Goal: Contribute content: Contribute content

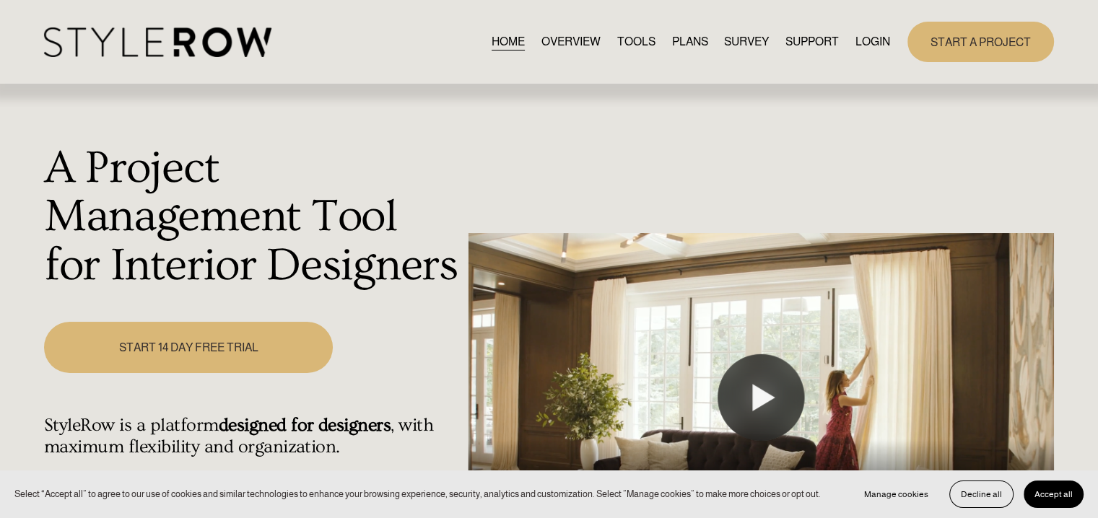
click at [879, 40] on link "LOGIN" at bounding box center [873, 41] width 35 height 19
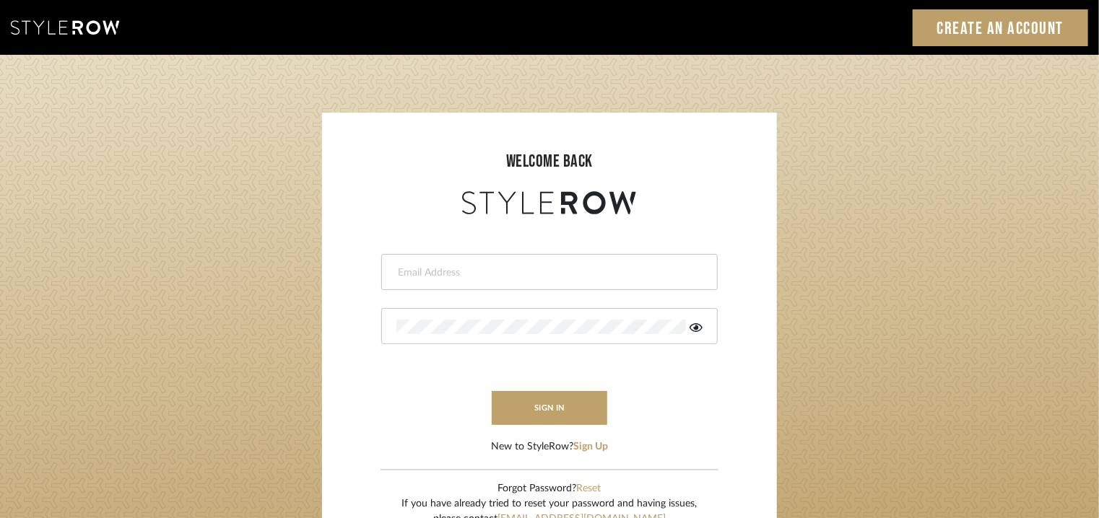
click at [555, 266] on input "email" at bounding box center [547, 273] width 303 height 14
type input "tehseen@mancini-design.com"
click at [572, 408] on button "sign in" at bounding box center [550, 408] width 116 height 34
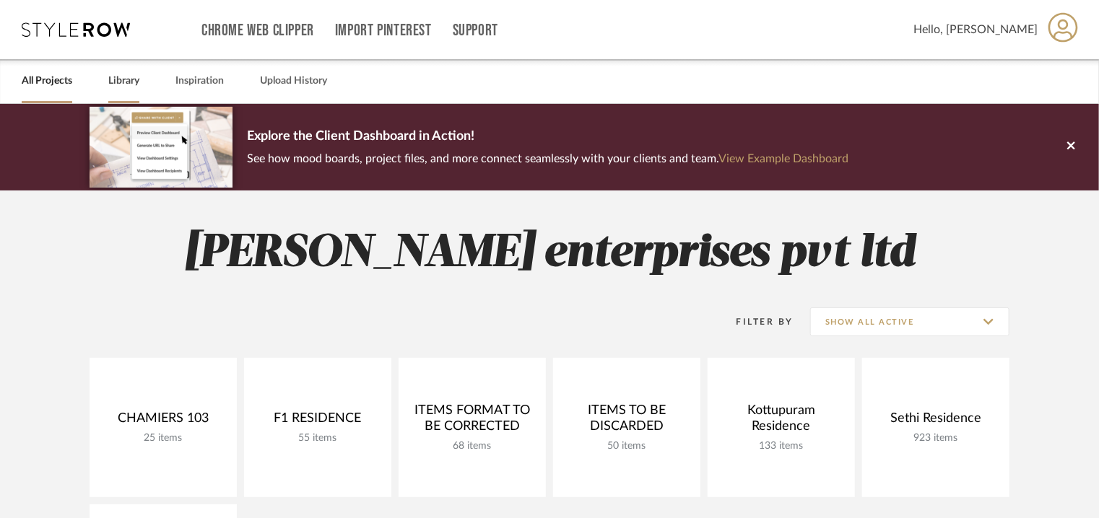
click at [136, 79] on link "Library" at bounding box center [123, 80] width 31 height 19
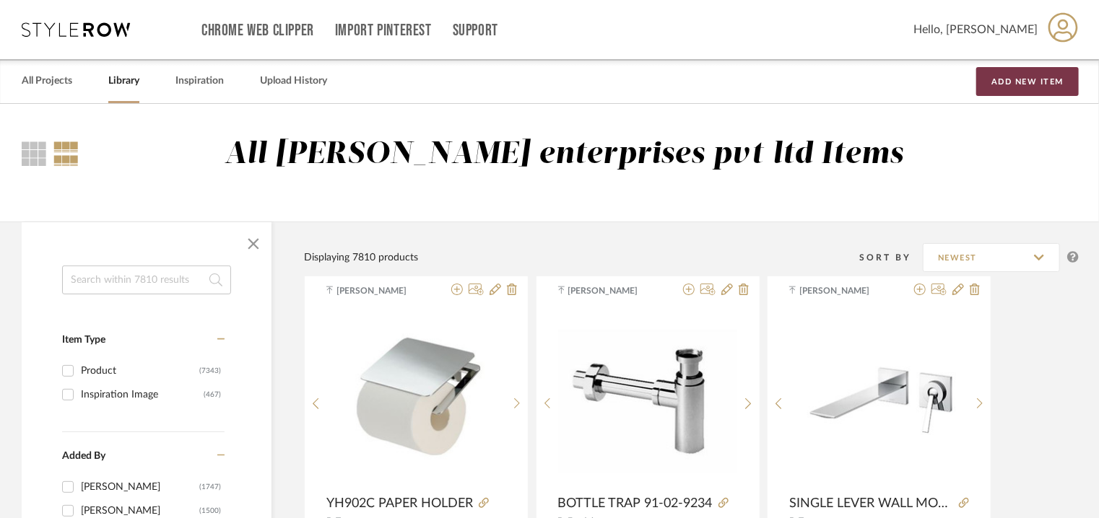
click at [1043, 74] on button "Add New Item" at bounding box center [1027, 81] width 103 height 29
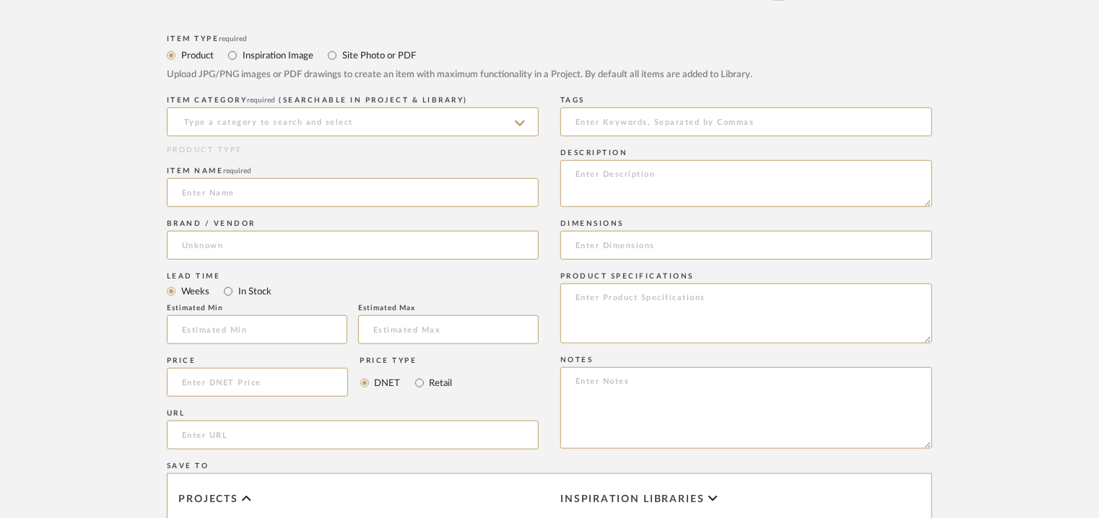
scroll to position [505, 0]
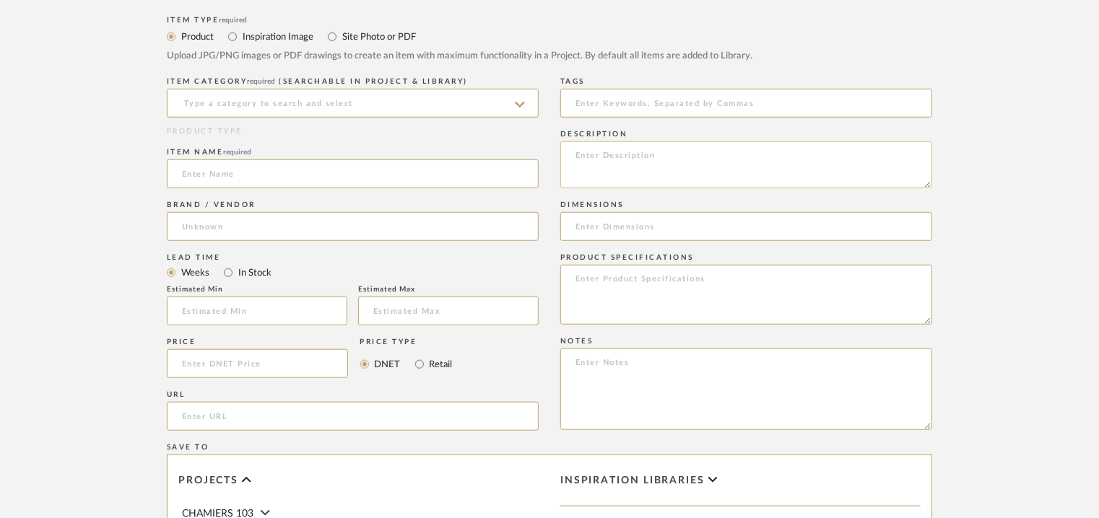
paste textarea "Type: Wash basin Designer : Na Dimension(s): 54 x 40 x 15cm Material/Finishes :…"
type textarea "Type: Wash basin Designer : Na Dimension(s): 54 x 40 x 15cm Material/Finishes :…"
click at [266, 114] on input at bounding box center [353, 103] width 372 height 29
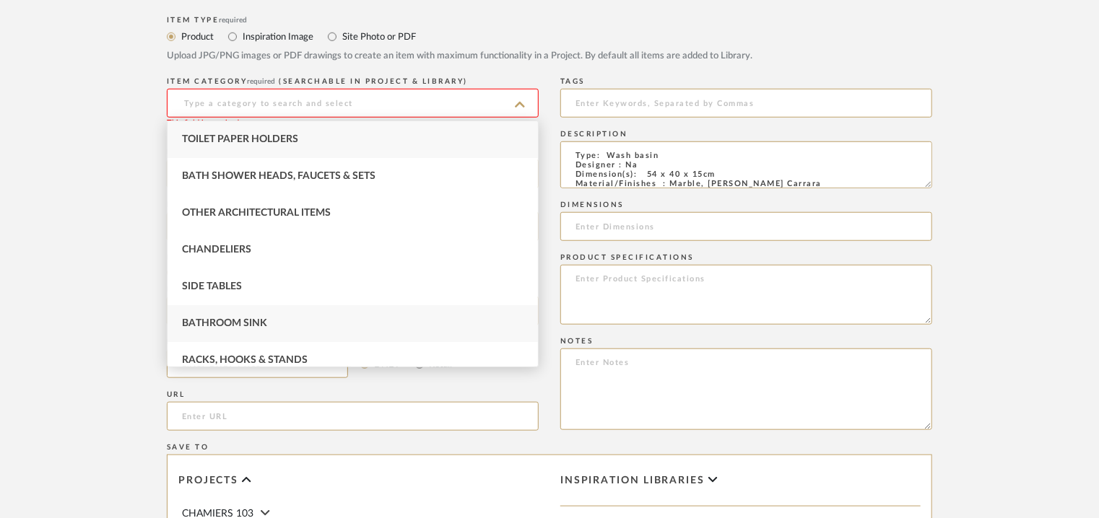
click at [248, 317] on div "Bathroom Sink" at bounding box center [353, 323] width 370 height 37
type input "Bathroom Sink"
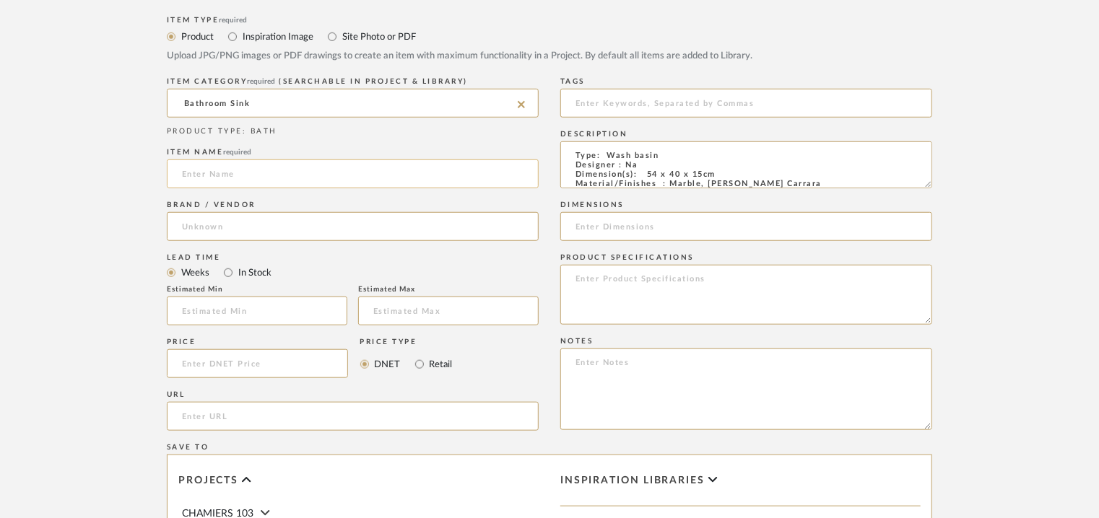
click at [244, 174] on input at bounding box center [353, 174] width 372 height 29
drag, startPoint x: 243, startPoint y: 180, endPoint x: 81, endPoint y: 151, distance: 164.3
click at [142, 168] on form "Bulk upload images - create multiple items Import from Pinterest - create items…" at bounding box center [550, 279] width 920 height 940
drag, startPoint x: 256, startPoint y: 173, endPoint x: 163, endPoint y: 170, distance: 93.2
click at [163, 170] on form "Bulk upload images - create multiple items Import from Pinterest - create items…" at bounding box center [550, 279] width 920 height 940
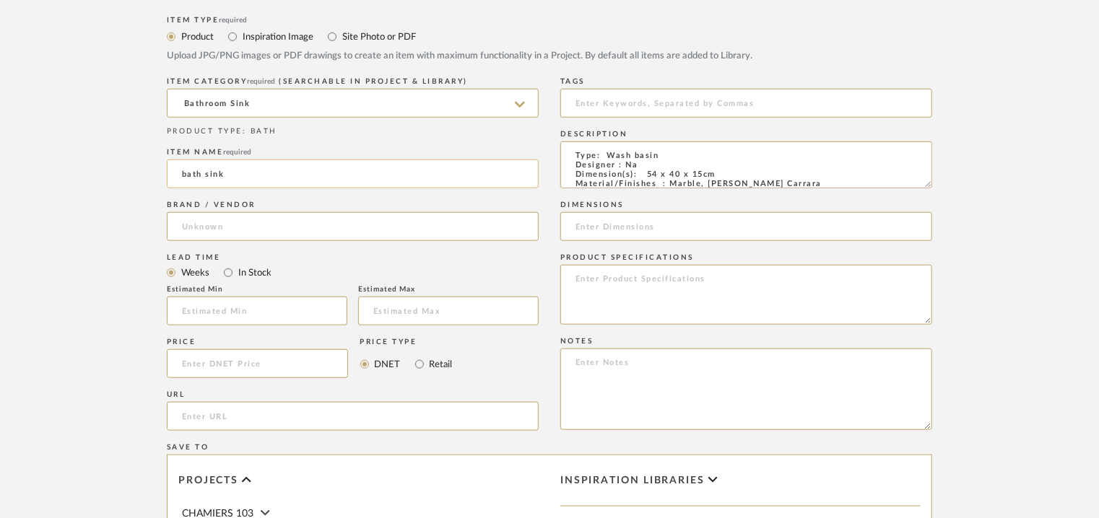
paste input "Type: Wash basin Designer : Na Dimension(s): 54 x 40 x 15cm Material/Finishes :…"
drag, startPoint x: 521, startPoint y: 173, endPoint x: 0, endPoint y: 160, distance: 520.8
click at [0, 160] on upload-items "Create new item Upload photos, documents or PDFs, or select below to bulk uploa…" at bounding box center [549, 191] width 1099 height 1186
type input "I"
drag, startPoint x: 256, startPoint y: 170, endPoint x: 144, endPoint y: 173, distance: 112.0
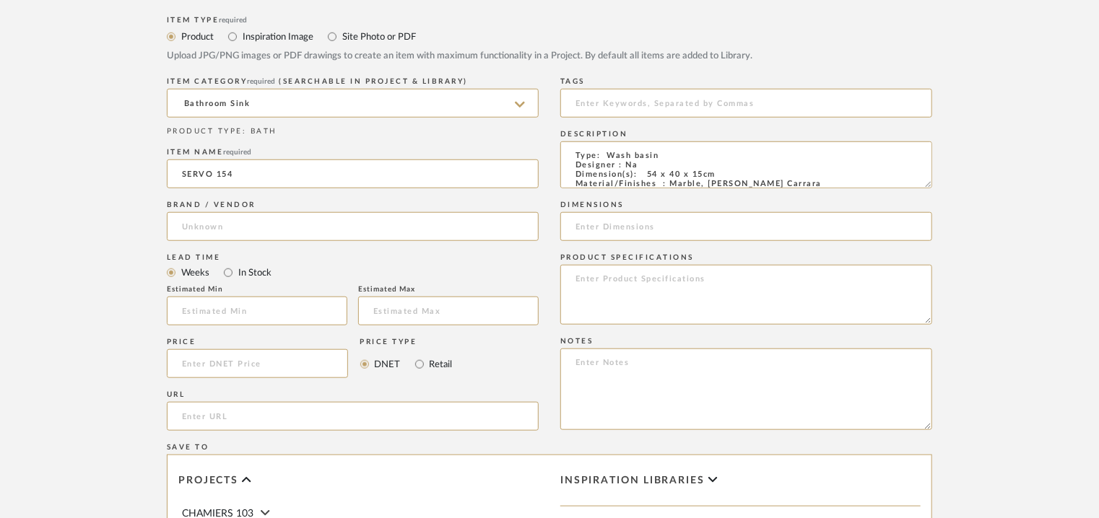
click at [144, 173] on form "Bulk upload images - create multiple items Import from Pinterest - create items…" at bounding box center [550, 279] width 920 height 940
paste input
type input "SERVO154"
click at [225, 233] on input at bounding box center [353, 226] width 372 height 29
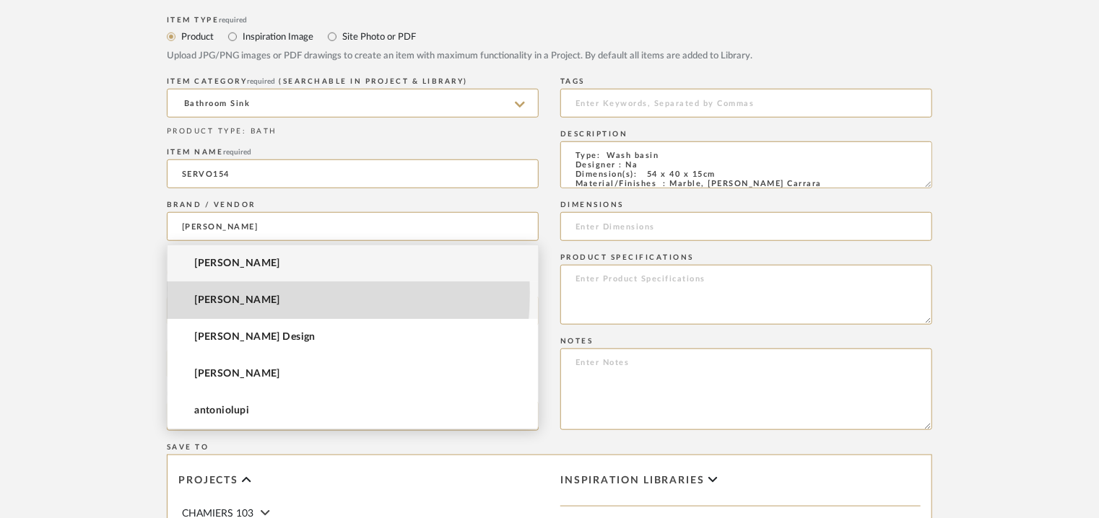
click at [197, 292] on mat-option "antonio lupi" at bounding box center [353, 300] width 370 height 37
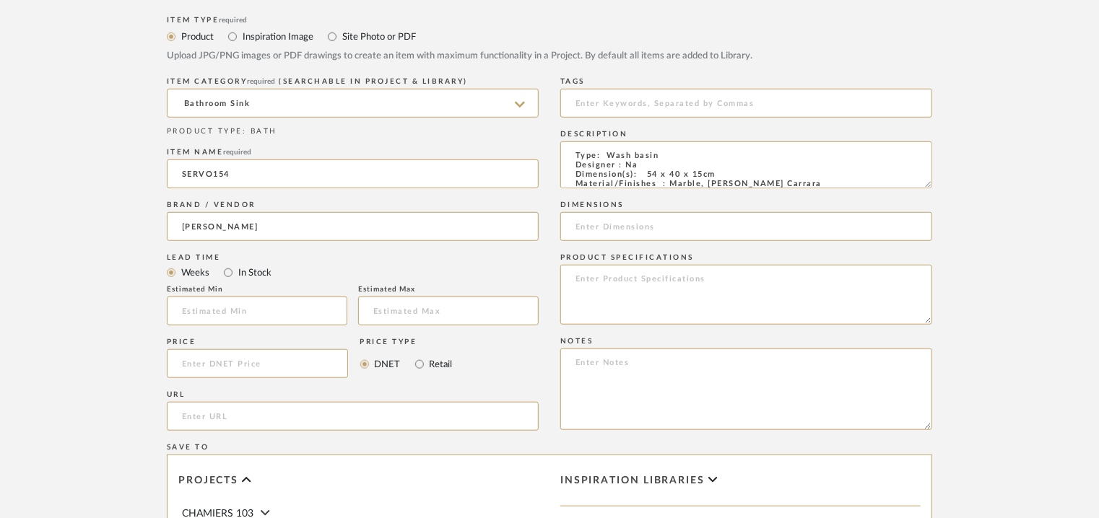
type input "antonio lupi"
click at [724, 376] on textarea at bounding box center [746, 390] width 372 height 82
paste textarea "Price: MRP8,72,800/- and Discounted price : INR.4,97,496/- Lead time : 12-14wee…"
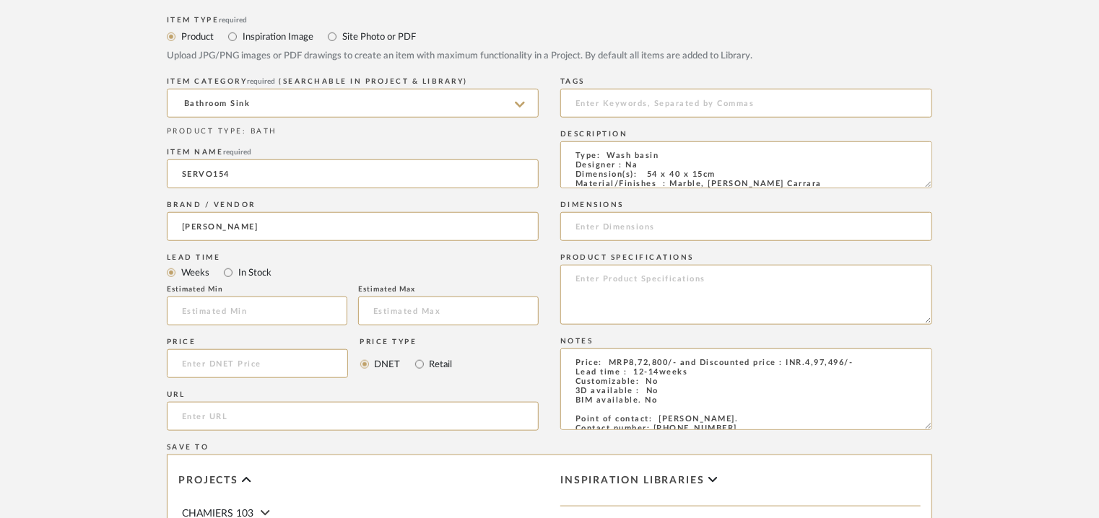
scroll to position [104, 0]
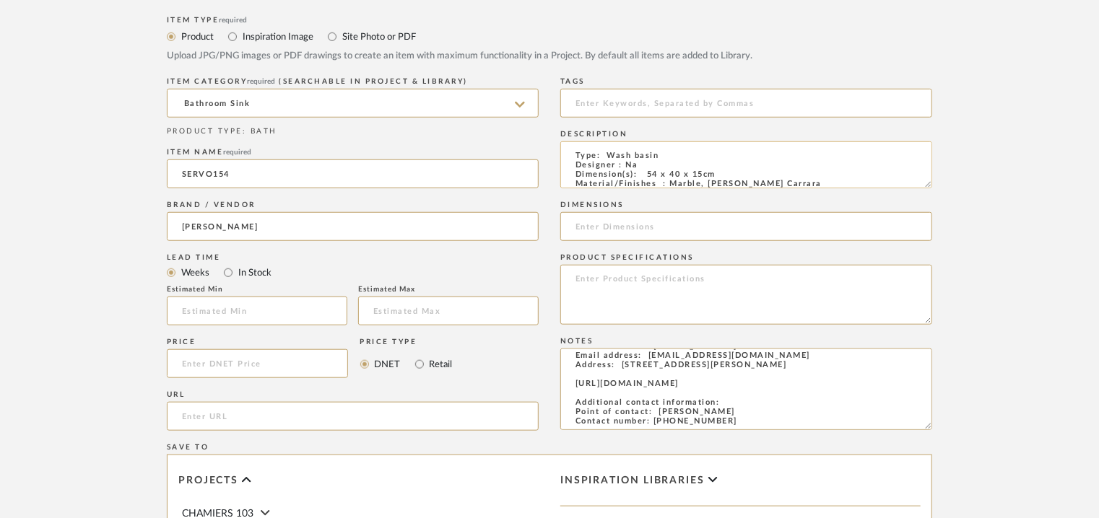
type textarea "Price: MRP8,72,800/- and Discounted price : INR.4,97,496/- Lead time : 12-14wee…"
drag, startPoint x: 647, startPoint y: 174, endPoint x: 719, endPoint y: 174, distance: 72.2
click at [719, 174] on textarea "Type: Wash basin Designer : Na Dimension(s): 54 x 40 x 15cm Material/Finishes :…" at bounding box center [746, 165] width 372 height 47
paste input "54 x 40 x 15cm"
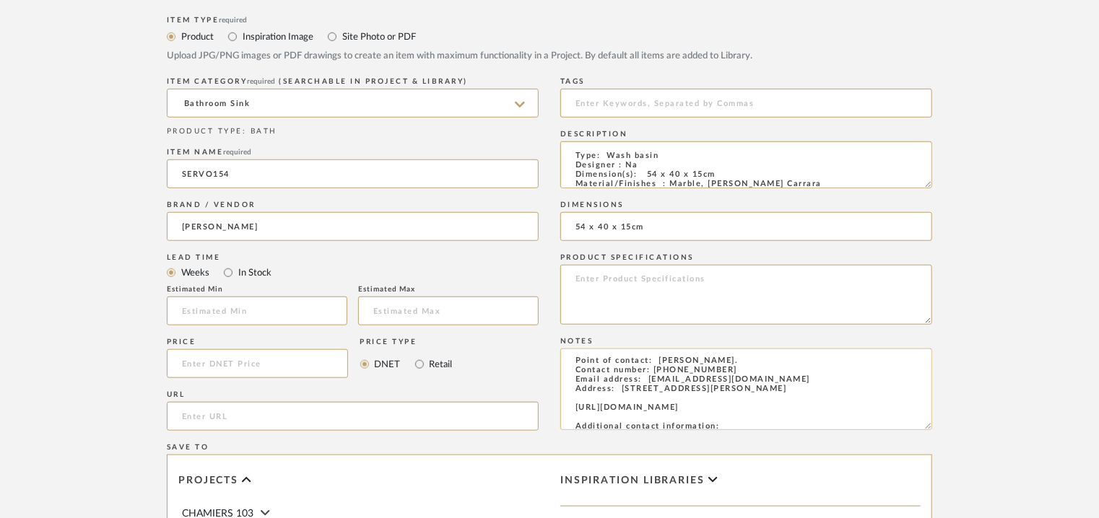
scroll to position [0, 0]
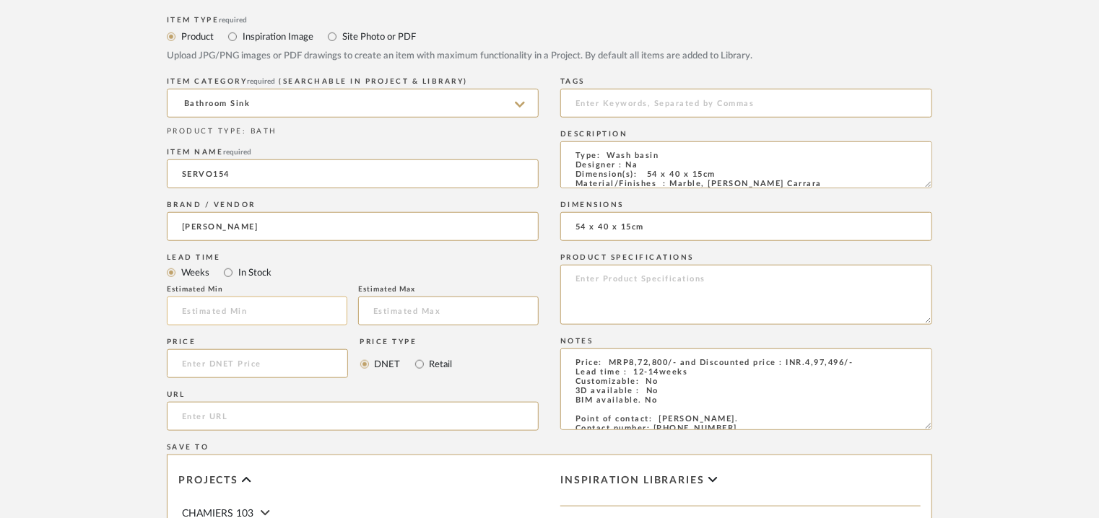
type input "54 x 40 x 15cm"
click at [255, 301] on input "text" at bounding box center [257, 311] width 181 height 29
type input "12"
click at [407, 314] on input at bounding box center [448, 311] width 181 height 29
type input "14"
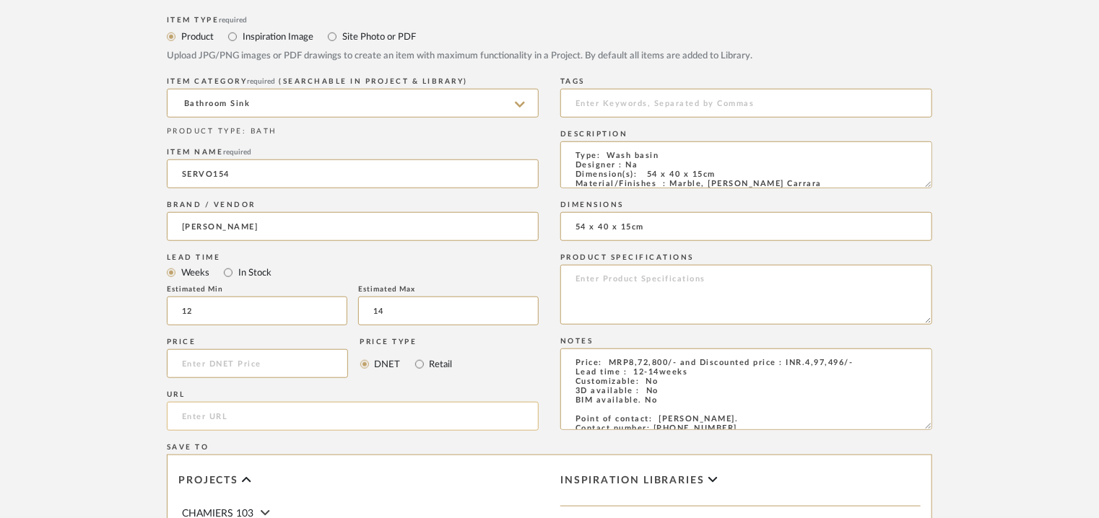
click at [230, 421] on input "url" at bounding box center [353, 416] width 372 height 29
paste input "https://www.antoniolupi.it/en/products/sinks/servo-stone"
type input "https://www.antoniolupi.it/en/products/sinks/servo-stone"
click at [654, 97] on input at bounding box center [746, 103] width 372 height 29
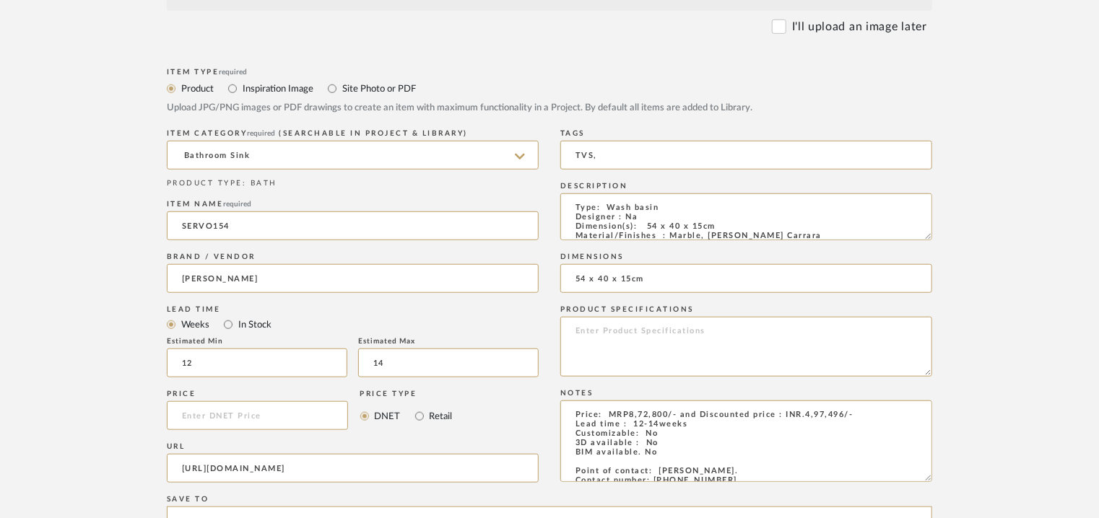
scroll to position [361, 0]
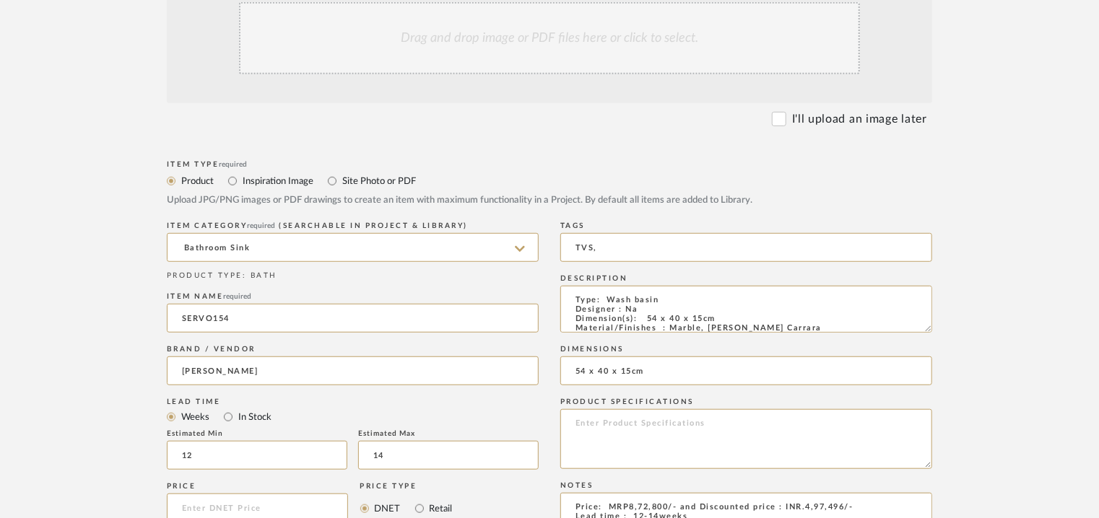
type input "TVS,"
click at [562, 40] on div "Drag and drop image or PDF files here or click to select." at bounding box center [549, 38] width 621 height 72
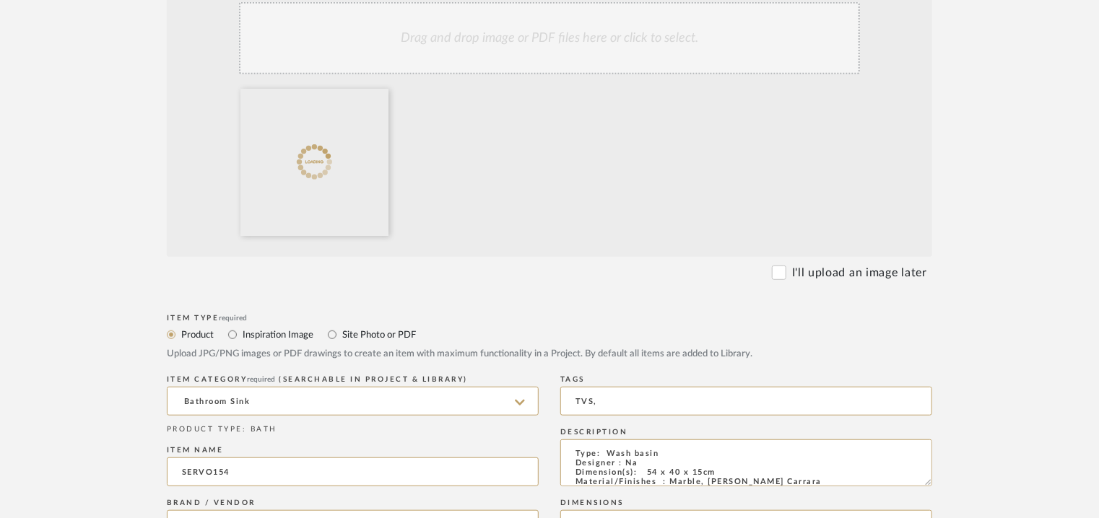
click at [591, 32] on div "Drag and drop image or PDF files here or click to select." at bounding box center [549, 38] width 621 height 72
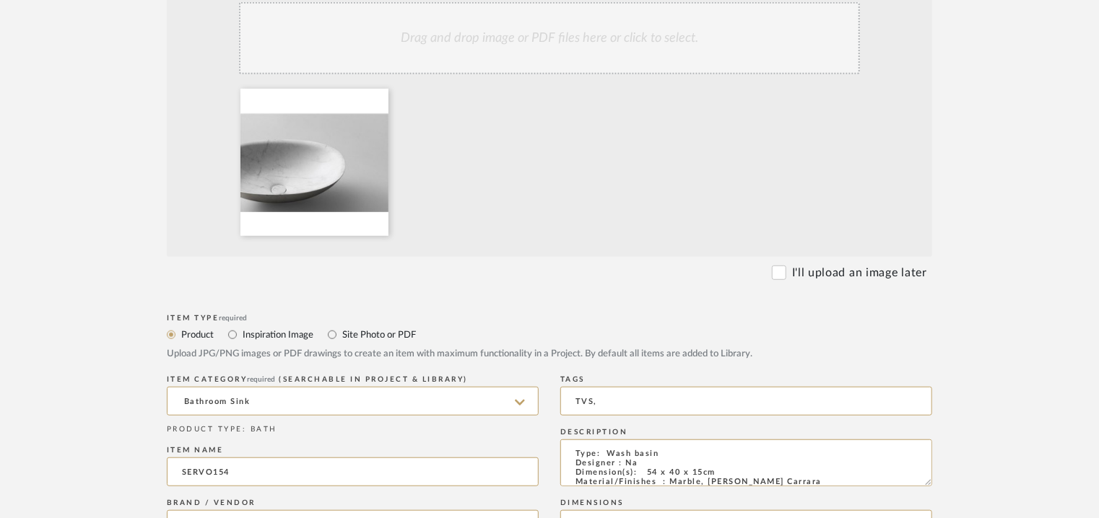
click at [482, 56] on div "Drag and drop image or PDF files here or click to select." at bounding box center [549, 38] width 621 height 72
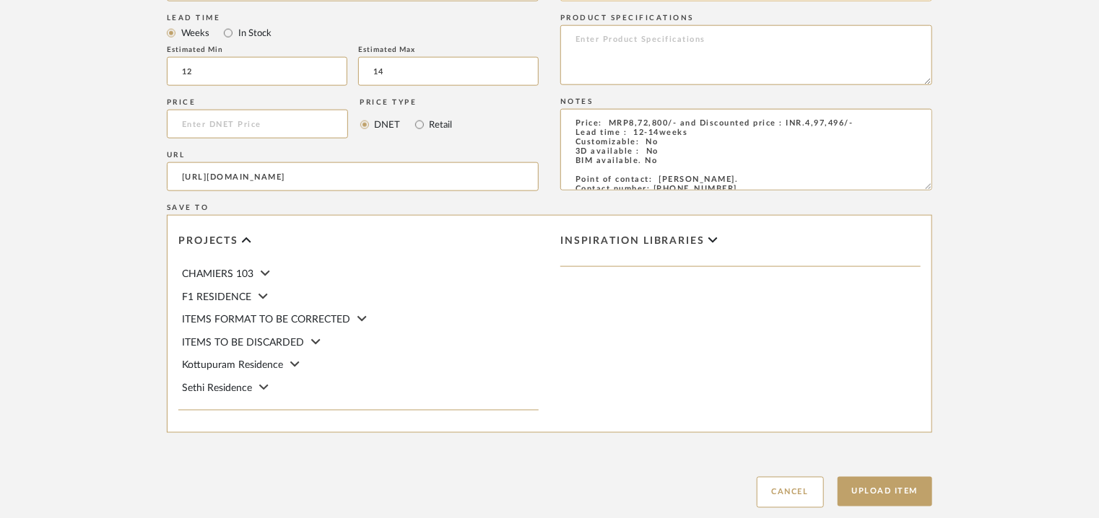
scroll to position [939, 0]
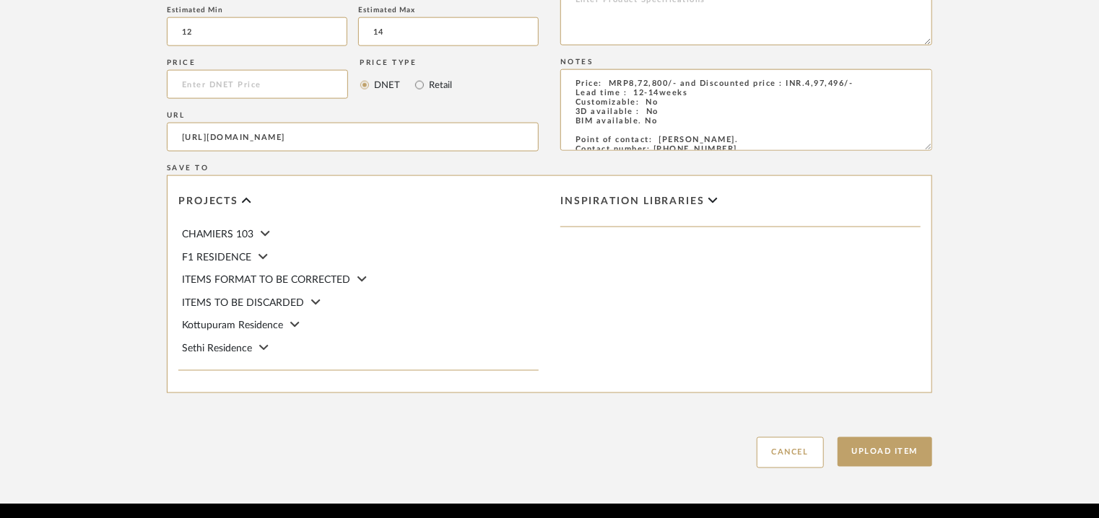
drag, startPoint x: 916, startPoint y: 451, endPoint x: 854, endPoint y: 426, distance: 66.8
click at [918, 451] on button "Upload Item" at bounding box center [885, 453] width 95 height 30
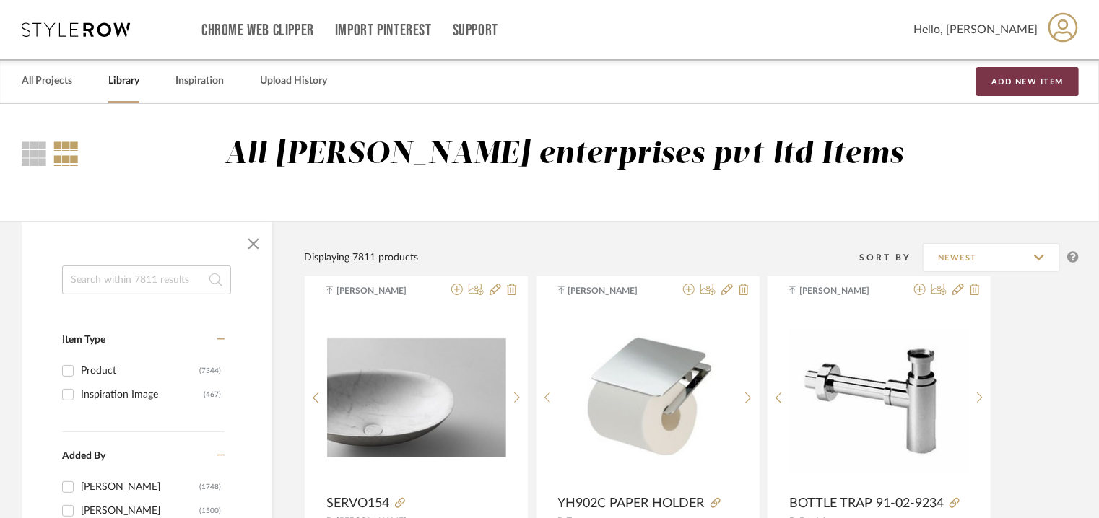
click at [1014, 78] on button "Add New Item" at bounding box center [1027, 81] width 103 height 29
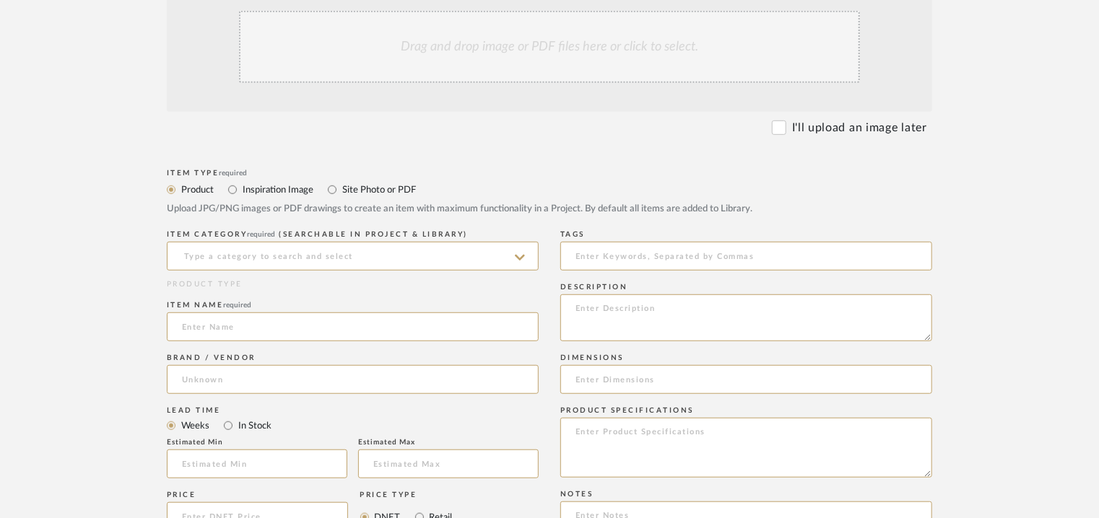
scroll to position [361, 0]
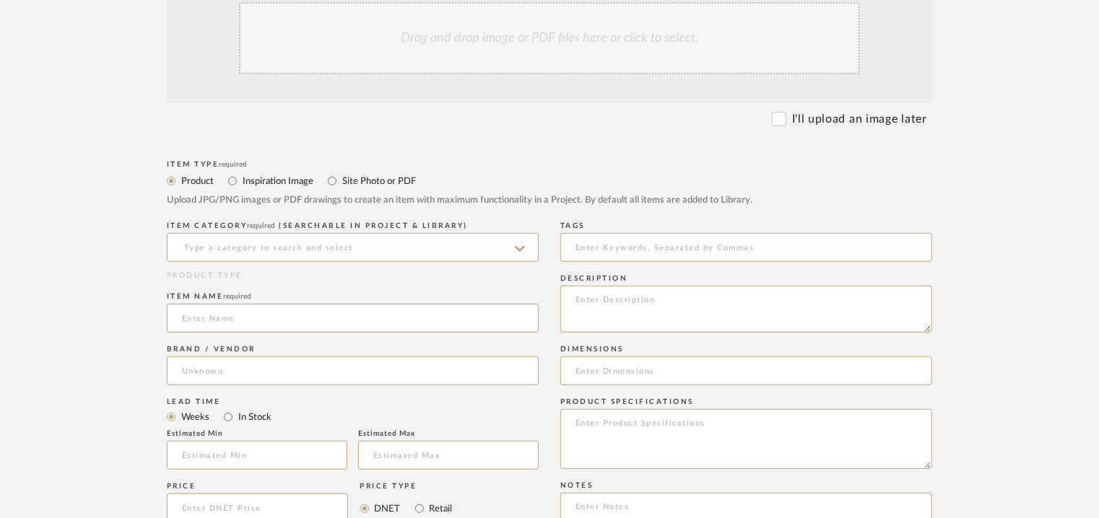
paste textarea "Type: Bath tub Designer : Na Dimension(s): Outer dimensions : 47.24" L x 27.55"…"
type textarea "Type: Bath tub Designer : Na Dimension(s): Outer dimensions : 47.24" L x 27.55"…"
drag, startPoint x: 375, startPoint y: 251, endPoint x: 367, endPoint y: 261, distance: 12.9
click at [373, 251] on input at bounding box center [353, 247] width 372 height 29
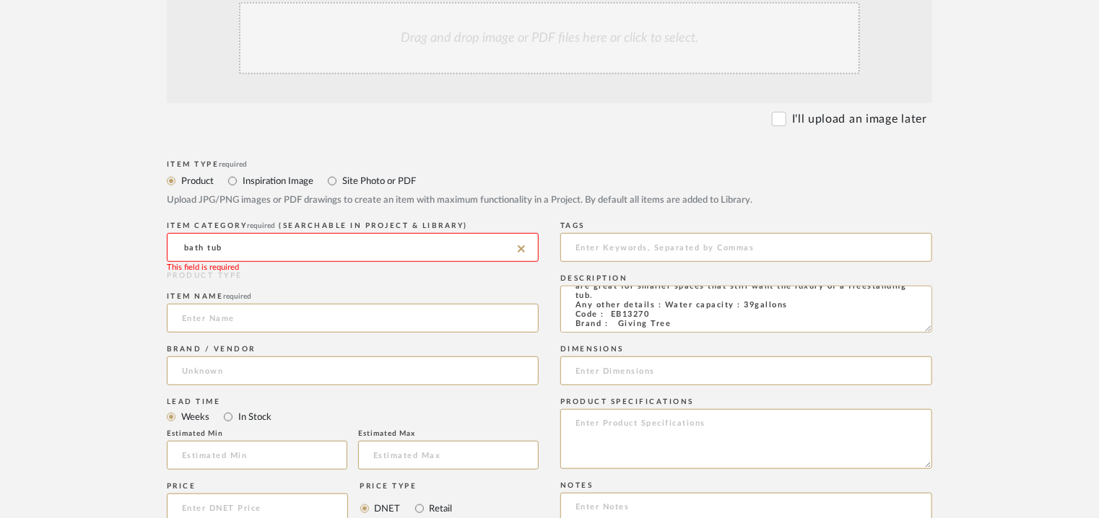
click at [303, 245] on input "bath tub" at bounding box center [353, 247] width 372 height 29
drag, startPoint x: 256, startPoint y: 243, endPoint x: 0, endPoint y: 327, distance: 269.7
click at [0, 249] on upload-items "Create new item Upload photos, documents or PDFs, or select below to bulk uploa…" at bounding box center [549, 336] width 1099 height 1186
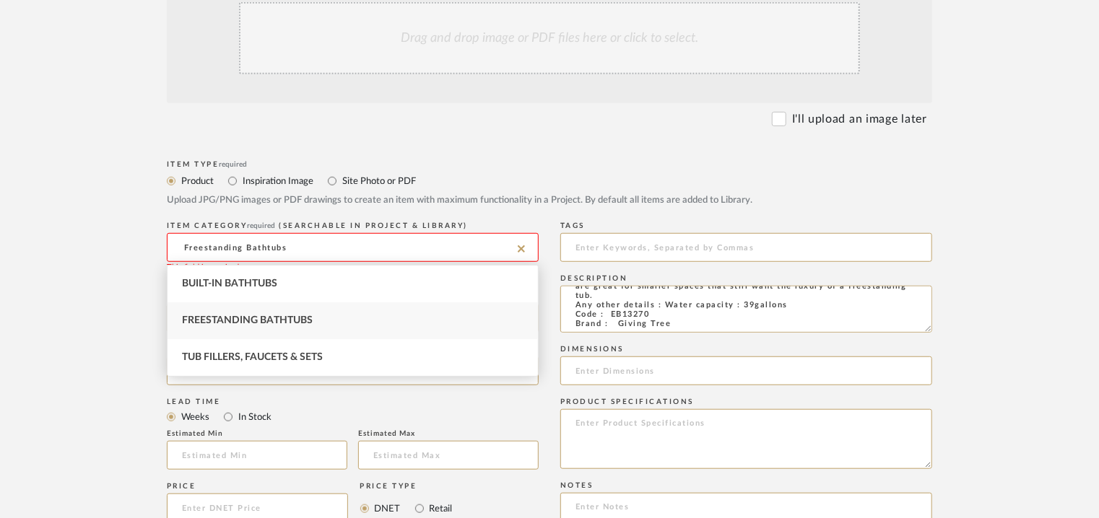
type input "Freestanding Bathtubs"
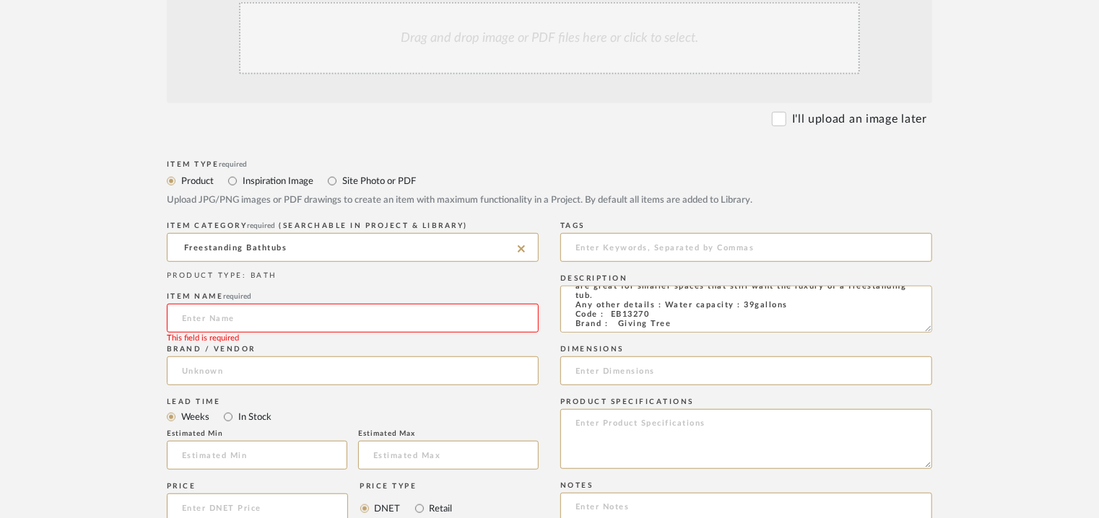
click at [263, 319] on input at bounding box center [353, 318] width 372 height 29
paste input "Mokleba 47" Acrylic Freestanding Japanese Soaking Bathtub with Built-in Seat Gl…"
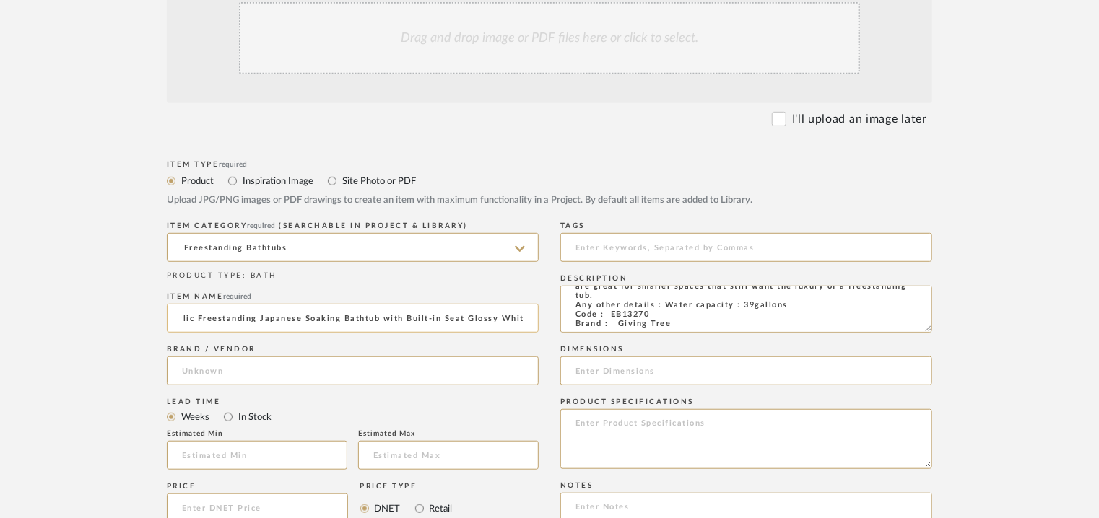
click at [242, 316] on input "Mokleba 47" Acrylic Freestanding Japanese Soaking Bathtub with Built-in Seat Gl…" at bounding box center [353, 318] width 372 height 29
type input "MOKLEBA 47" ACRYLIC FREESTANDING JAPANESE SOAKING BATHTUB WITH BUILT IN SEAT, G…"
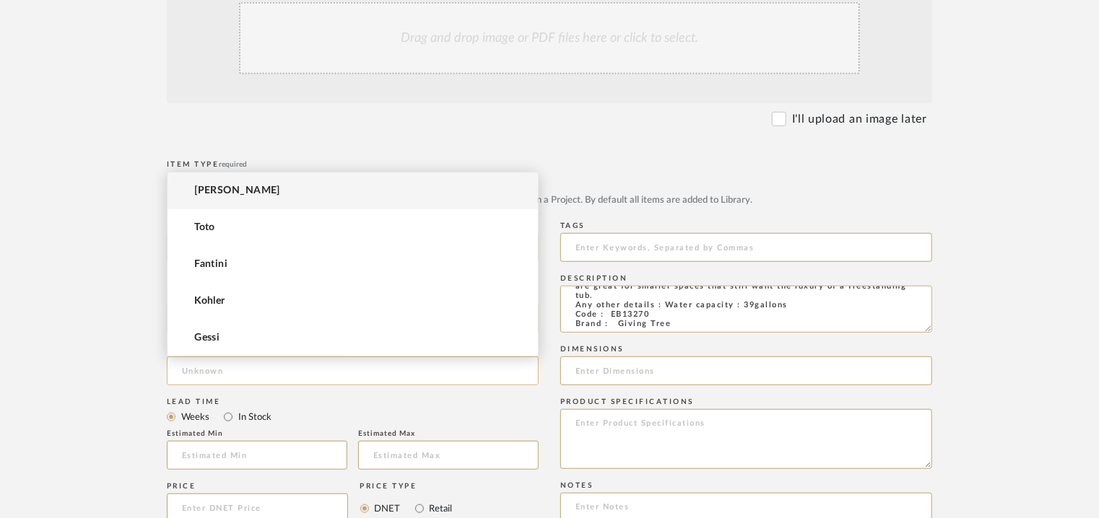
scroll to position [0, 0]
click at [212, 369] on input at bounding box center [353, 371] width 372 height 29
click at [333, 410] on mat-radio-group "Weeks In Stock" at bounding box center [353, 417] width 372 height 18
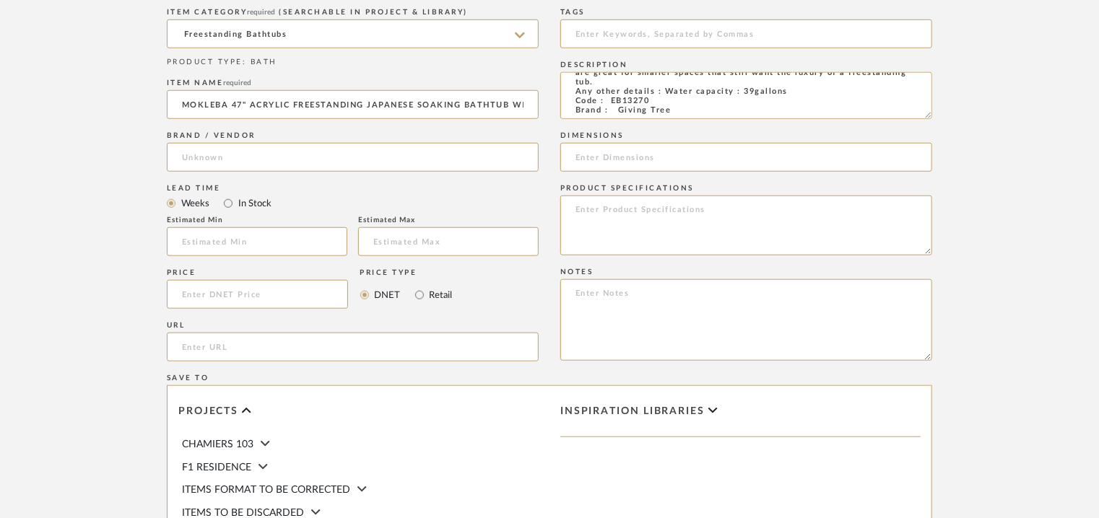
scroll to position [578, 0]
paste input "https://www.givingtreehome.com/products/47-acrylic-freestanding-flatbottom-japa…"
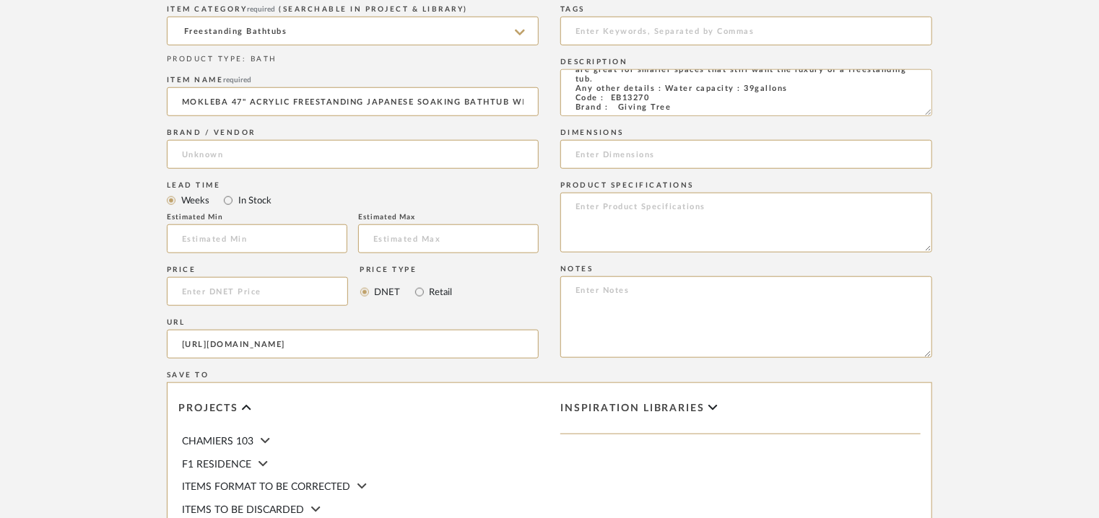
scroll to position [0, 739]
type input "https://www.givingtreehome.com/products/47-acrylic-freestanding-flatbottom-japa…"
click at [251, 157] on input at bounding box center [353, 154] width 372 height 29
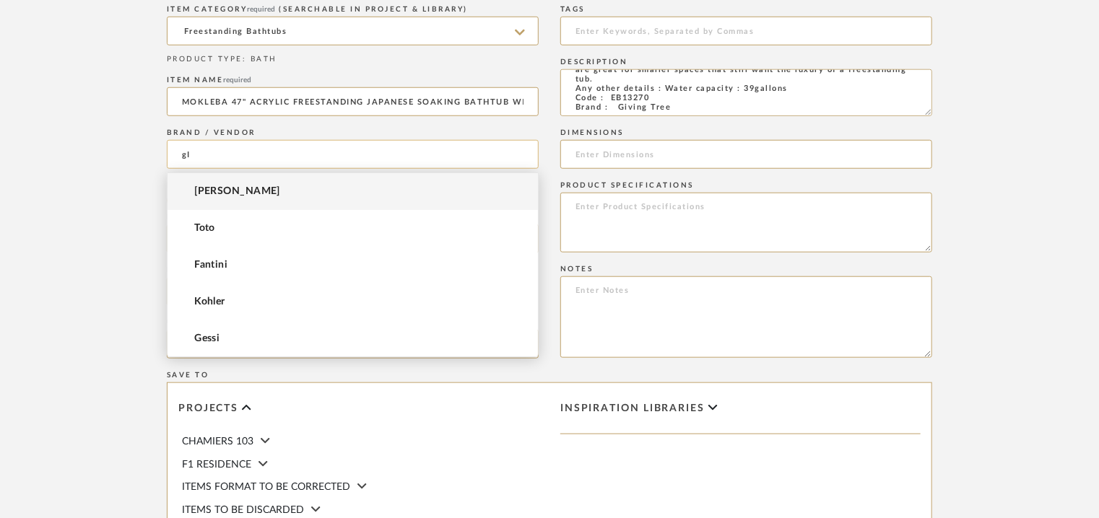
type input "g"
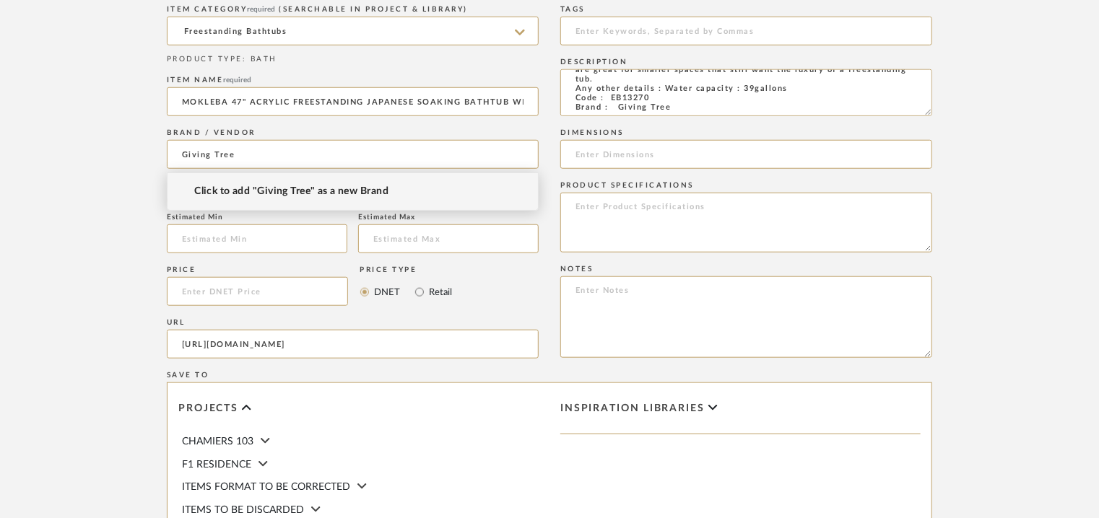
type input "Giving Tree"
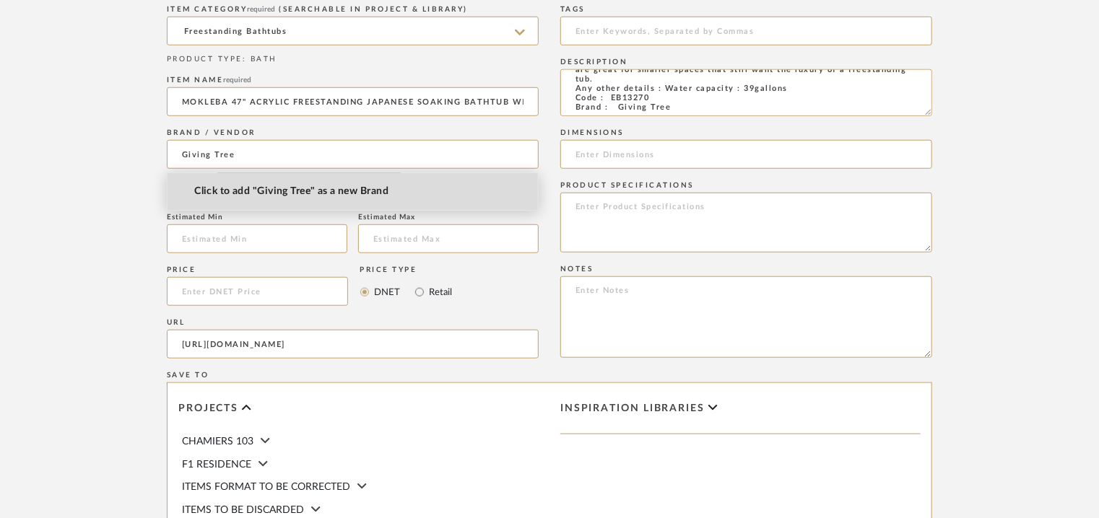
click at [286, 189] on span "Click to add "Giving Tree" as a new Brand" at bounding box center [291, 192] width 194 height 12
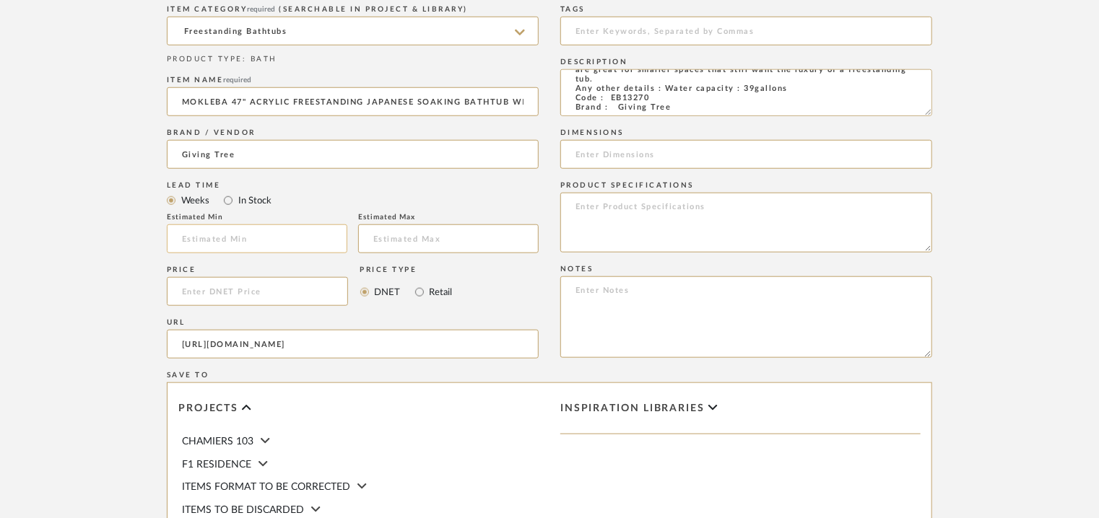
click at [282, 236] on input "text" at bounding box center [257, 239] width 181 height 29
paste textarea "Price: MRP7,00,000/- and Discounted price : INR.4,20,000/- Lead time : 12-14wee…"
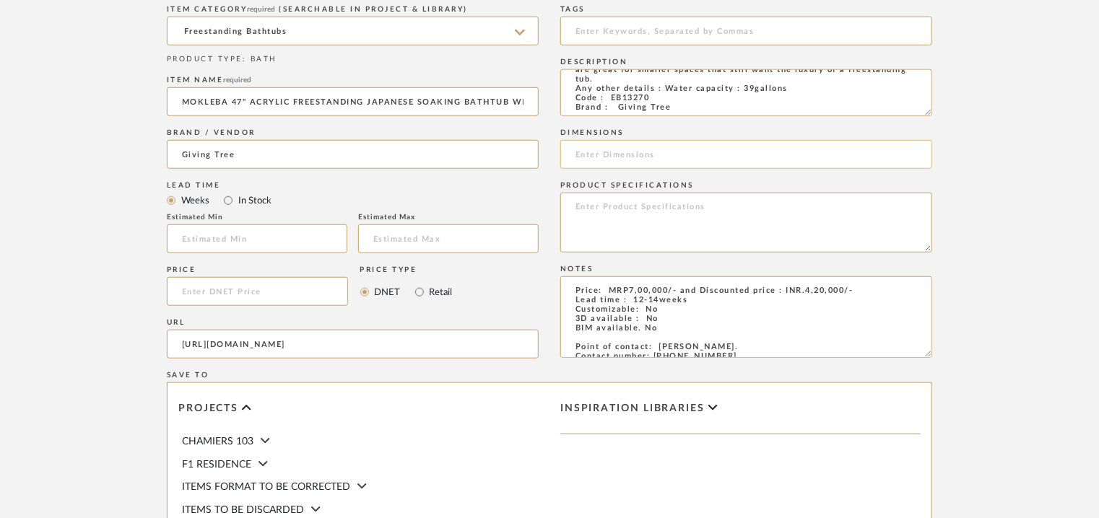
scroll to position [104, 0]
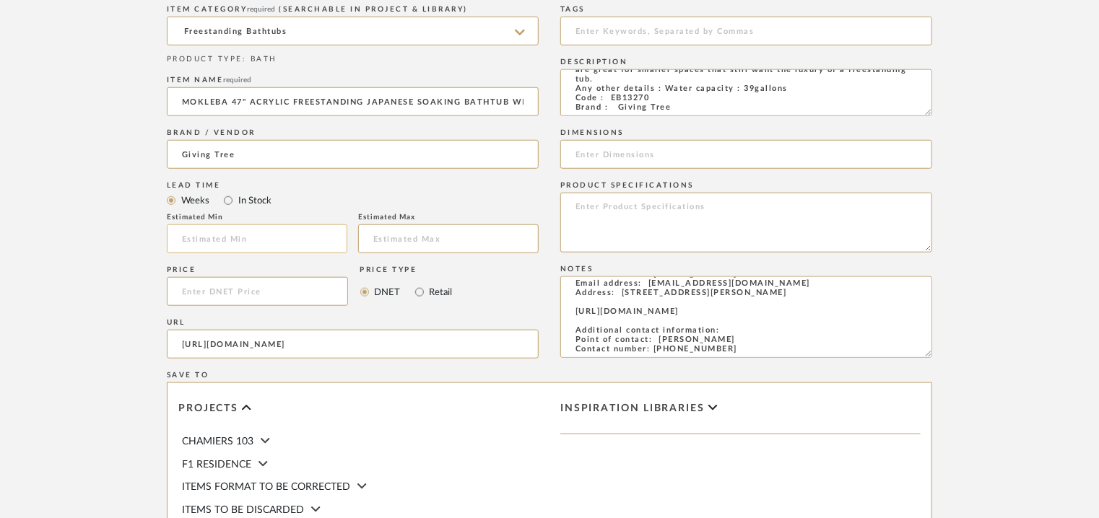
type textarea "Price: MRP7,00,000/- and Discounted price : INR.4,20,000/- Lead time : 12-14wee…"
click at [185, 238] on input at bounding box center [257, 239] width 181 height 29
type input "12"
click at [462, 243] on input at bounding box center [448, 239] width 181 height 29
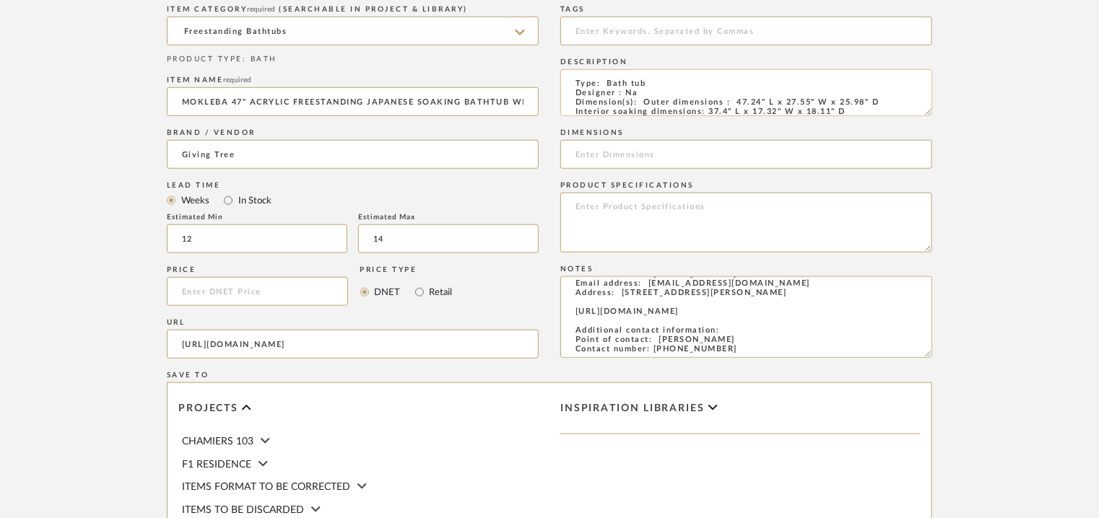
scroll to position [72, 0]
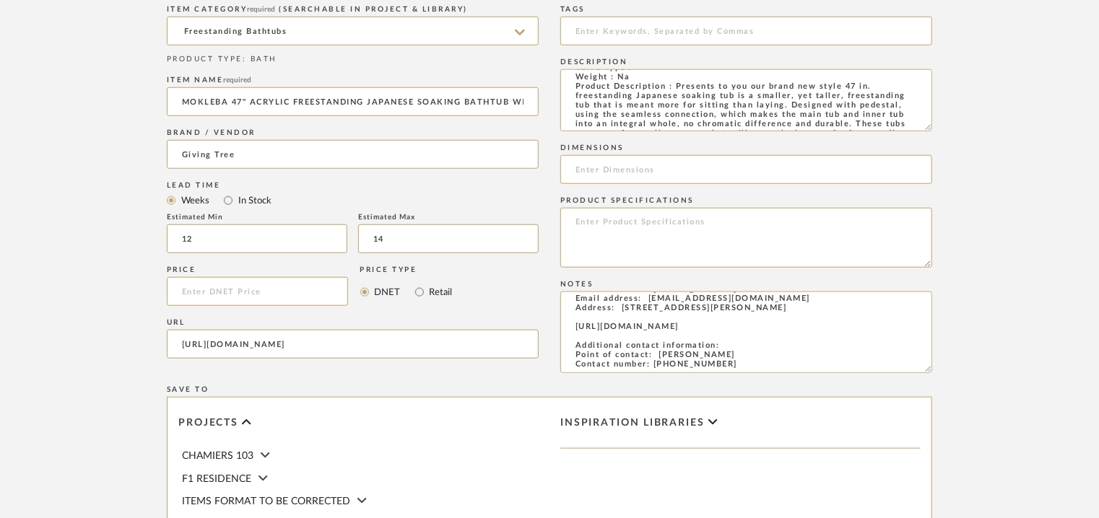
drag, startPoint x: 928, startPoint y: 113, endPoint x: 951, endPoint y: 173, distance: 64.9
click at [952, 170] on form "Bulk upload images - create multiple items Import from Pinterest - create items…" at bounding box center [550, 213] width 920 height 954
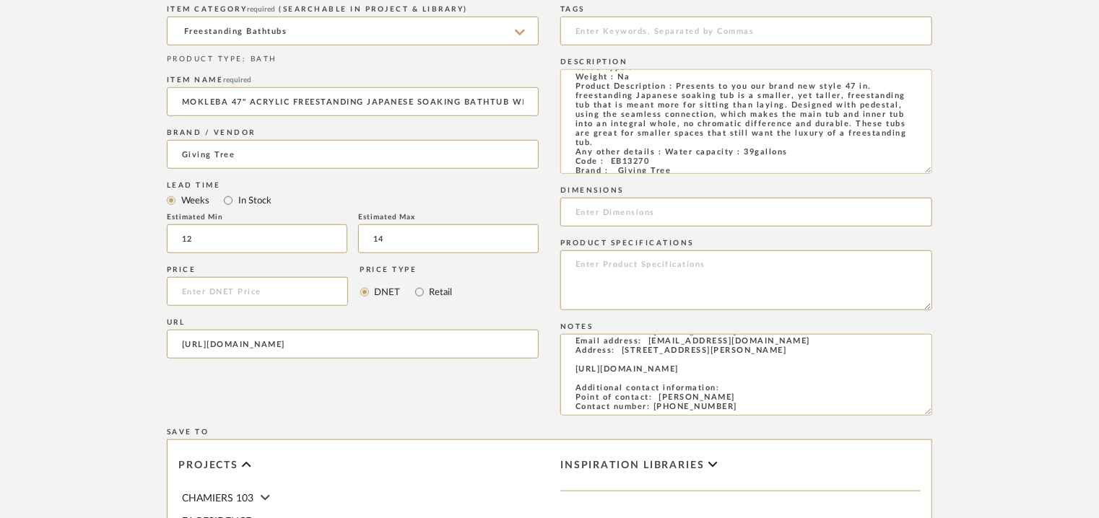
scroll to position [0, 0]
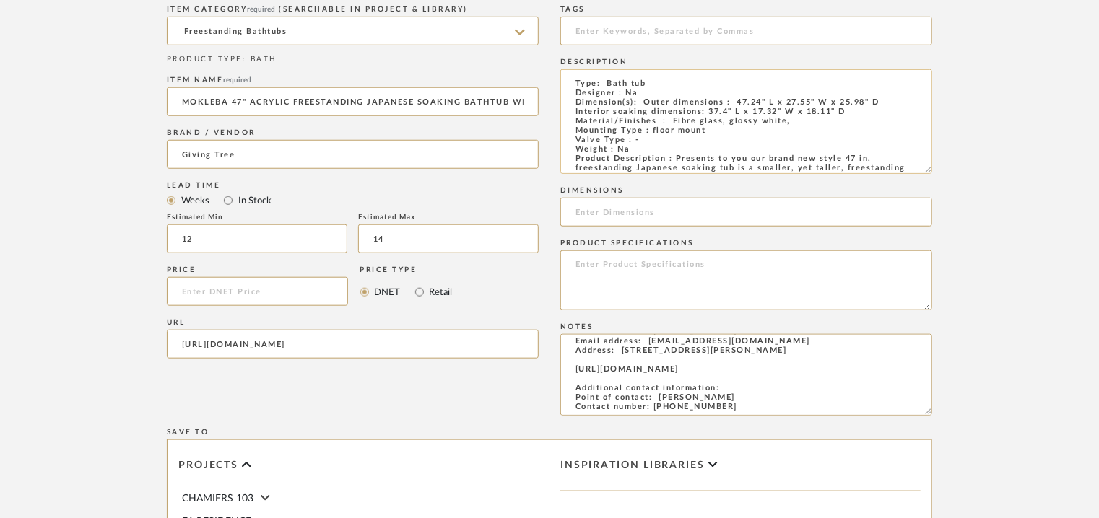
type input "14"
drag, startPoint x: 708, startPoint y: 115, endPoint x: 846, endPoint y: 111, distance: 138.7
click at [846, 111] on textarea "Type: Bath tub Designer : Na Dimension(s): Outer dimensions : 47.24" L x 27.55"…" at bounding box center [746, 121] width 372 height 105
click at [617, 217] on input at bounding box center [746, 212] width 372 height 29
paste input "37.4" L x 17.32" W x 18.11" D"
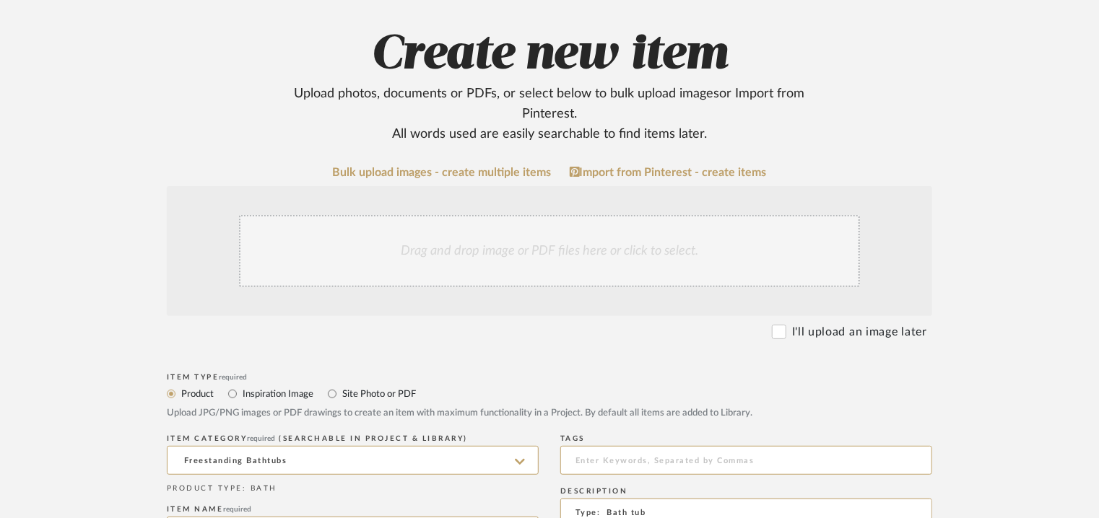
scroll to position [144, 0]
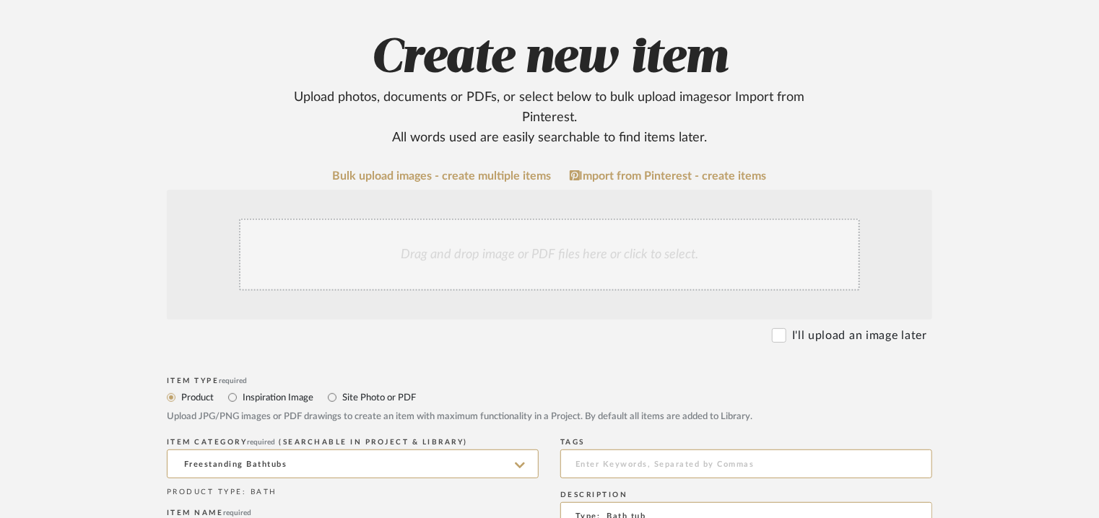
type input "37.4" L x 17.32" W x 18.11" D"
click at [441, 249] on div "Drag and drop image or PDF files here or click to select." at bounding box center [549, 255] width 621 height 72
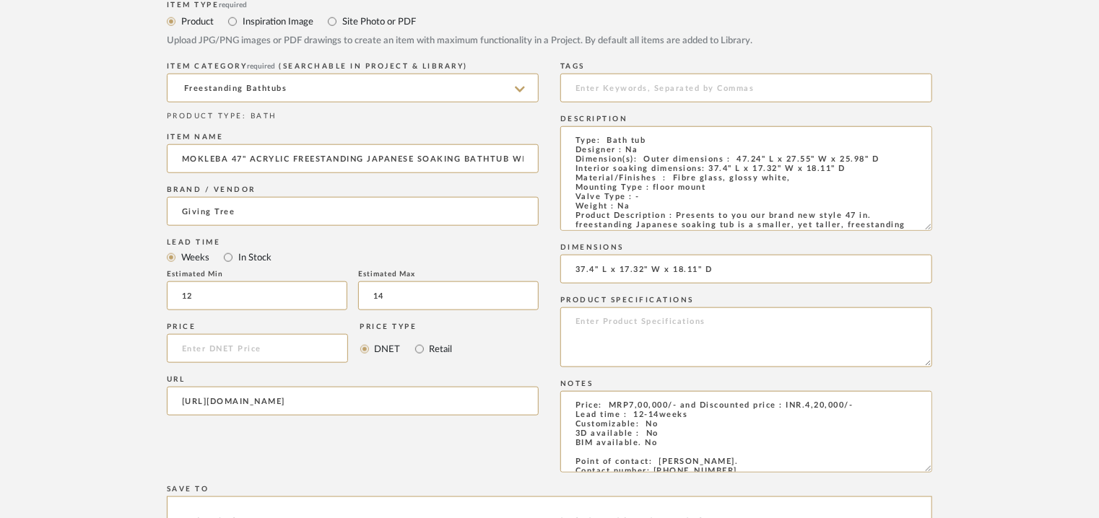
scroll to position [650, 0]
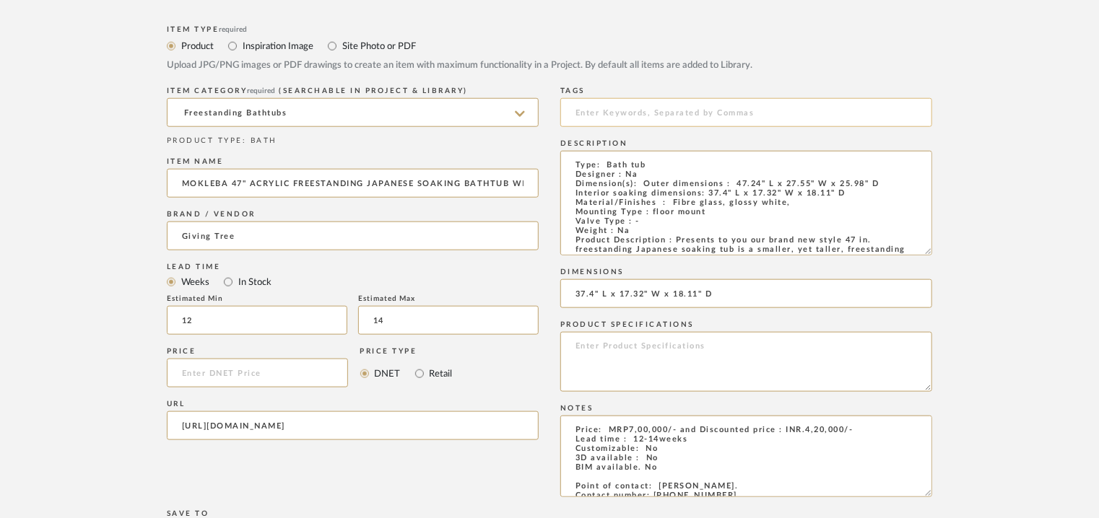
click at [599, 113] on input at bounding box center [746, 112] width 372 height 29
type input "t"
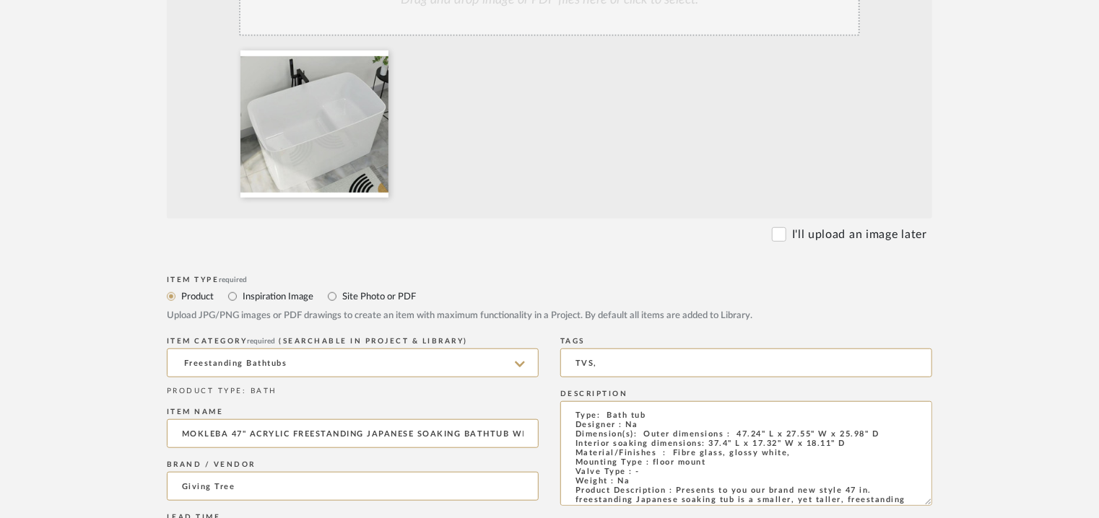
scroll to position [361, 0]
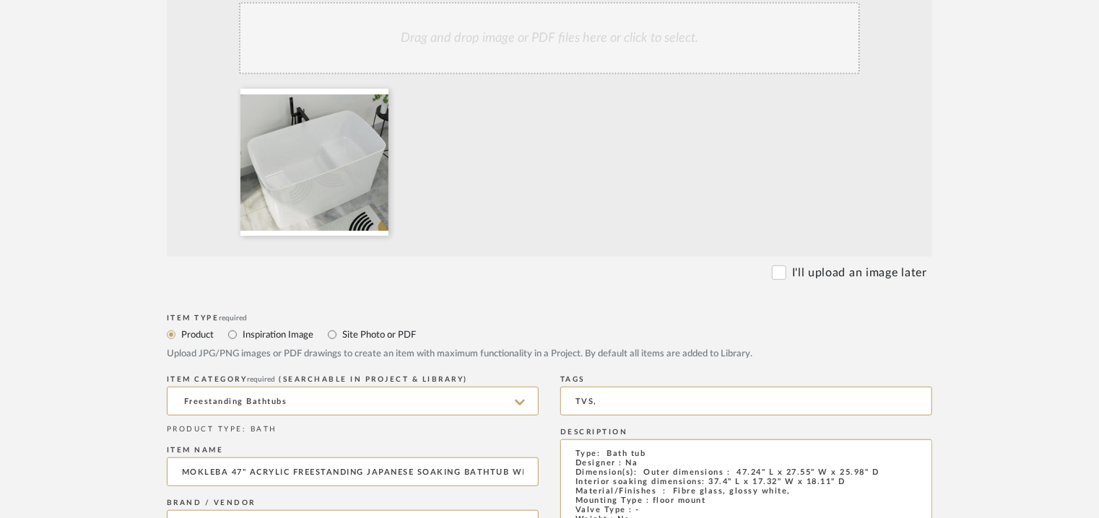
type input "TVS,"
click at [540, 53] on div "Drag and drop image or PDF files here or click to select." at bounding box center [549, 38] width 621 height 72
click at [378, 97] on icon at bounding box center [378, 98] width 10 height 12
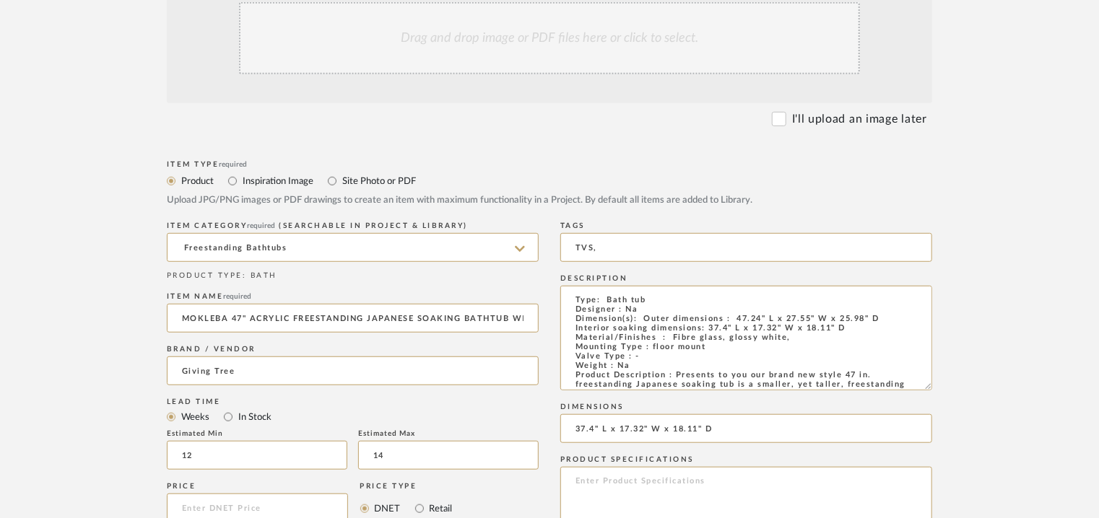
click at [482, 43] on div "Drag and drop image or PDF files here or click to select." at bounding box center [549, 38] width 621 height 72
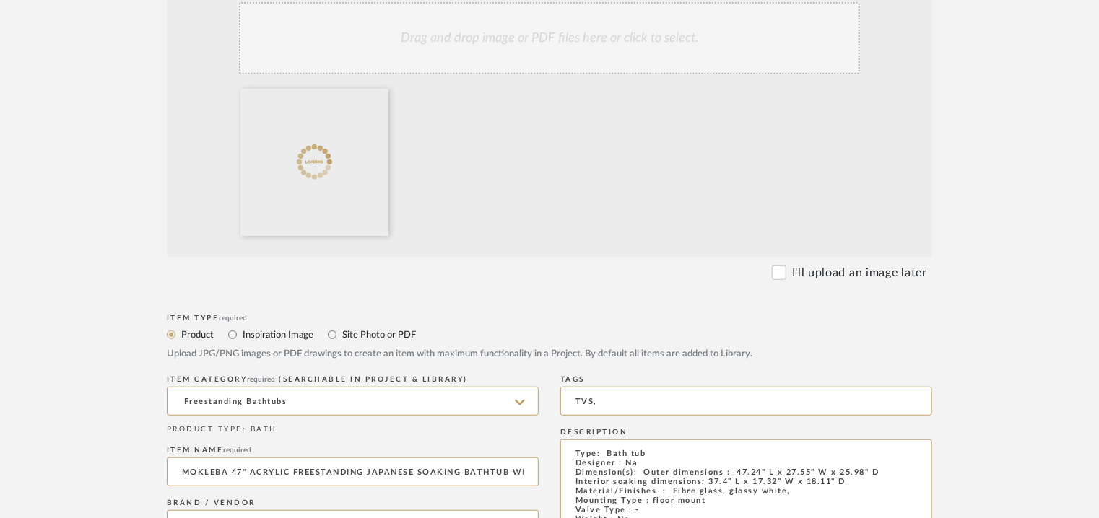
click at [569, 54] on div "Drag and drop image or PDF files here or click to select." at bounding box center [549, 38] width 621 height 72
click at [512, 50] on div "Drag and drop image or PDF files here or click to select." at bounding box center [549, 38] width 621 height 72
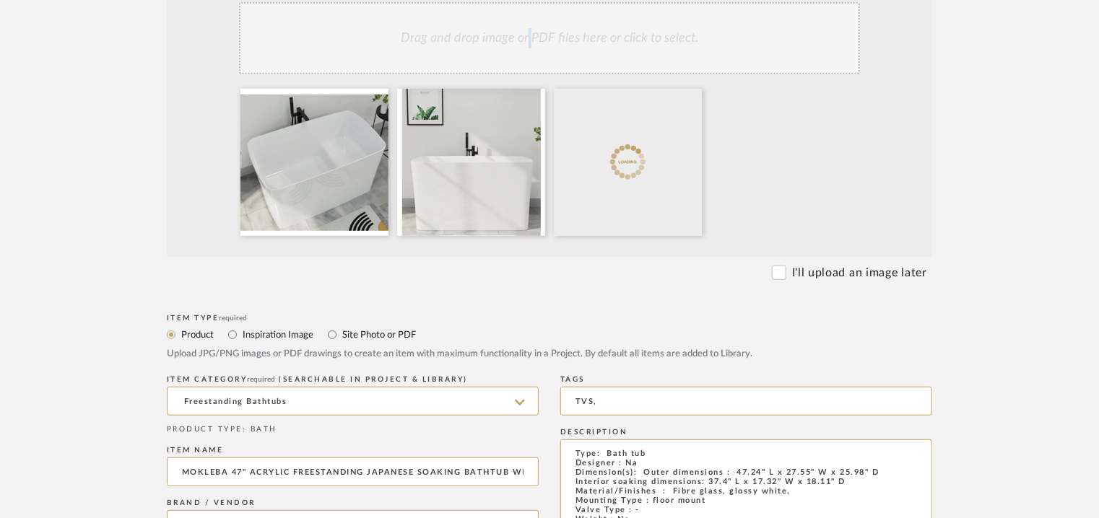
click at [531, 39] on div "Drag and drop image or PDF files here or click to select." at bounding box center [549, 38] width 621 height 72
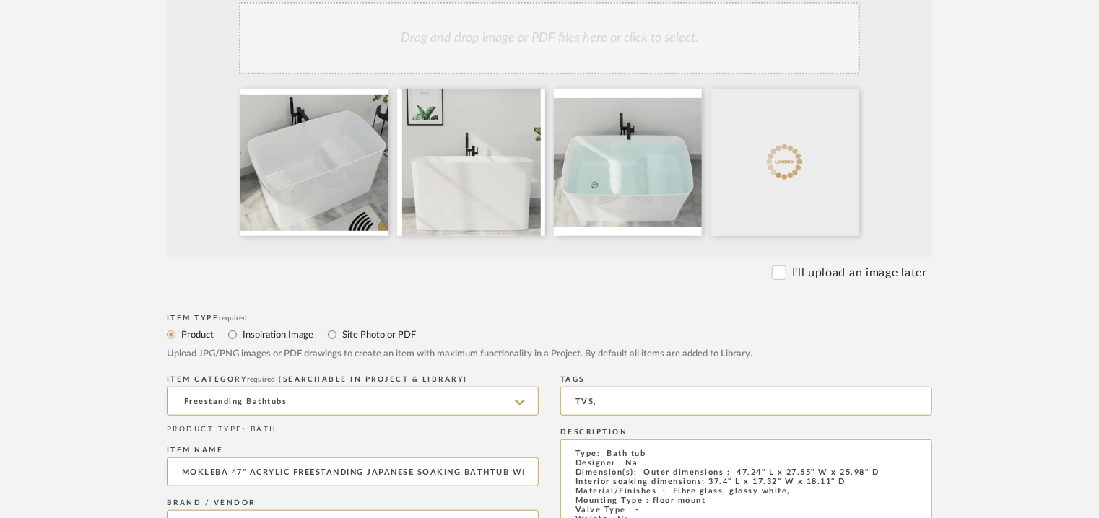
click at [555, 28] on div "Drag and drop image or PDF files here or click to select." at bounding box center [549, 38] width 621 height 72
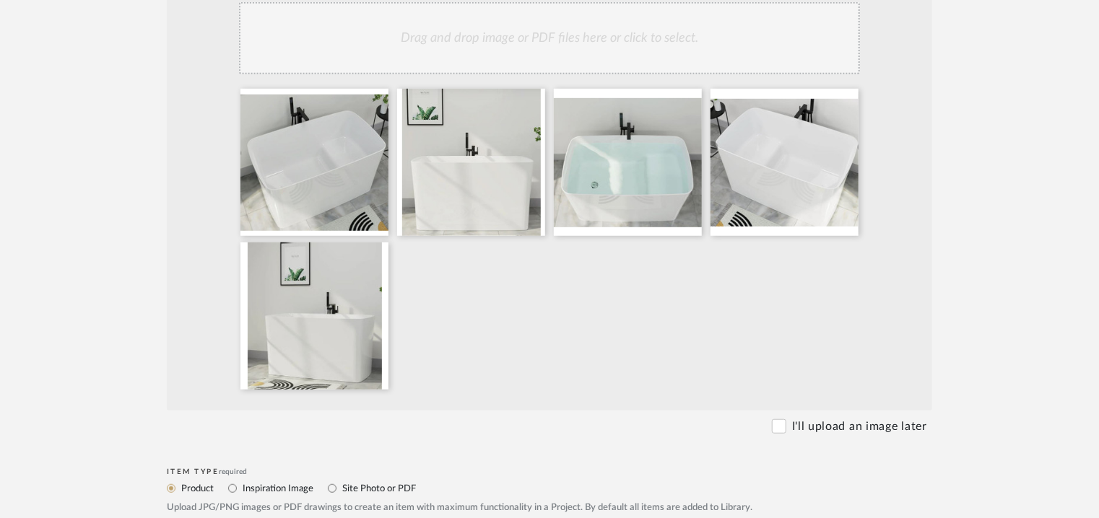
click at [578, 38] on div "Drag and drop image or PDF files here or click to select." at bounding box center [549, 38] width 621 height 72
click at [633, 37] on div "Drag and drop image or PDF files here or click to select." at bounding box center [549, 38] width 621 height 72
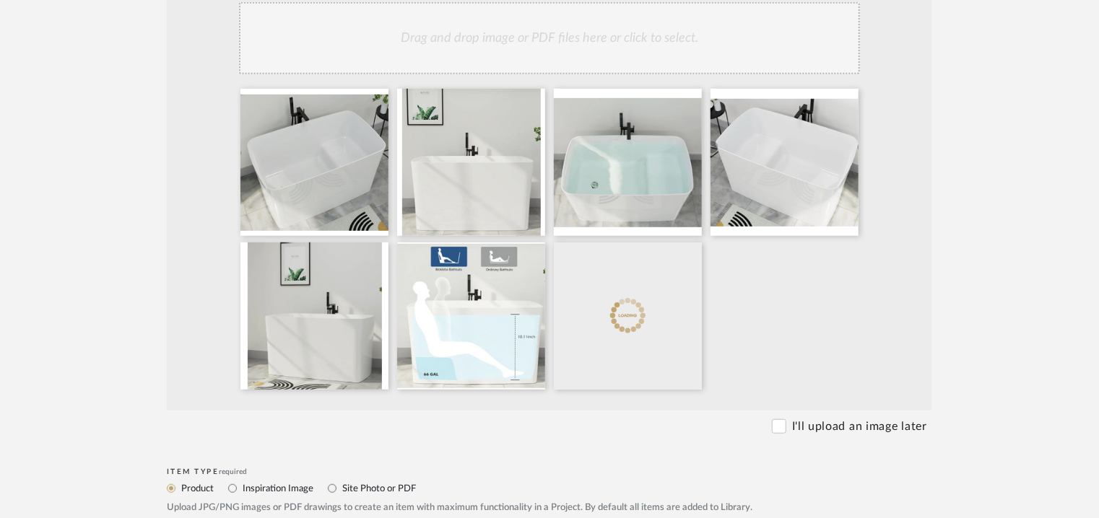
click at [664, 50] on div "Drag and drop image or PDF files here or click to select." at bounding box center [549, 38] width 621 height 72
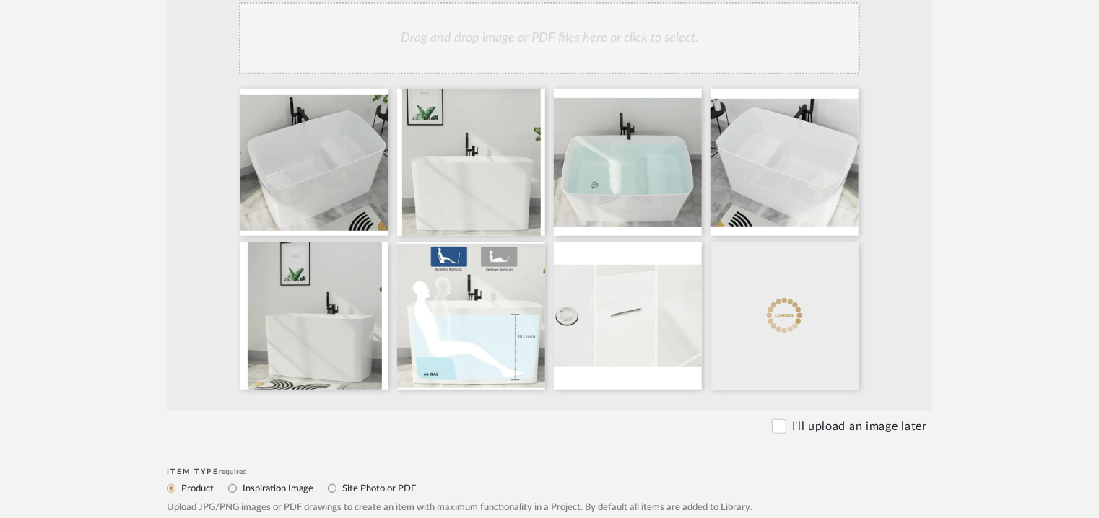
click at [687, 30] on div "Drag and drop image or PDF files here or click to select." at bounding box center [549, 38] width 621 height 72
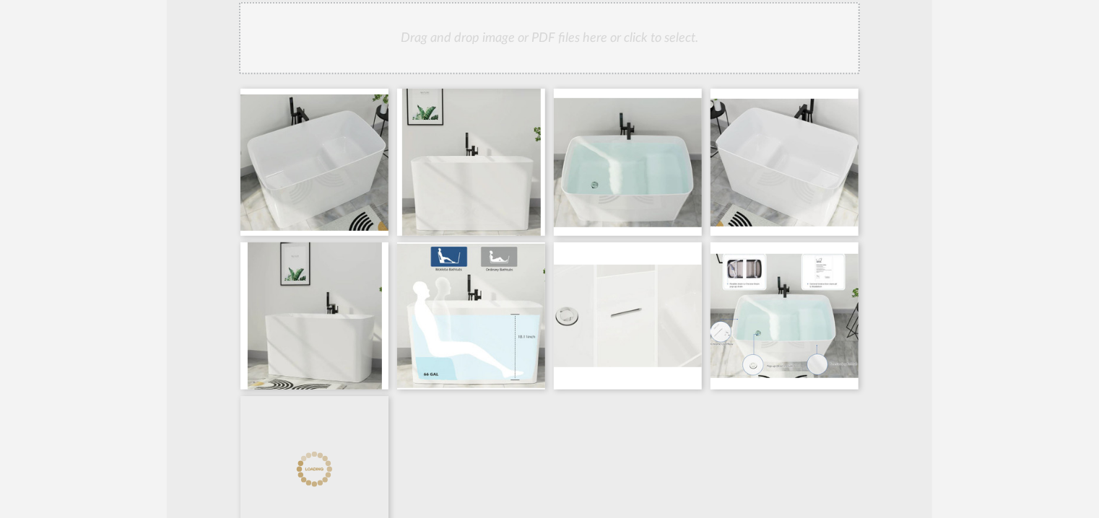
click at [706, 42] on div "Drag and drop image or PDF files here or click to select." at bounding box center [549, 38] width 621 height 72
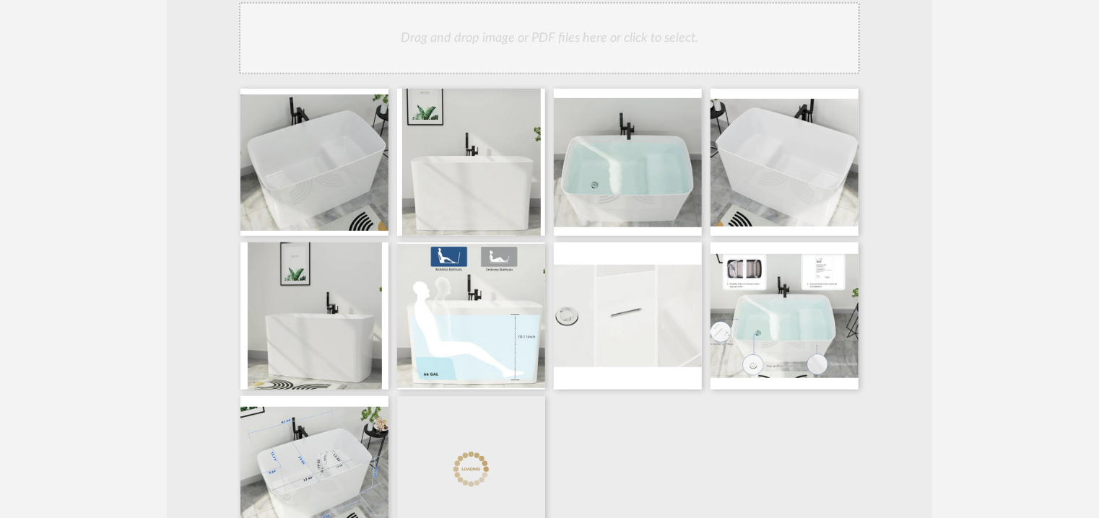
click at [578, 44] on div "Drag and drop image or PDF files here or click to select." at bounding box center [549, 38] width 621 height 72
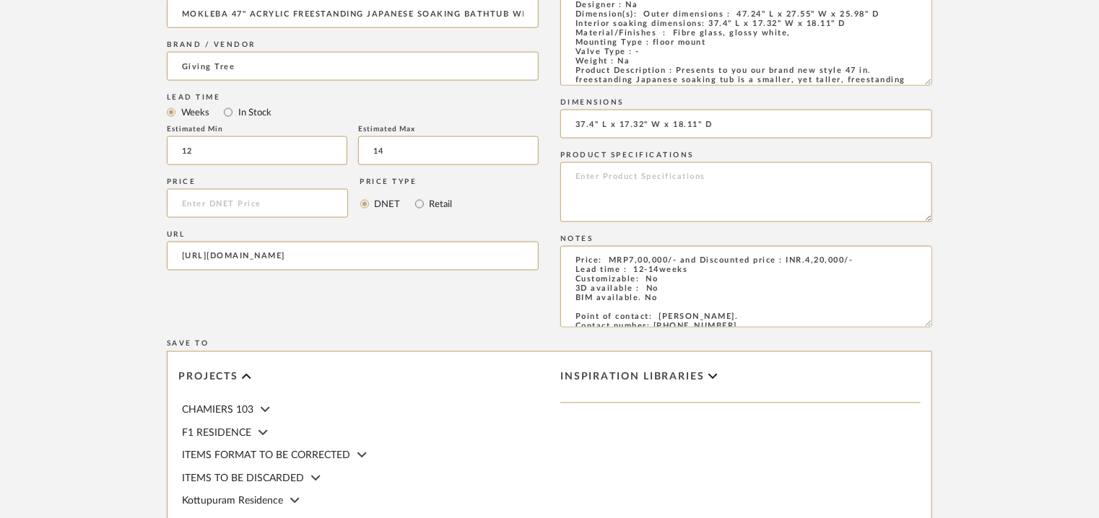
scroll to position [1356, 0]
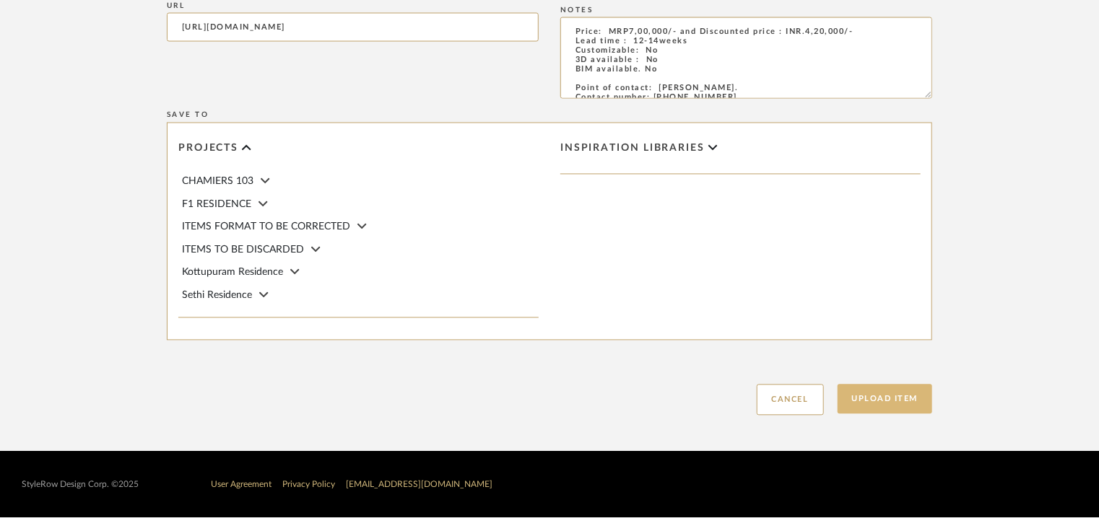
click at [908, 404] on button "Upload Item" at bounding box center [885, 400] width 95 height 30
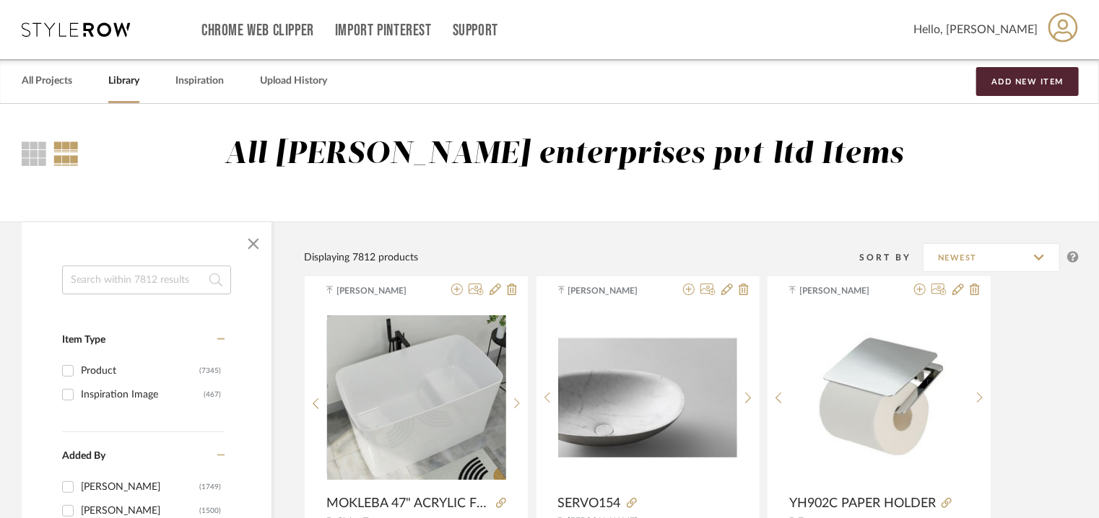
click at [175, 278] on input at bounding box center [146, 280] width 169 height 29
type input "45126"
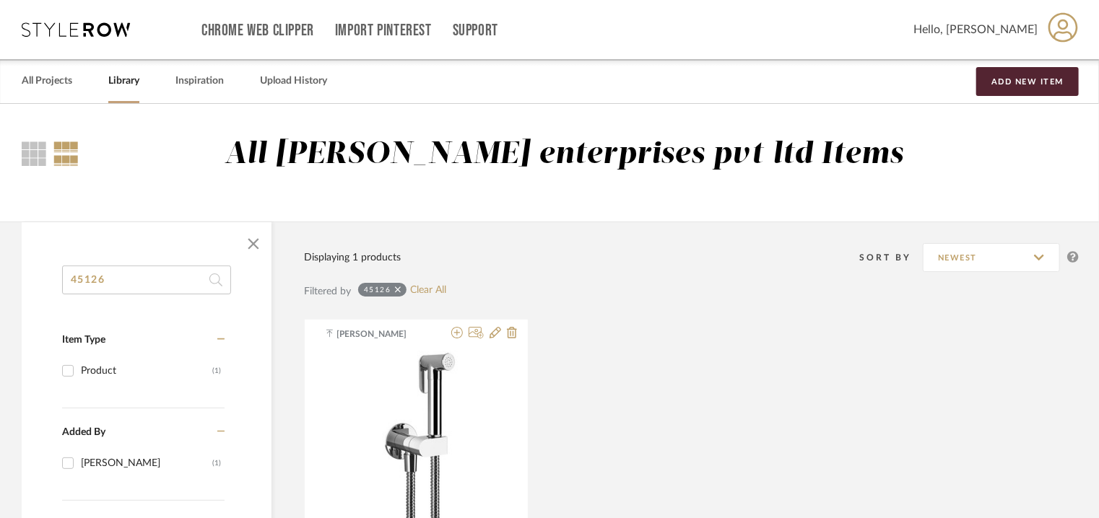
click at [124, 84] on link "Library" at bounding box center [123, 80] width 31 height 19
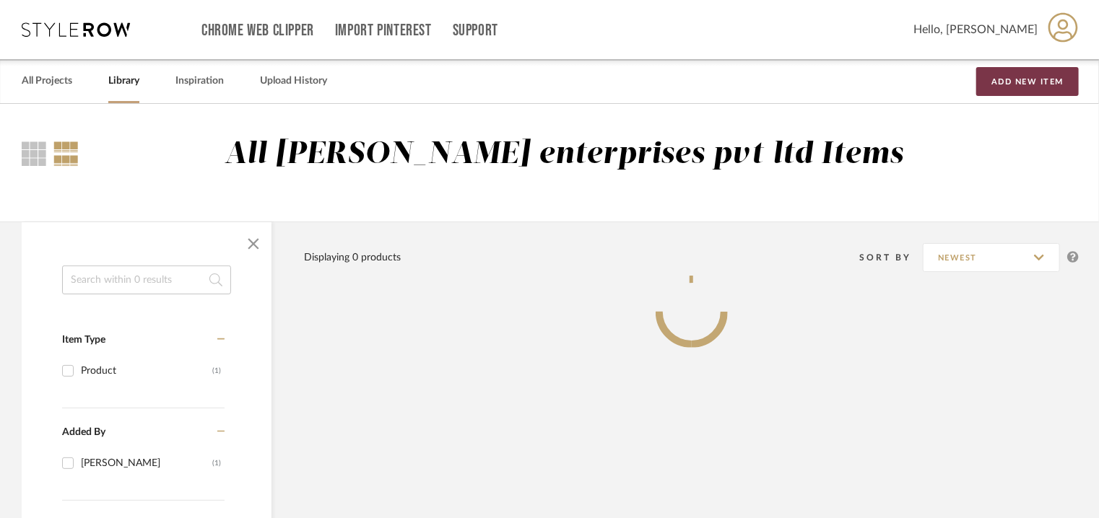
click at [1022, 82] on button "Add New Item" at bounding box center [1027, 81] width 103 height 29
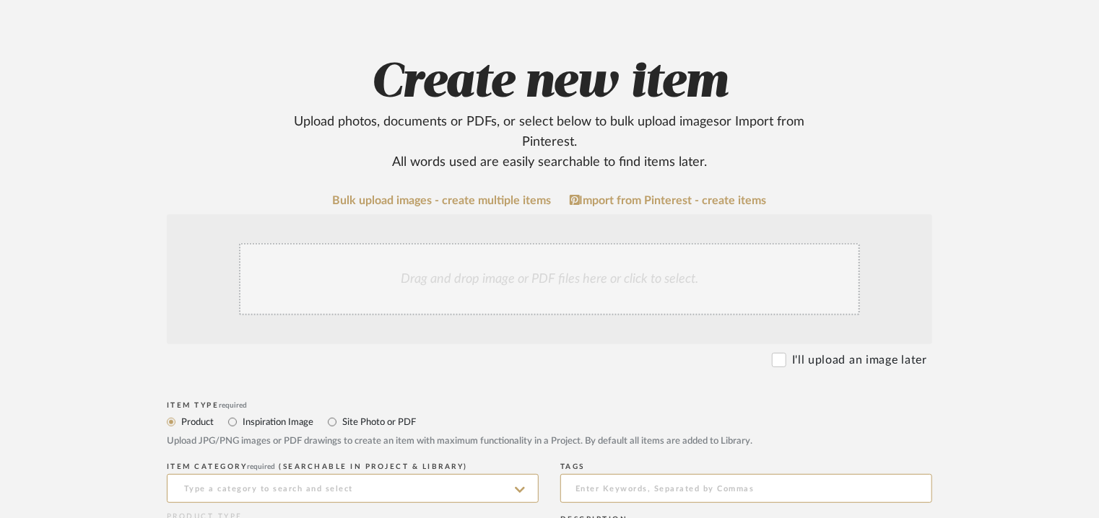
scroll to position [361, 0]
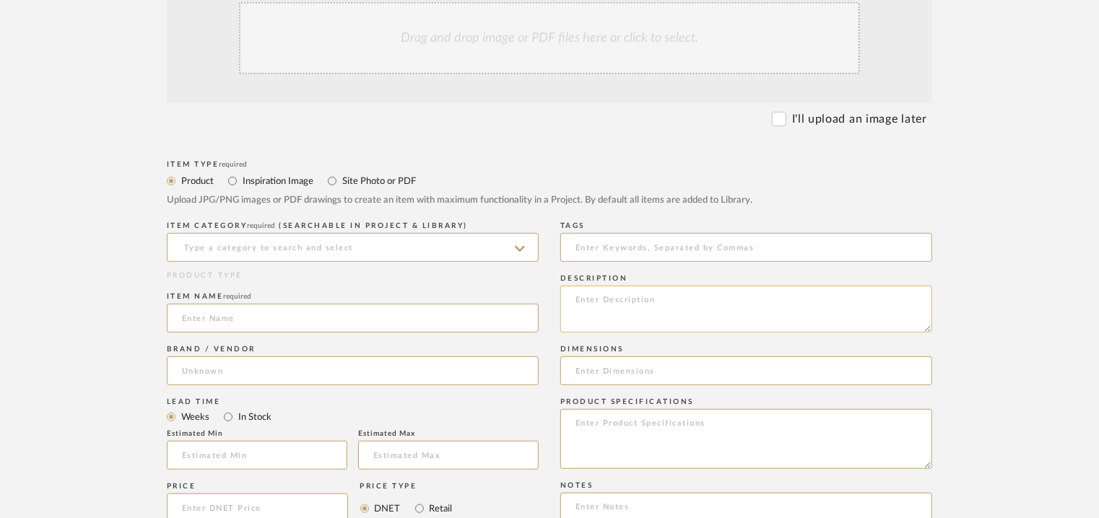
paste textarea "Type: Shower Spray, Designer : Na Dimension(s): 125W X 125D X 110H mm Material/…"
type textarea "Type: Shower Spray, Designer : Na Dimension(s): 125W X 125D X 110H mm Material/…"
click at [283, 249] on input at bounding box center [353, 247] width 372 height 29
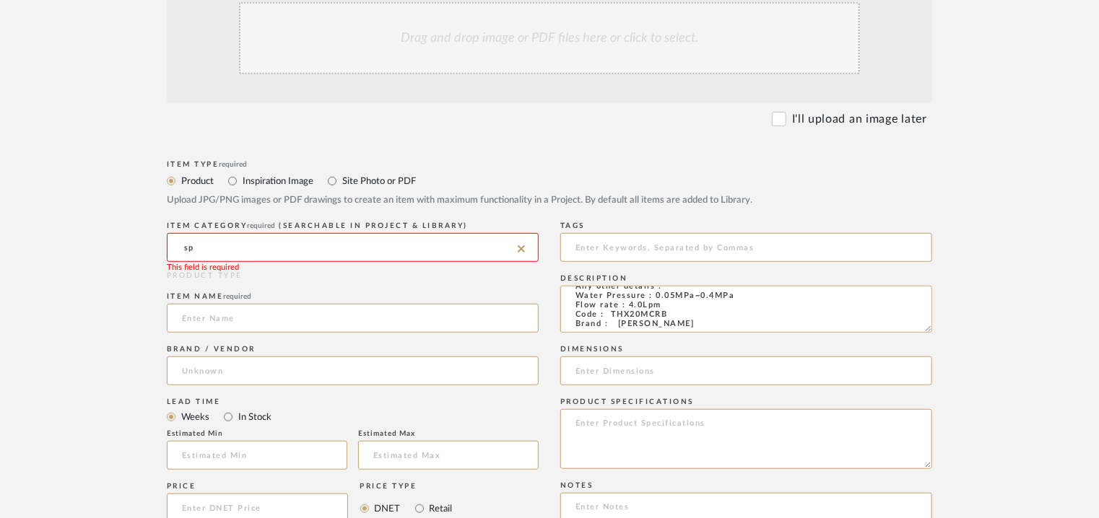
type input "s"
type input "h"
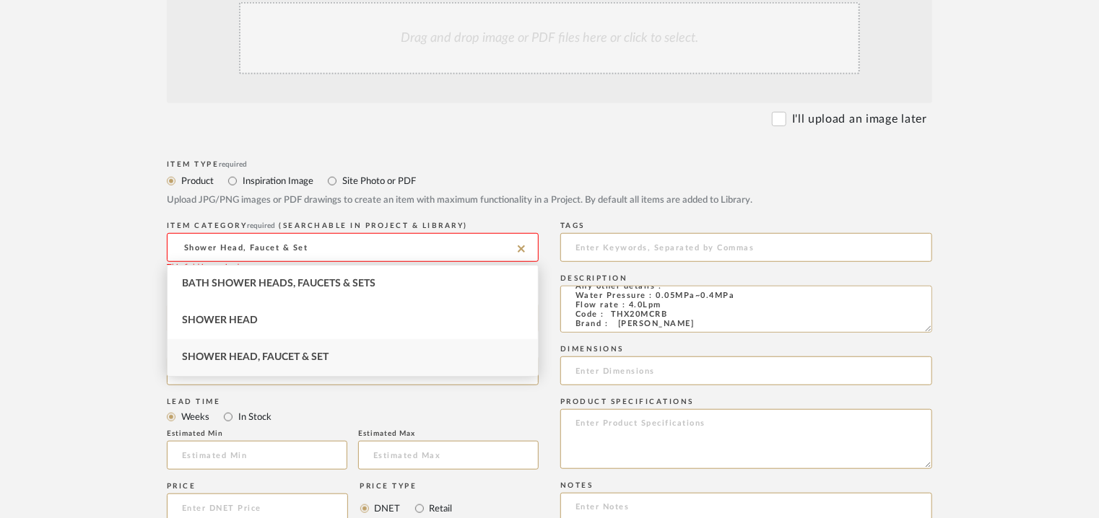
type input "Shower Head, Faucet & Set"
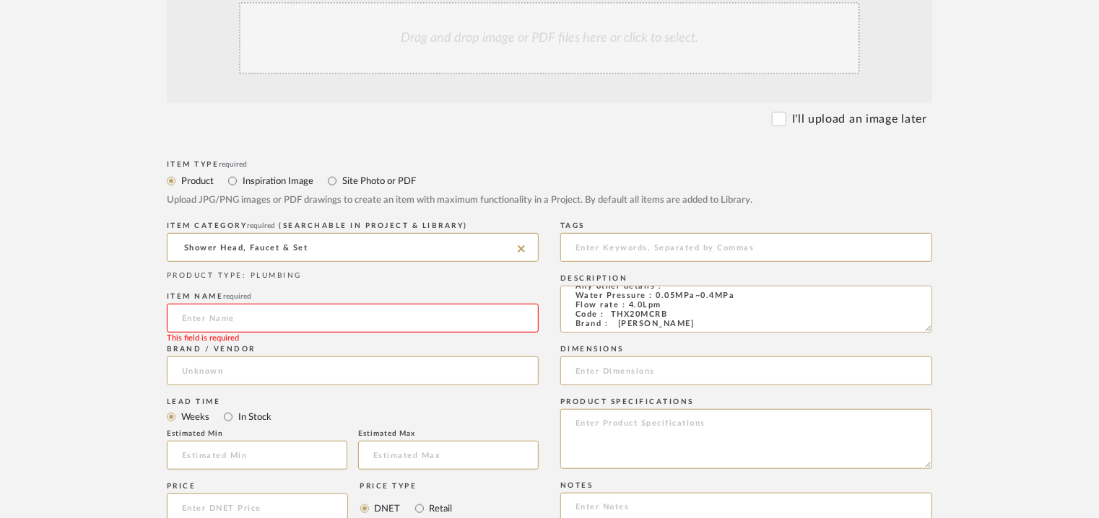
click at [251, 313] on input at bounding box center [353, 318] width 372 height 29
paste input "THX20MCRB Shower Spray Chrome"
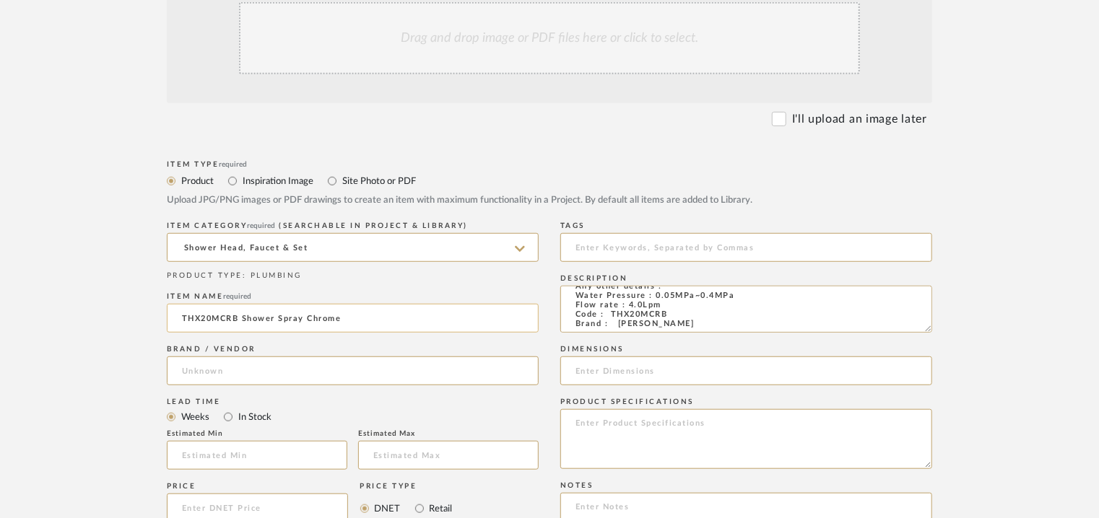
click at [252, 319] on input "THX20MCRB Shower Spray Chrome" at bounding box center [353, 318] width 372 height 29
type input "THX20MCRB SHOWER SPRAY - CHROME"
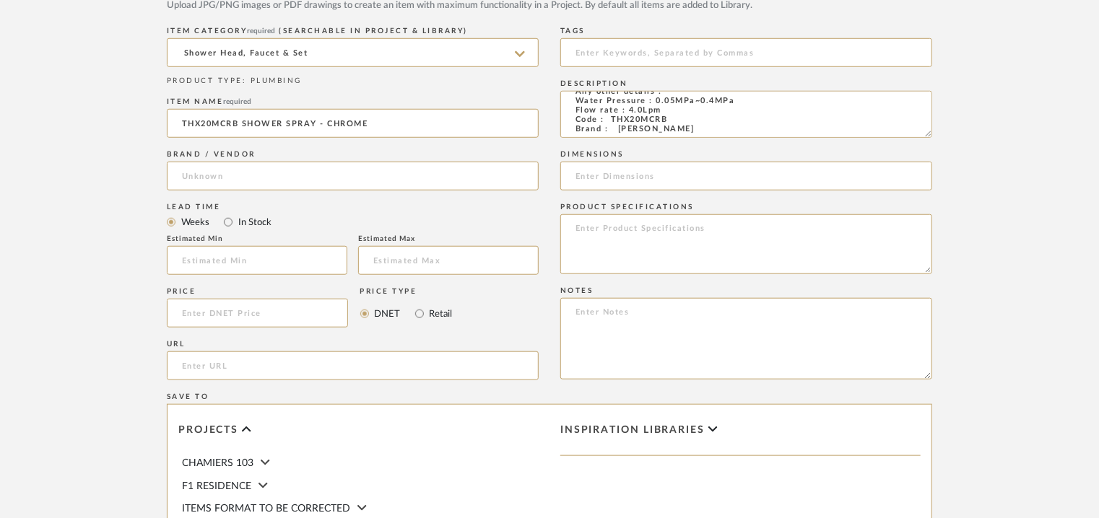
scroll to position [838, 0]
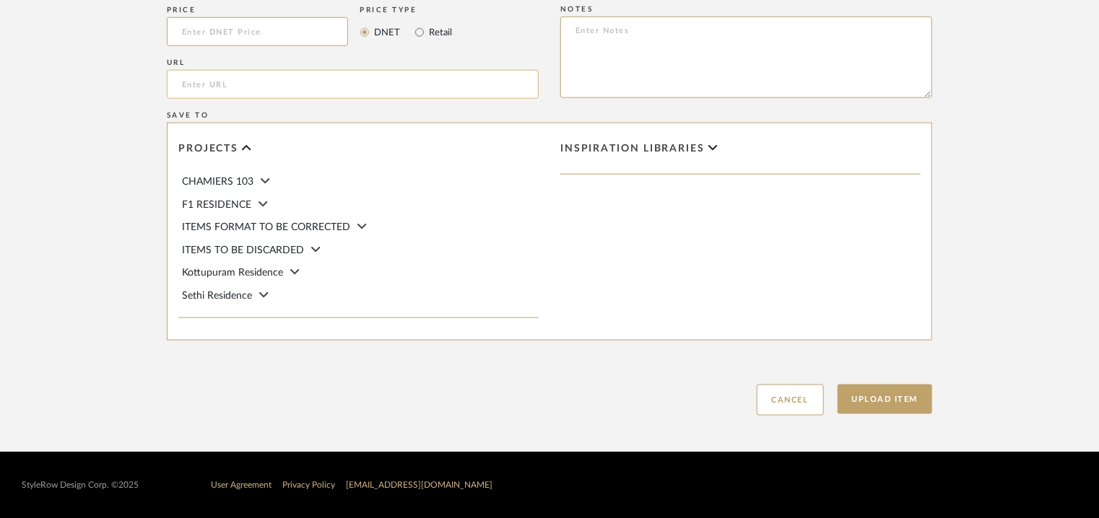
paste input "https://in.toto.com/product/shower-spray-chrome/"
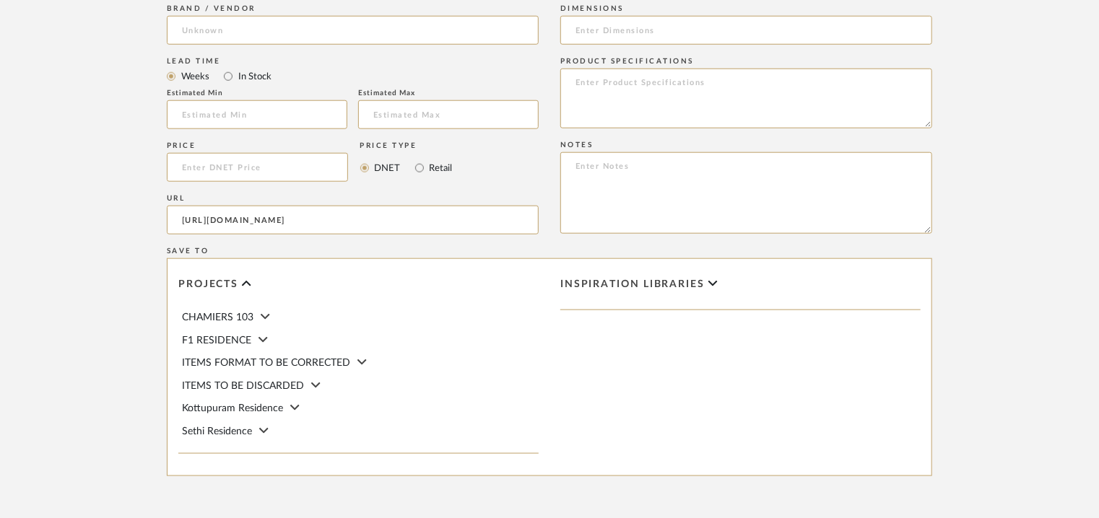
scroll to position [693, 0]
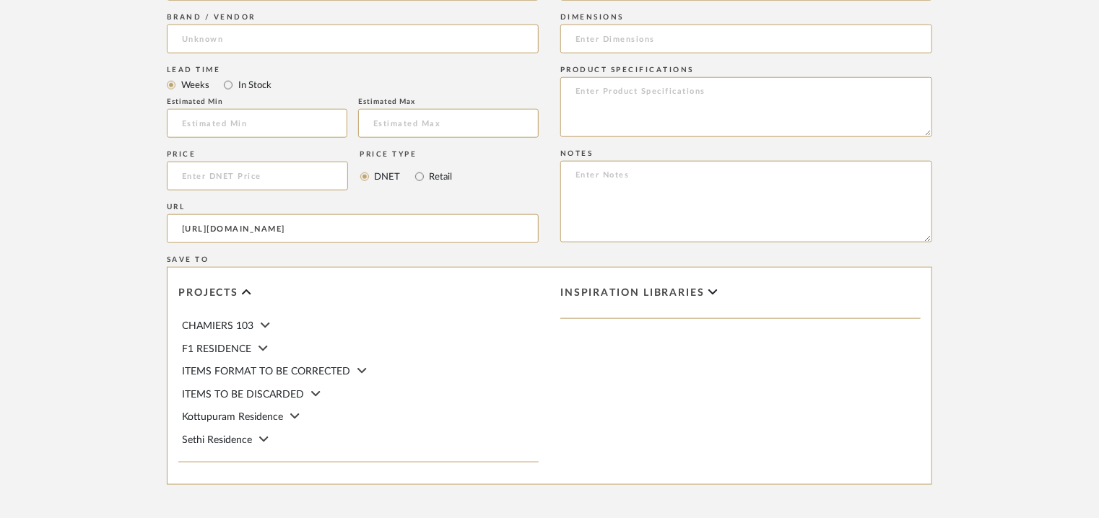
type input "https://in.toto.com/product/shower-spray-chrome/"
paste textarea "Price: MRP6,100/- and Discounted price : INR.3,355/- Lead time : 6-8weeks Custo…"
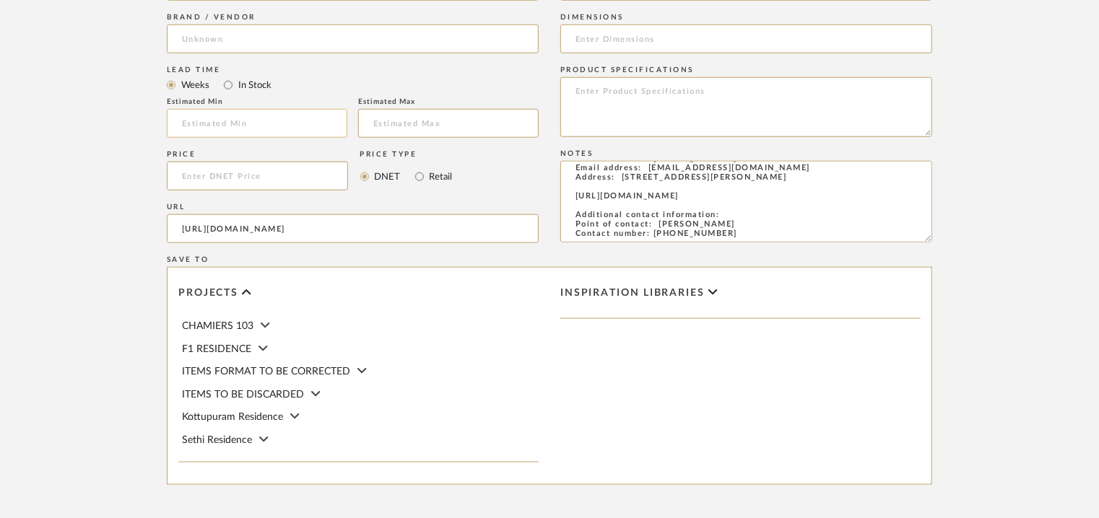
type textarea "Price: MRP6,100/- and Discounted price : INR.3,355/- Lead time : 6-8weeks Custo…"
click at [264, 122] on input at bounding box center [257, 123] width 181 height 29
type input "6"
drag, startPoint x: 430, startPoint y: 125, endPoint x: 407, endPoint y: 122, distance: 23.3
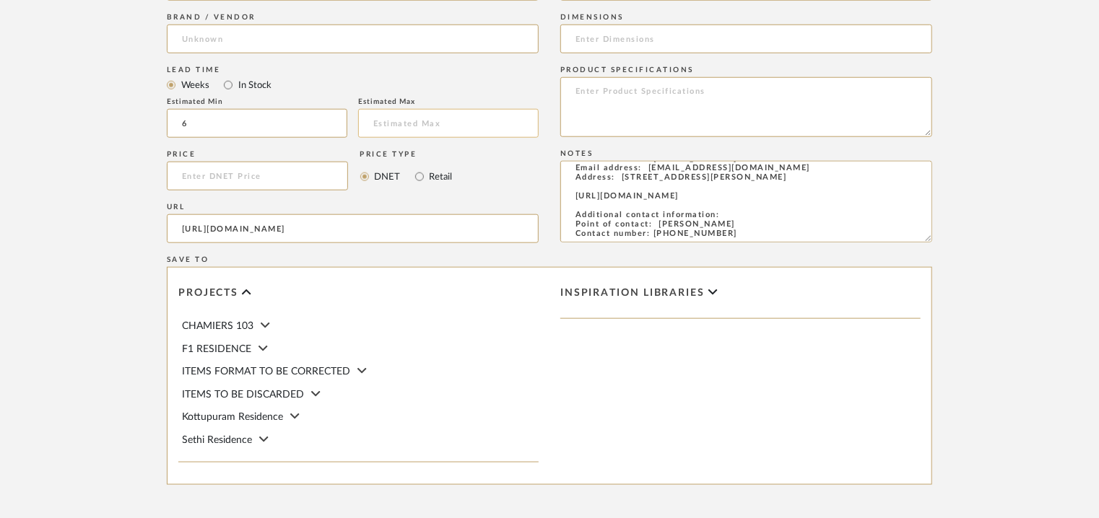
click at [428, 124] on input "text" at bounding box center [448, 123] width 181 height 29
type input "8"
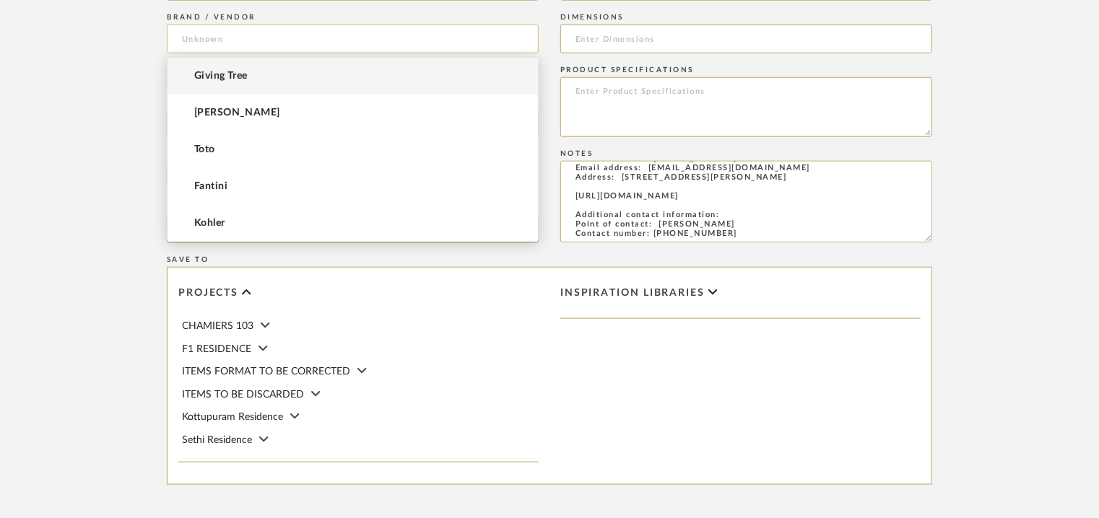
click at [287, 38] on input at bounding box center [353, 39] width 372 height 29
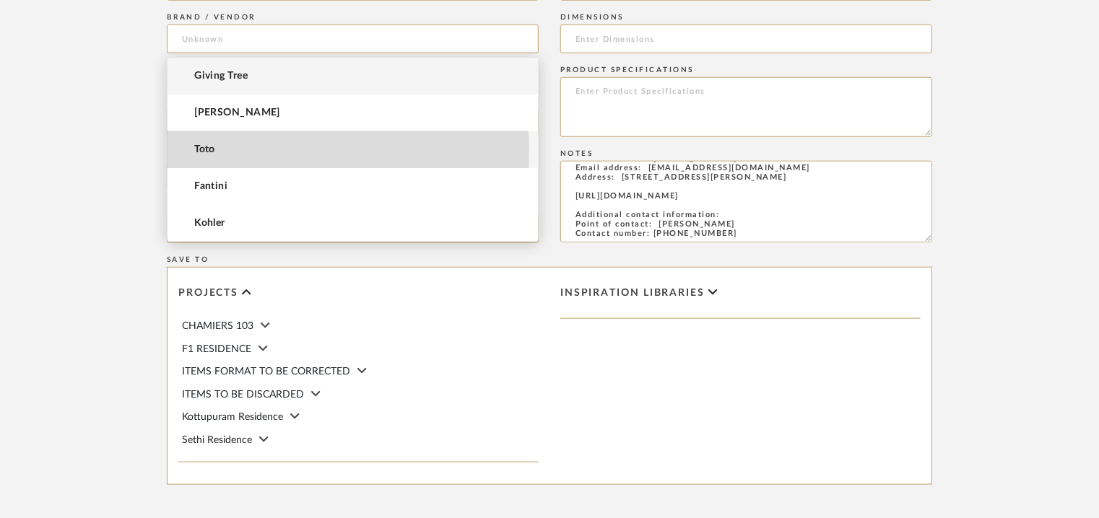
click at [203, 151] on span "Toto" at bounding box center [204, 150] width 21 height 12
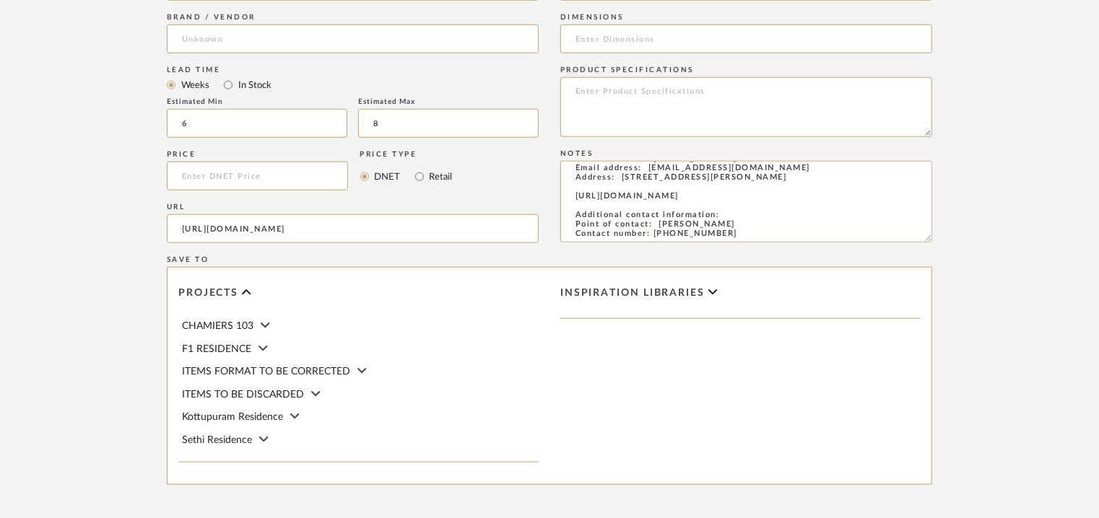
type input "Toto"
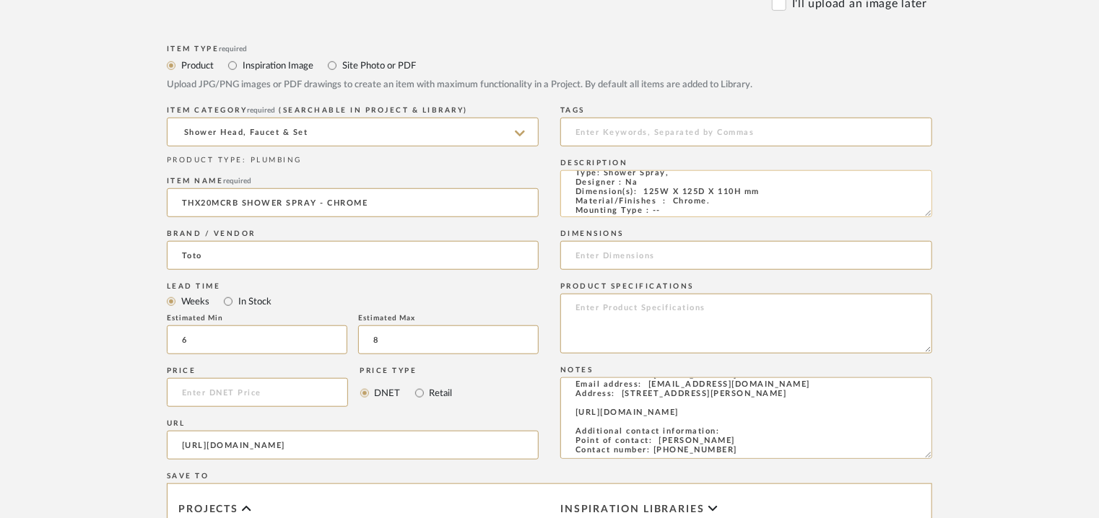
scroll to position [0, 0]
drag, startPoint x: 646, startPoint y: 203, endPoint x: 765, endPoint y: 202, distance: 119.2
click at [765, 202] on textarea "Type: Shower Spray, Designer : Na Dimension(s): 125W X 125D X 110H mm Material/…" at bounding box center [746, 193] width 372 height 47
click at [586, 257] on input at bounding box center [746, 255] width 372 height 29
paste input "125W X 125D X 110H mm"
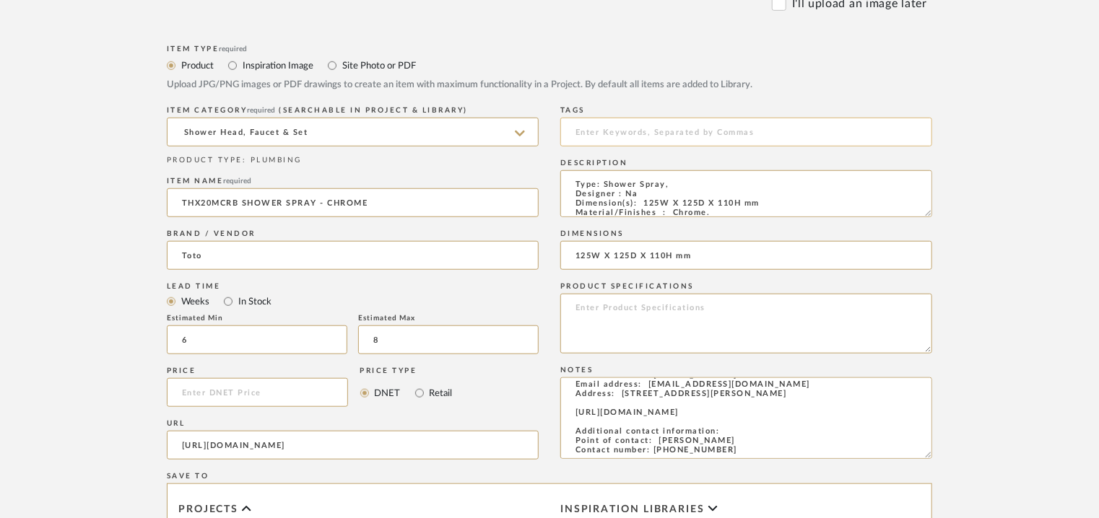
type input "125W X 125D X 110H mm"
click at [598, 131] on input at bounding box center [746, 132] width 372 height 29
type input "t"
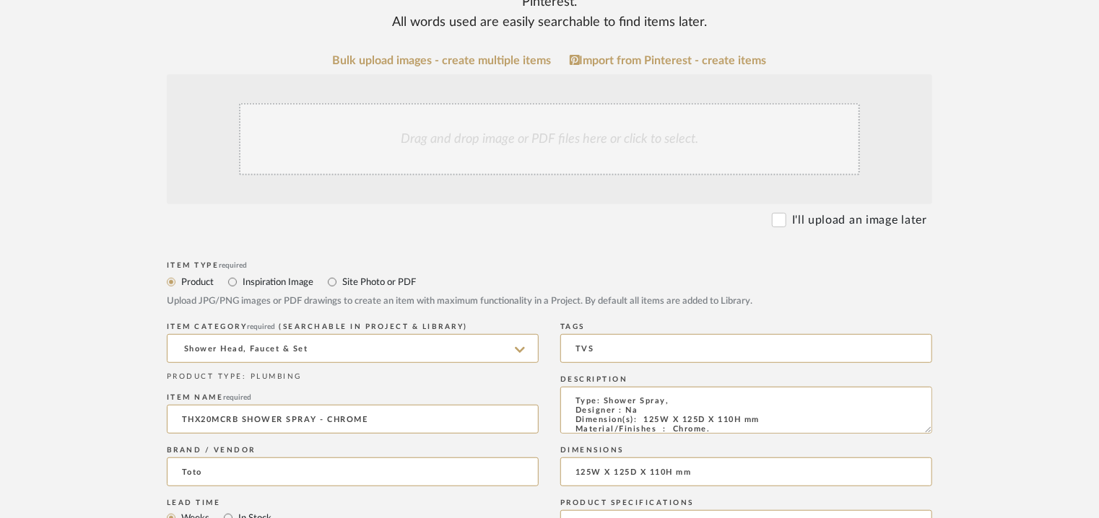
type input "TVS"
click at [544, 136] on div "Drag and drop image or PDF files here or click to select." at bounding box center [549, 139] width 621 height 72
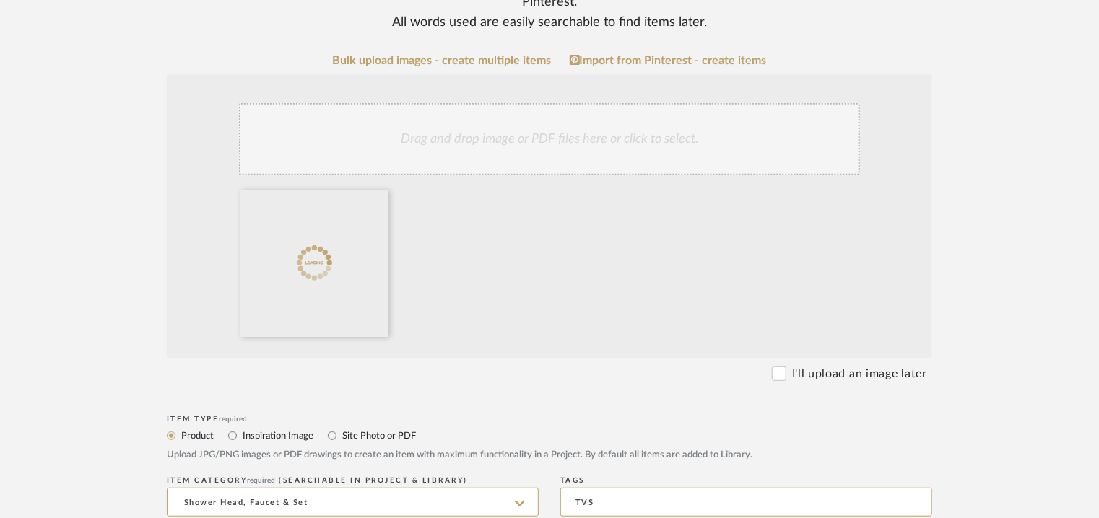
click at [635, 127] on div "Drag and drop image or PDF files here or click to select." at bounding box center [549, 139] width 621 height 72
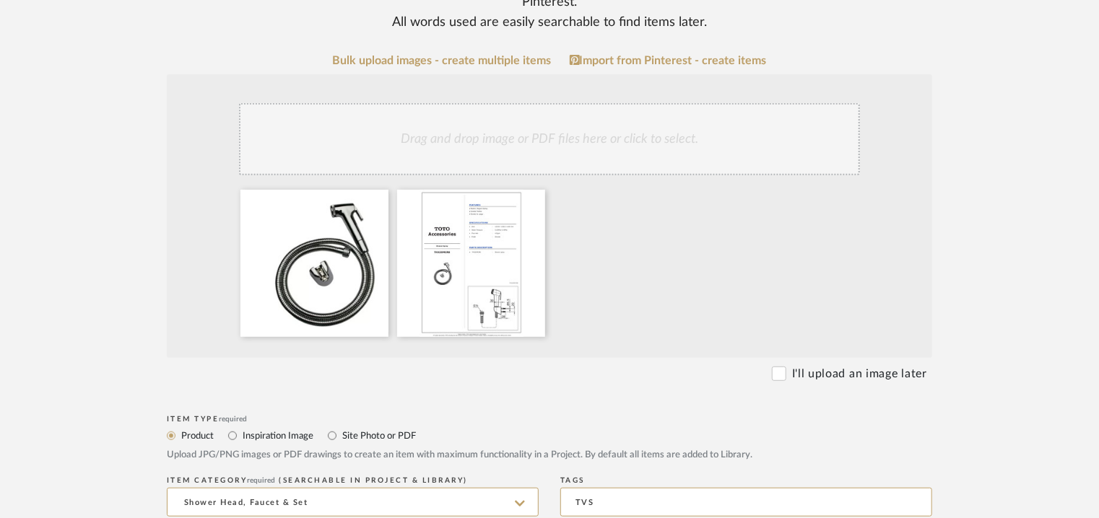
click at [632, 147] on div "Drag and drop image or PDF files here or click to select." at bounding box center [549, 139] width 621 height 72
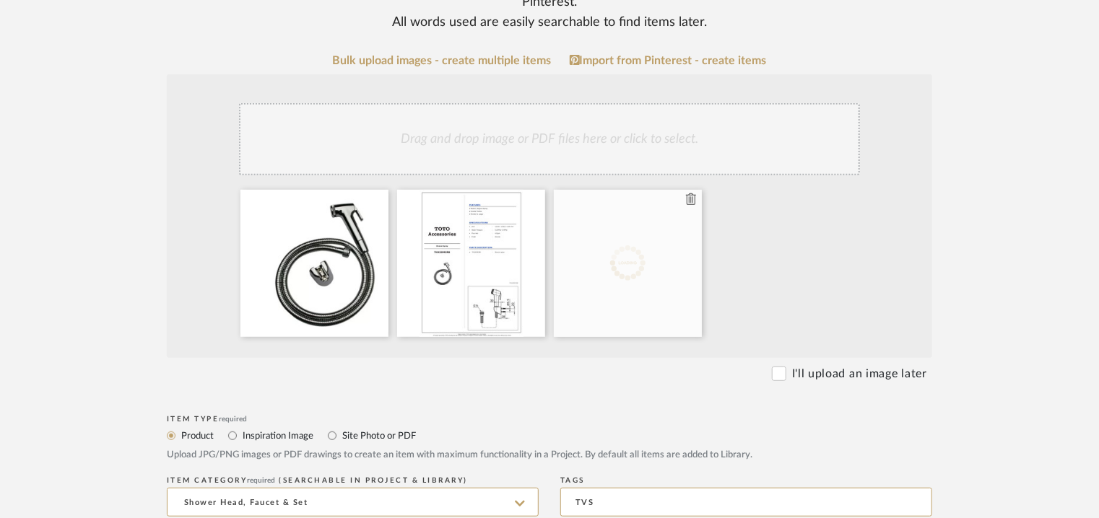
click at [690, 197] on icon at bounding box center [691, 200] width 10 height 12
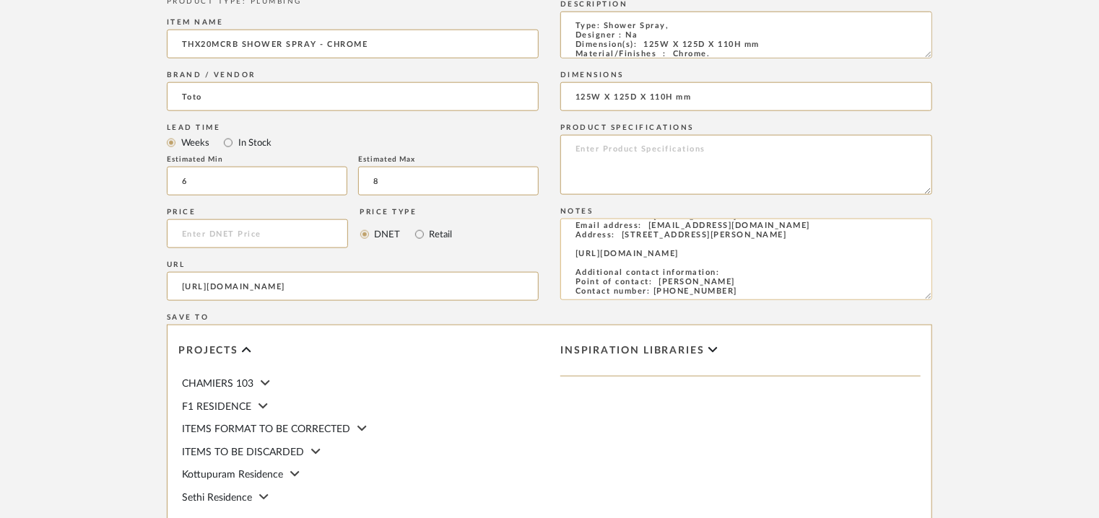
scroll to position [982, 0]
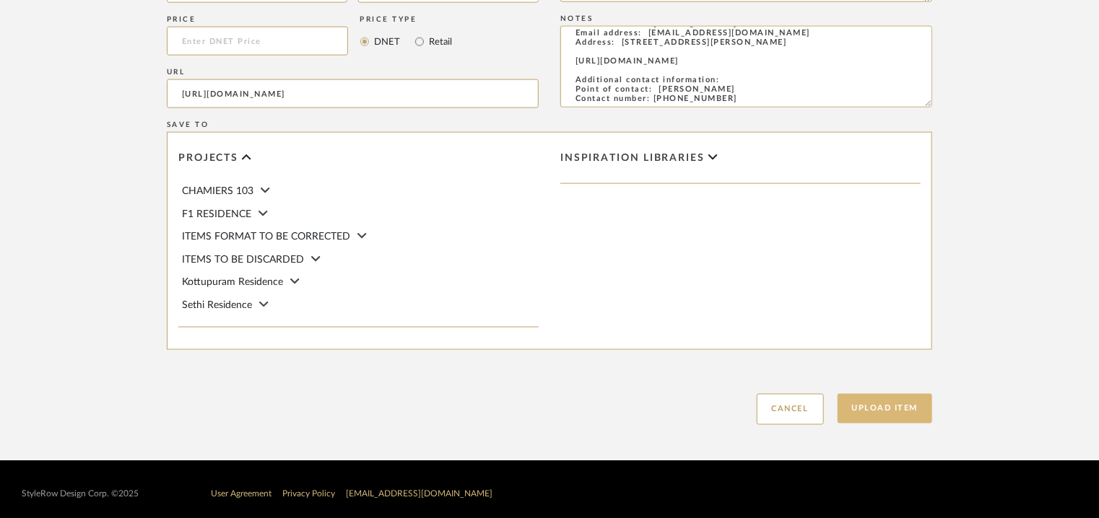
click at [894, 420] on button "Upload Item" at bounding box center [885, 409] width 95 height 30
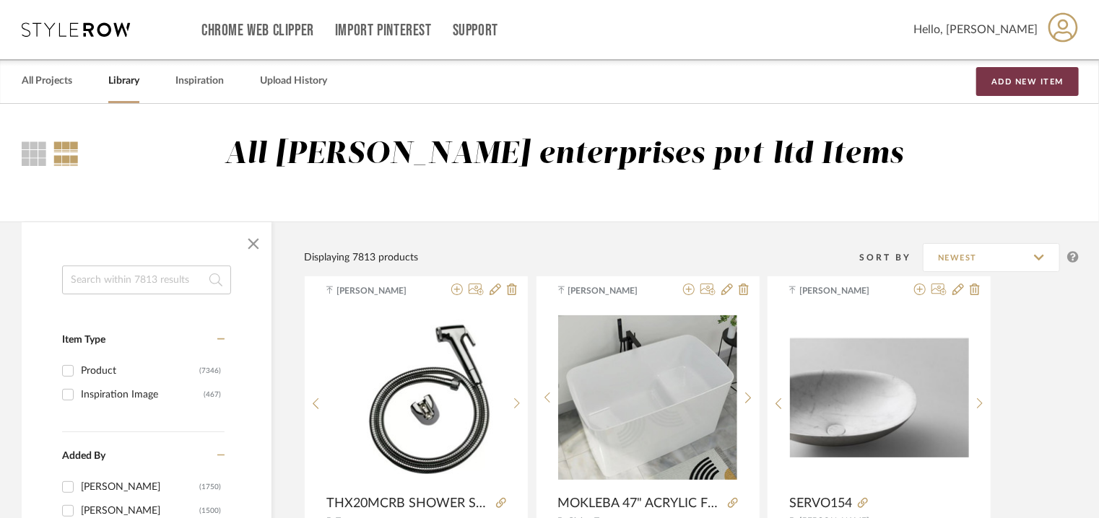
drag, startPoint x: 1023, startPoint y: 71, endPoint x: 1020, endPoint y: 81, distance: 9.8
click at [1027, 71] on button "Add New Item" at bounding box center [1027, 81] width 103 height 29
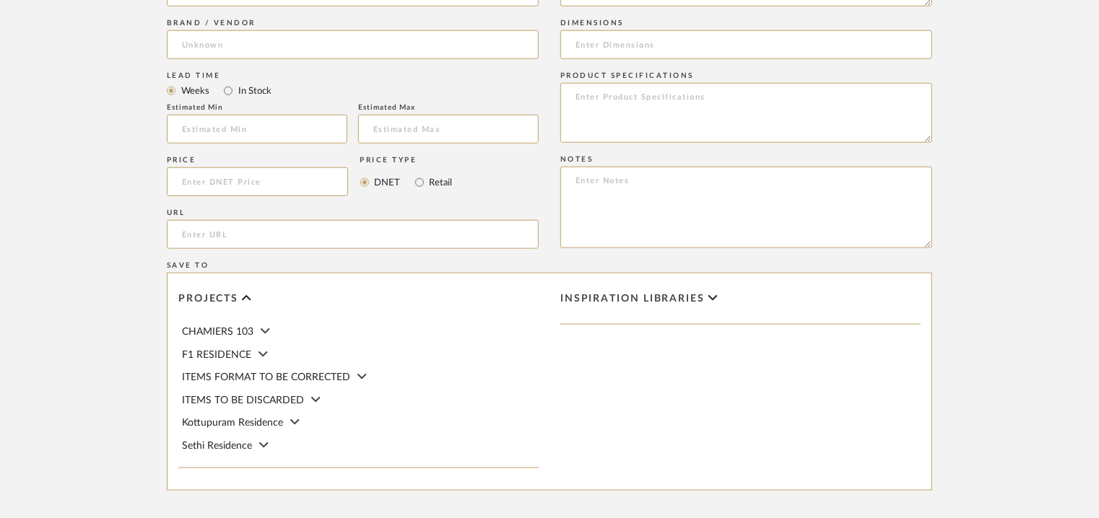
scroll to position [722, 0]
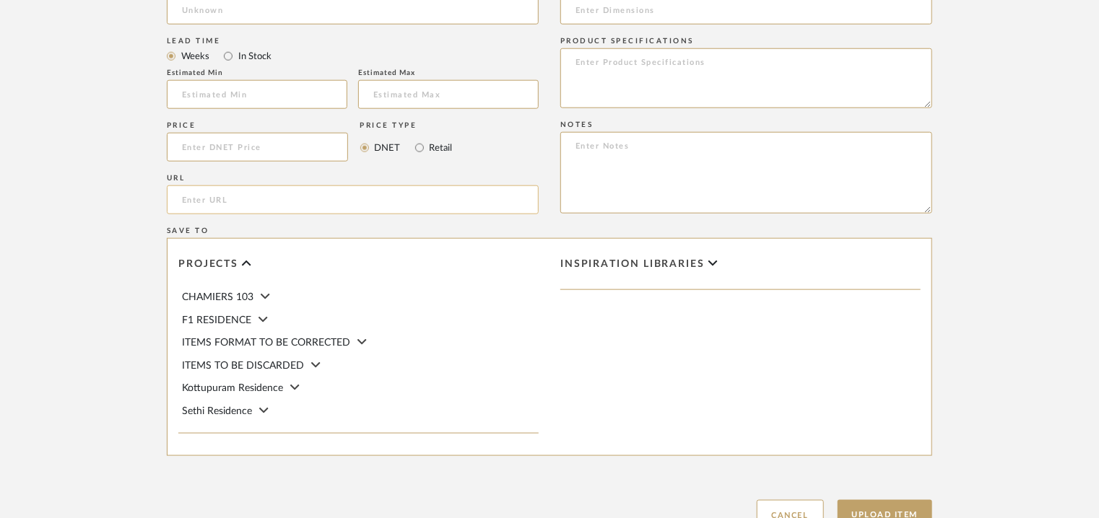
click at [228, 203] on input "url" at bounding box center [353, 200] width 372 height 29
paste input "https://maourisoikoset.com/product/origini-total-look-shutoff-14331-708-copper-…"
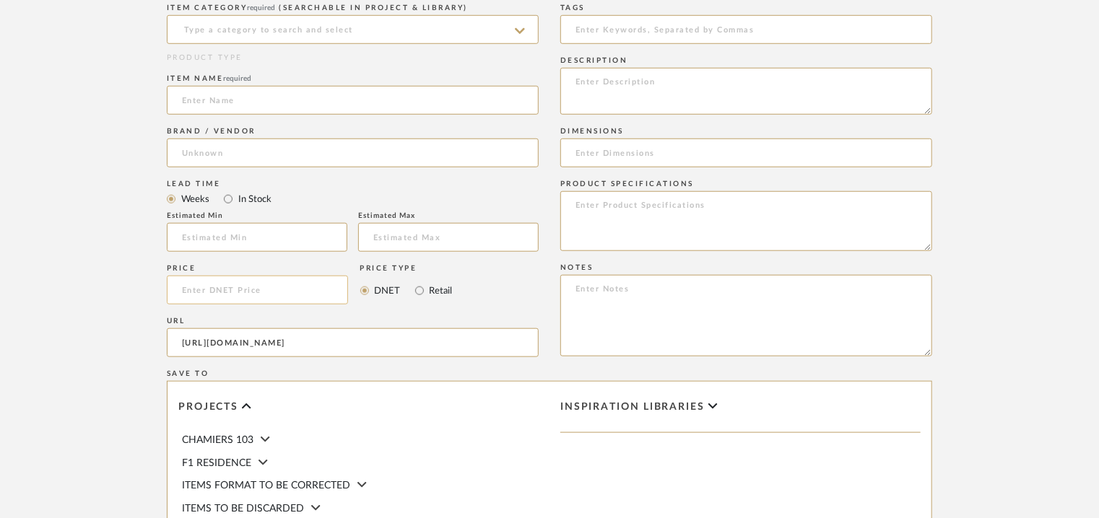
scroll to position [578, 0]
type input "https://maourisoikoset.com/product/origini-total-look-shutoff-14331-708-copper-…"
click at [292, 27] on input at bounding box center [353, 31] width 372 height 29
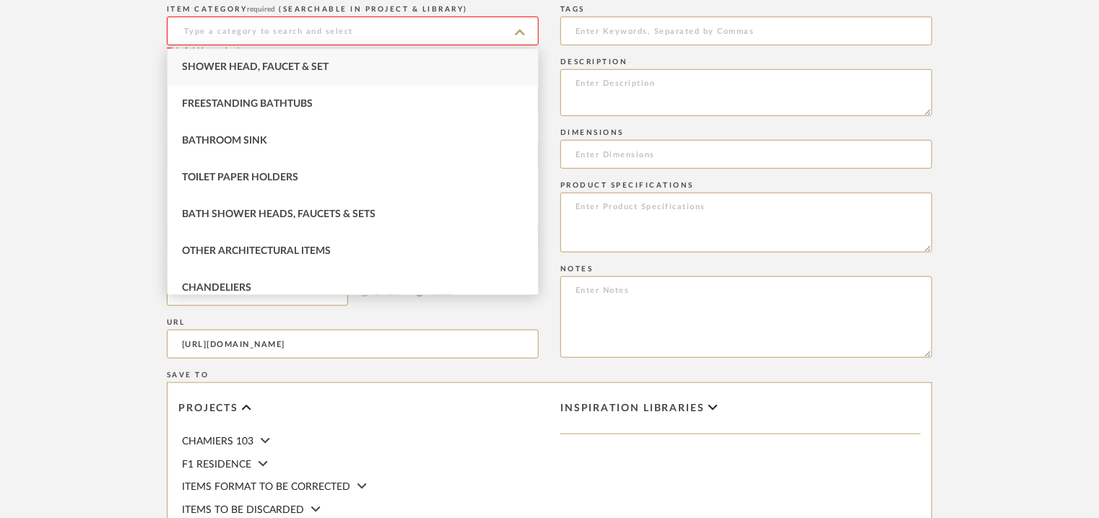
click at [352, 71] on div "Shower Head, Faucet & Set" at bounding box center [353, 67] width 370 height 37
type input "Shower Head, Faucet & Set"
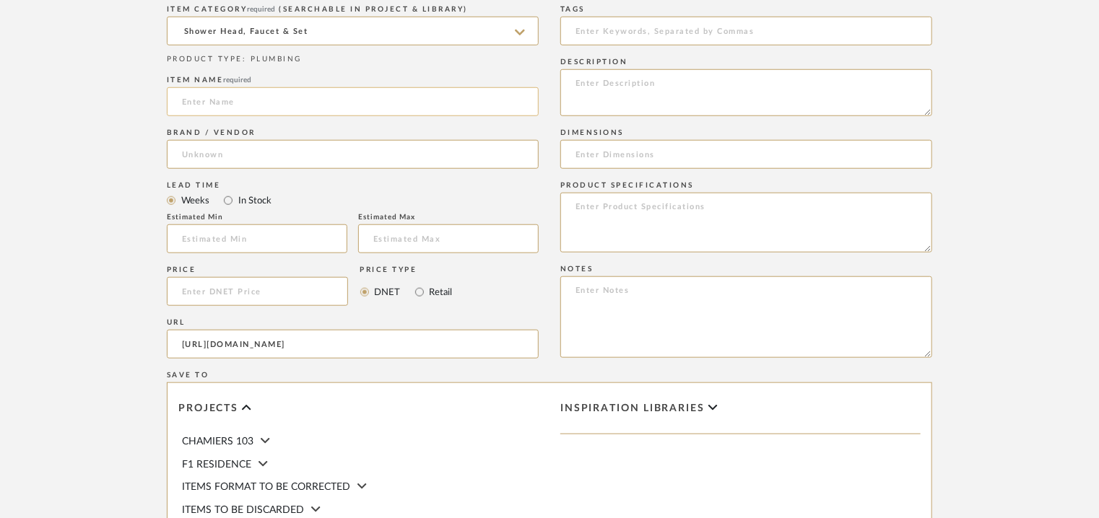
paste input "ORIGINI TOTAL LOOK SHUTOFF 14331-708 COPPER BRUSHED PVD"
type input "ORIGINI TOTAL LOOK SHUTOFF 14331-708 COPPER BRUSHED PVD"
click at [248, 150] on input at bounding box center [353, 154] width 372 height 29
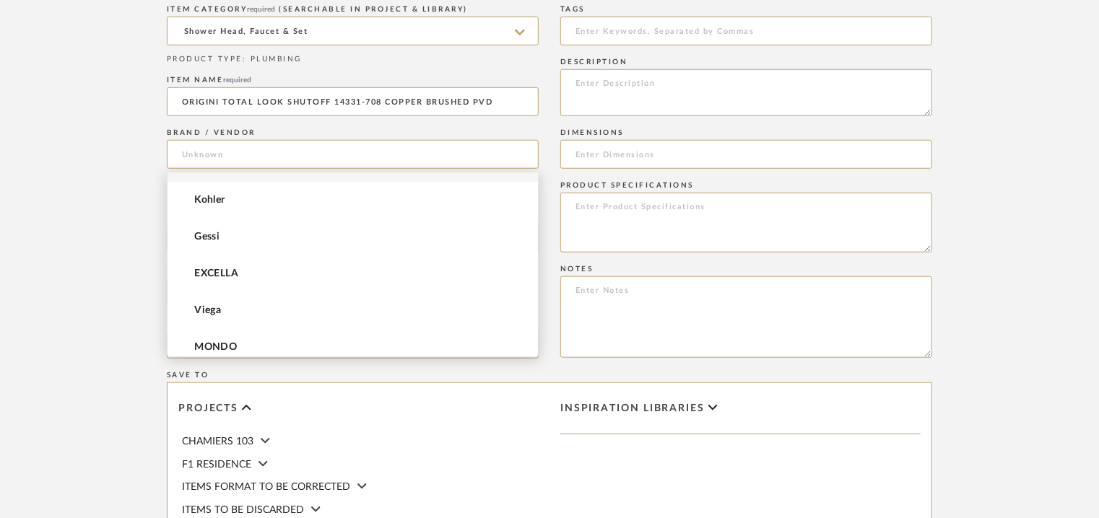
scroll to position [144, 0]
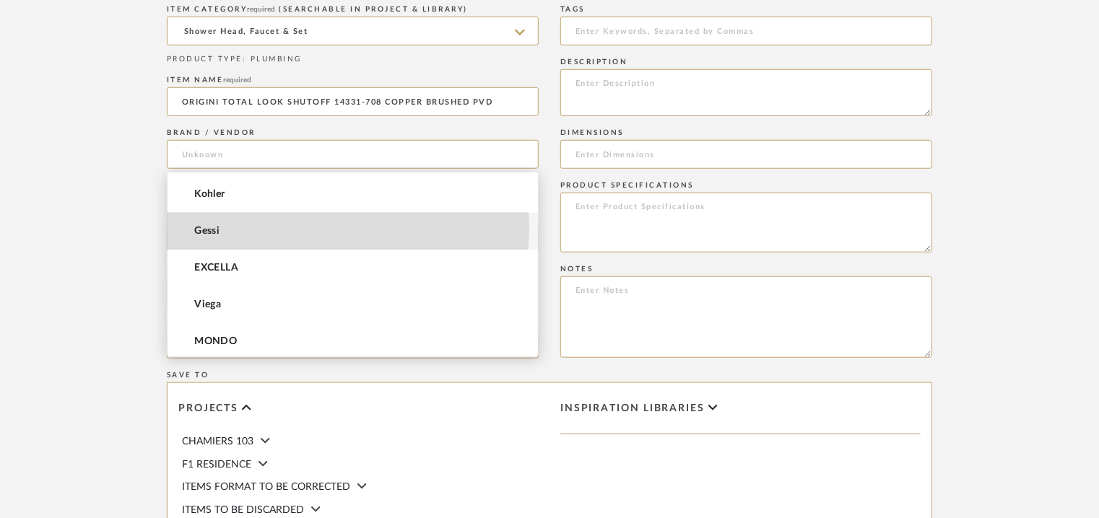
click at [245, 228] on mat-option "Gessi" at bounding box center [353, 231] width 370 height 37
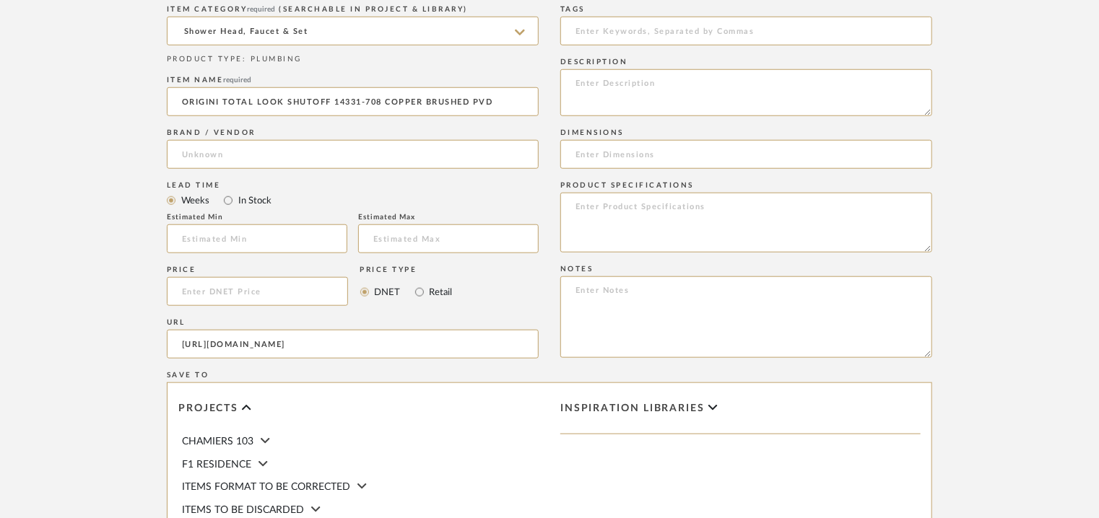
type input "Gessi"
click at [252, 240] on input at bounding box center [257, 239] width 181 height 29
type input "12"
click at [415, 233] on input "text" at bounding box center [448, 239] width 181 height 29
type input "14"
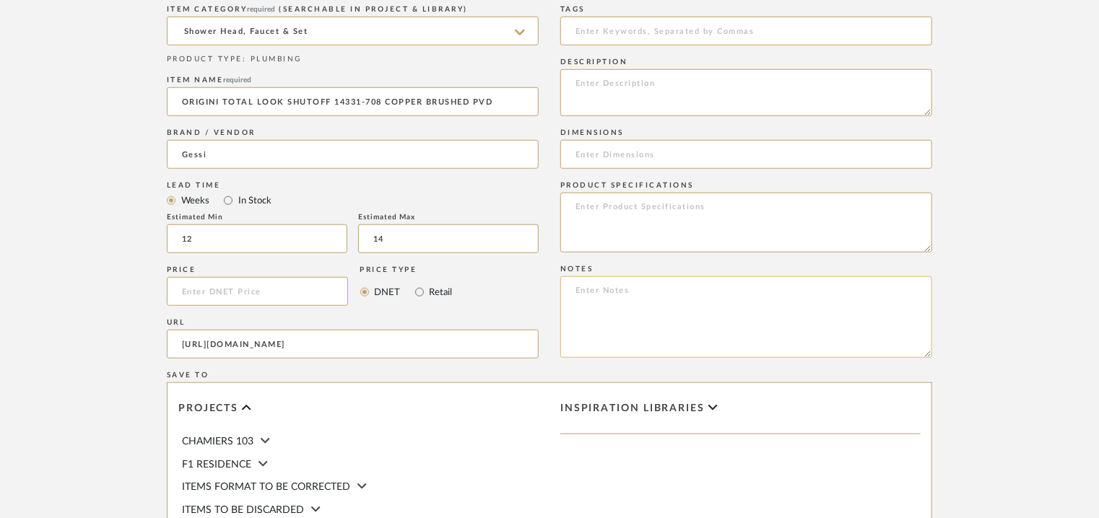
paste textarea "Price: MRP1,29,178/- and Discounted price : INR.73,631/- Lead time : 12-14weeks…"
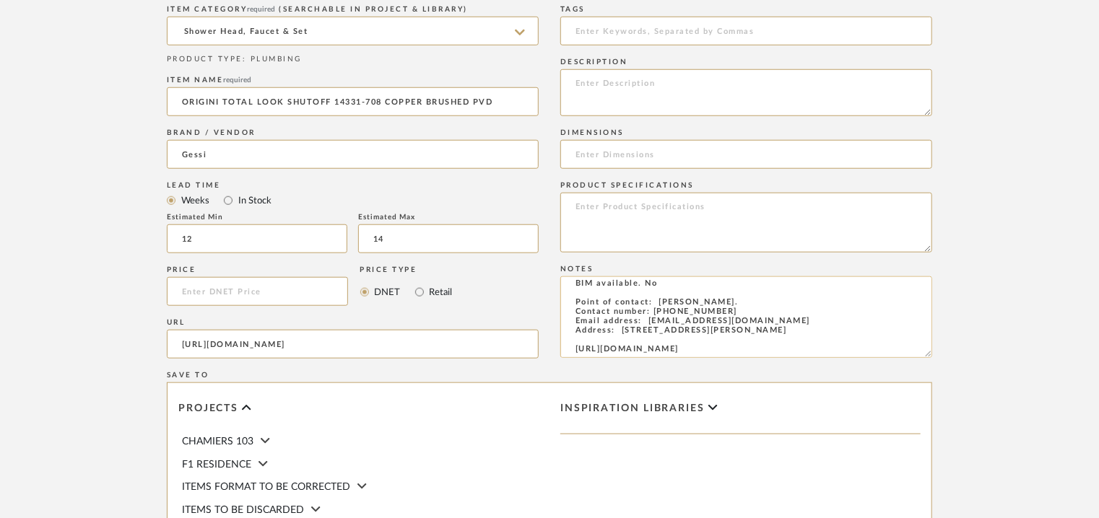
scroll to position [0, 0]
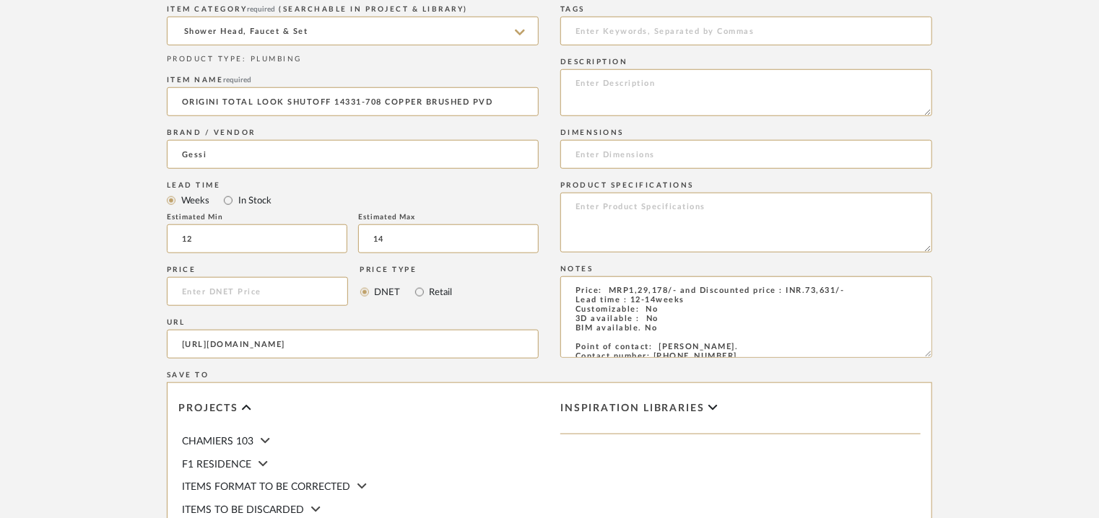
type textarea "Price: MRP1,29,178/- and Discounted price : INR.73,631/- Lead time : 12-14weeks…"
click at [627, 82] on textarea at bounding box center [746, 92] width 372 height 47
paste textarea "Type: Faucet Designer : Na Dimension(s): Material/Finishes : Copper brushed PVD…"
click at [646, 101] on textarea "Type: Faucet Designer : Na Dimension(s): Material/Finishes : Copper brushed PVD…" at bounding box center [746, 92] width 372 height 47
type textarea "Type: Faucet Designer : Na Dimension(s): - Material/Finishes : Copper brushed P…"
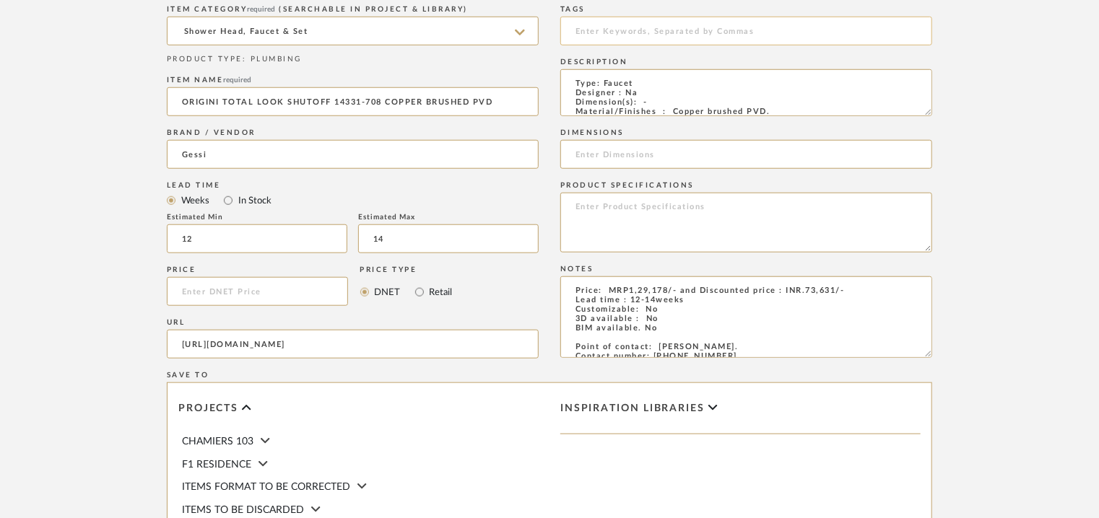
click at [648, 25] on input at bounding box center [746, 31] width 372 height 29
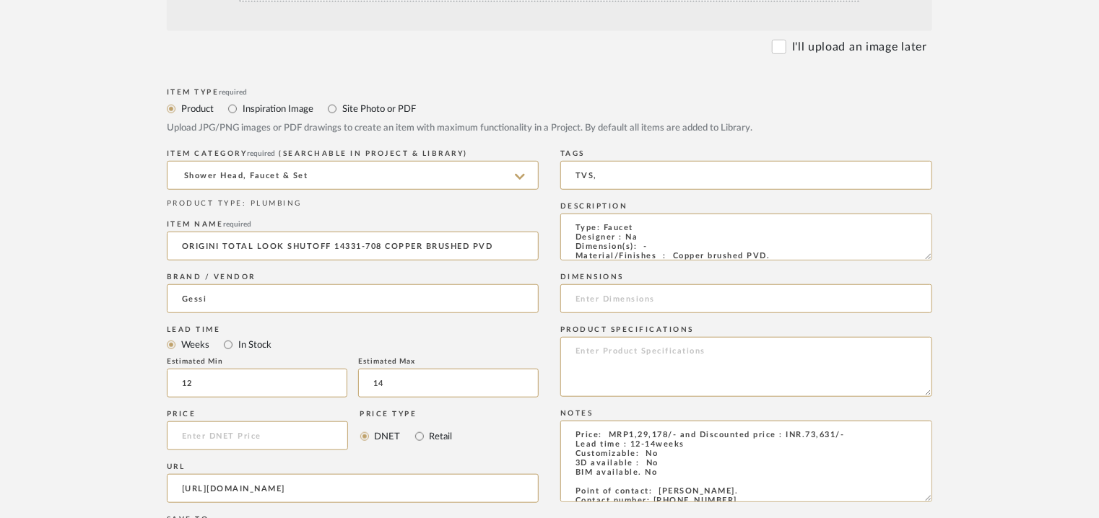
scroll to position [361, 0]
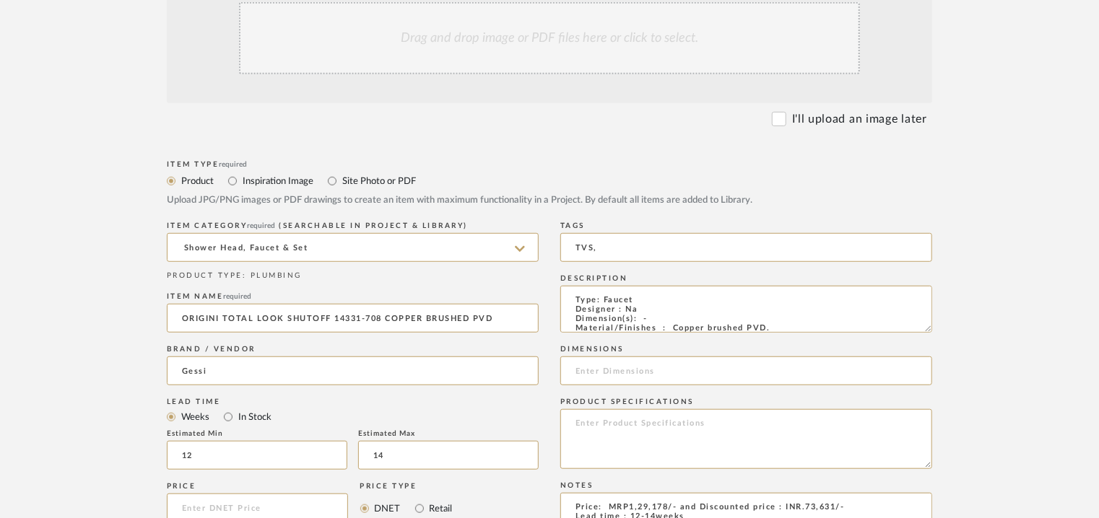
type input "TVS,"
click at [477, 43] on div "Drag and drop image or PDF files here or click to select." at bounding box center [549, 38] width 621 height 72
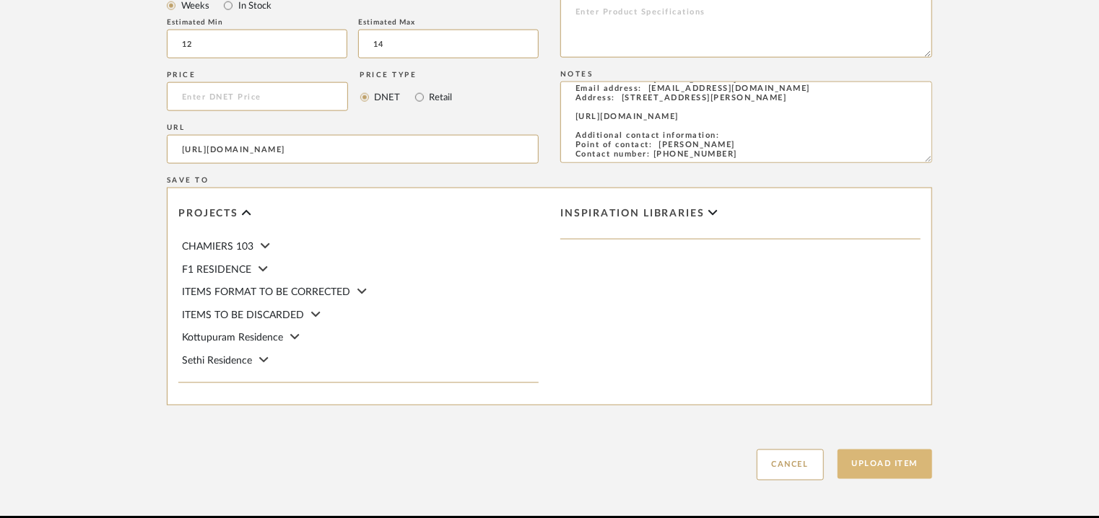
scroll to position [991, 0]
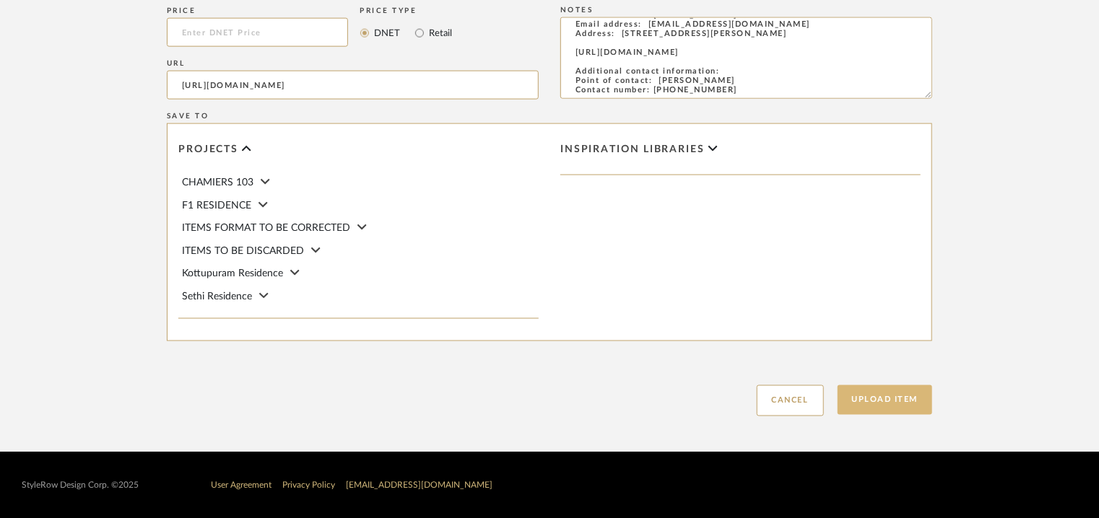
drag, startPoint x: 893, startPoint y: 398, endPoint x: 864, endPoint y: 383, distance: 32.9
click at [893, 398] on button "Upload Item" at bounding box center [885, 401] width 95 height 30
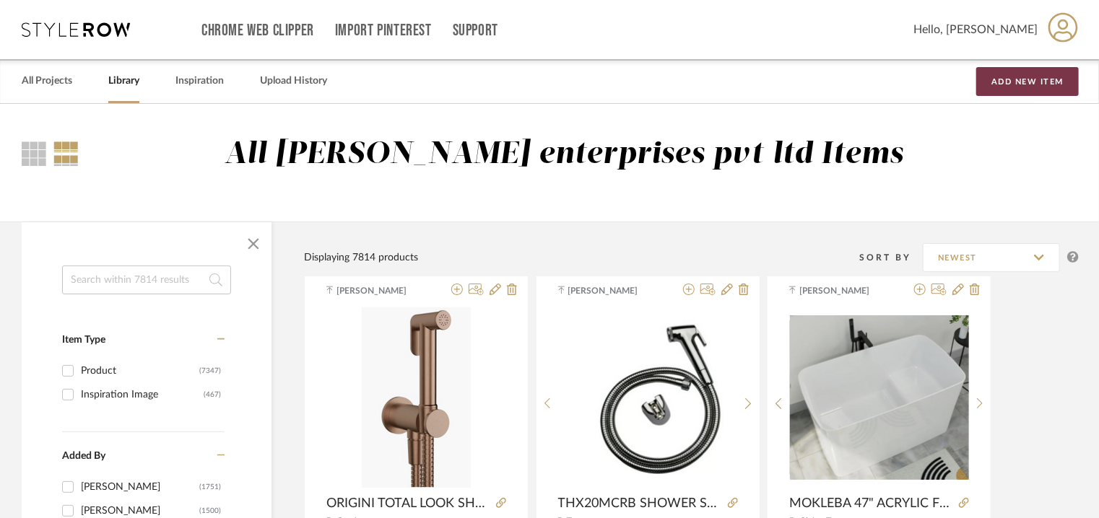
click at [1049, 75] on button "Add New Item" at bounding box center [1027, 81] width 103 height 29
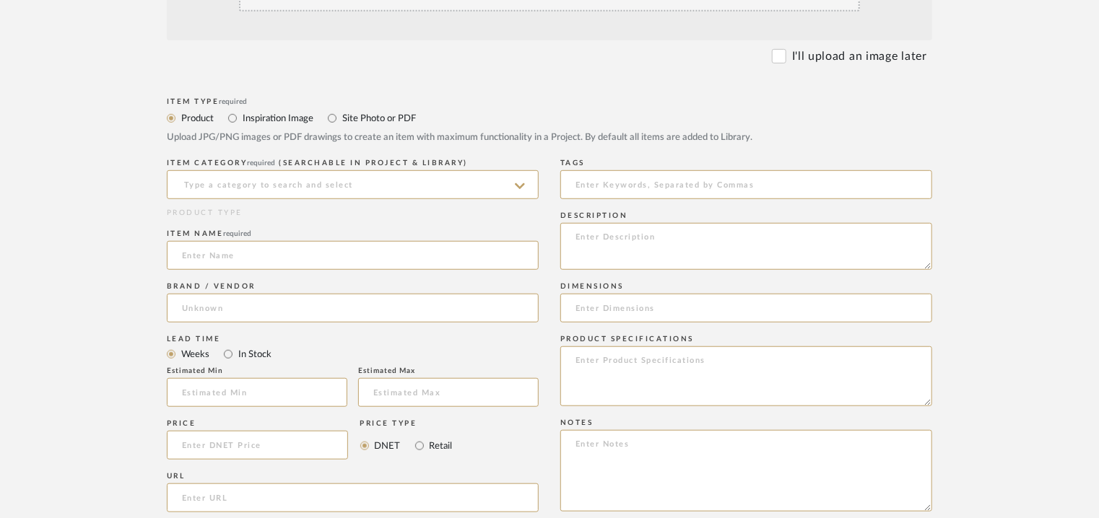
scroll to position [433, 0]
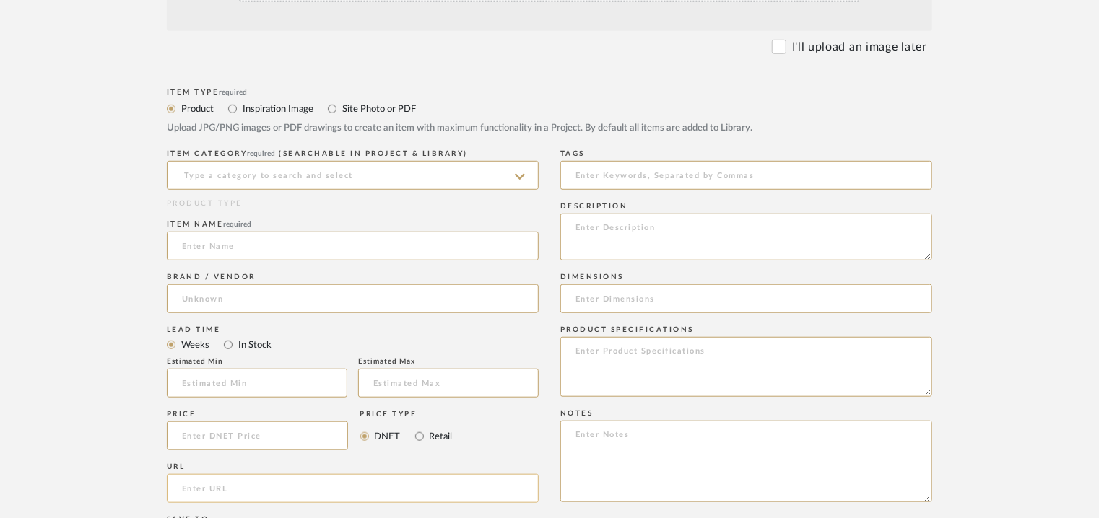
paste input "https://www.qualitybath.com/gessi-63506-tall-single-lever-washbasin-mixer-witho…"
type input "https://www.qualitybath.com/gessi-63506-tall-single-lever-washbasin-mixer-witho…"
click at [346, 170] on input at bounding box center [353, 175] width 372 height 29
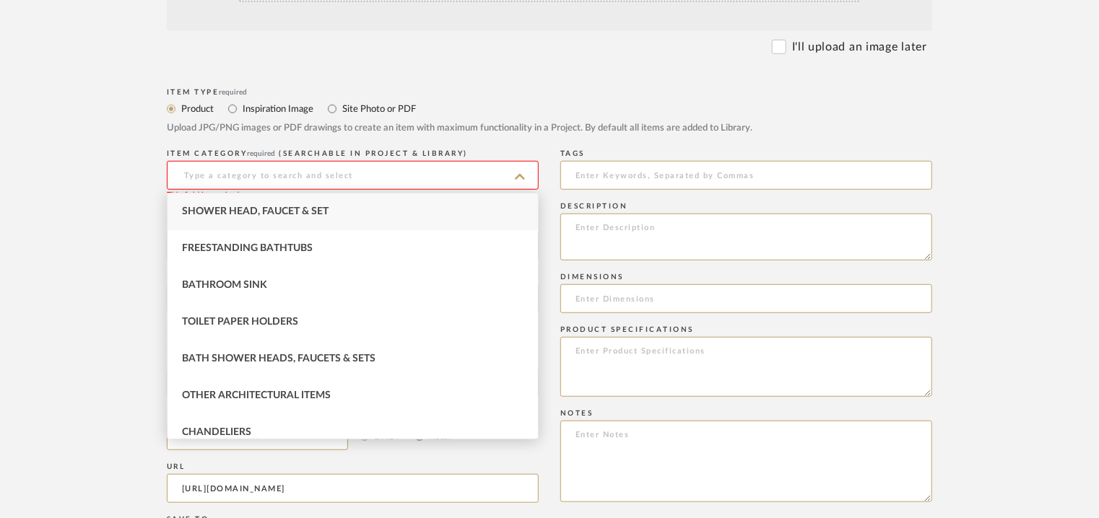
click at [351, 206] on div "Shower Head, Faucet & Set" at bounding box center [353, 212] width 370 height 37
type input "Shower Head, Faucet & Set"
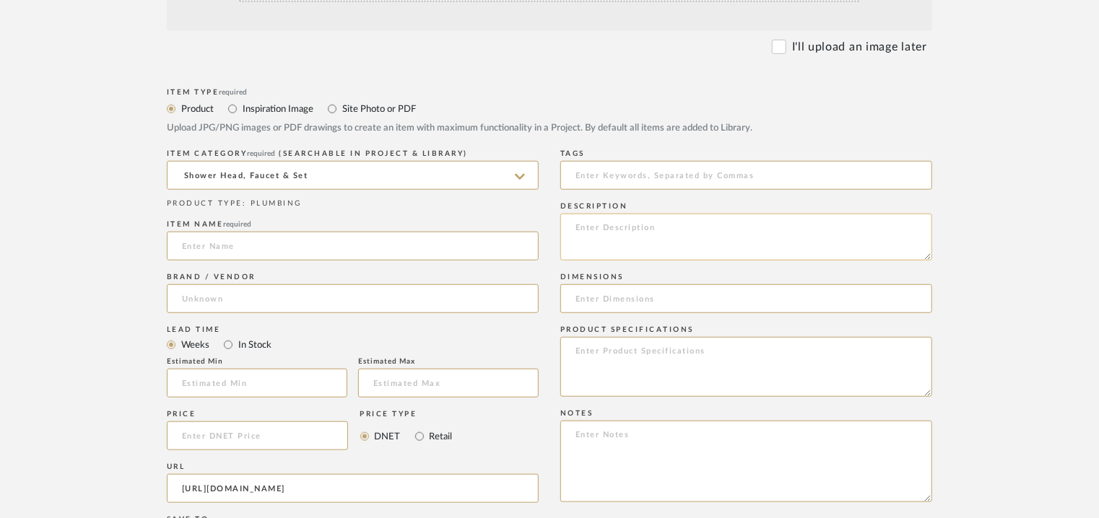
paste textarea "Type: Faucet Designer : Na Dimension(s): -- Material/Finishes : Metal, Copper b…"
type textarea "Type: Faucet Designer : Na Dimension(s): -- Material/Finishes : Metal, Copper b…"
paste input "Ingranaggio Tall Single Lever Washbasin Mixer Without Pop-Up Assembly"
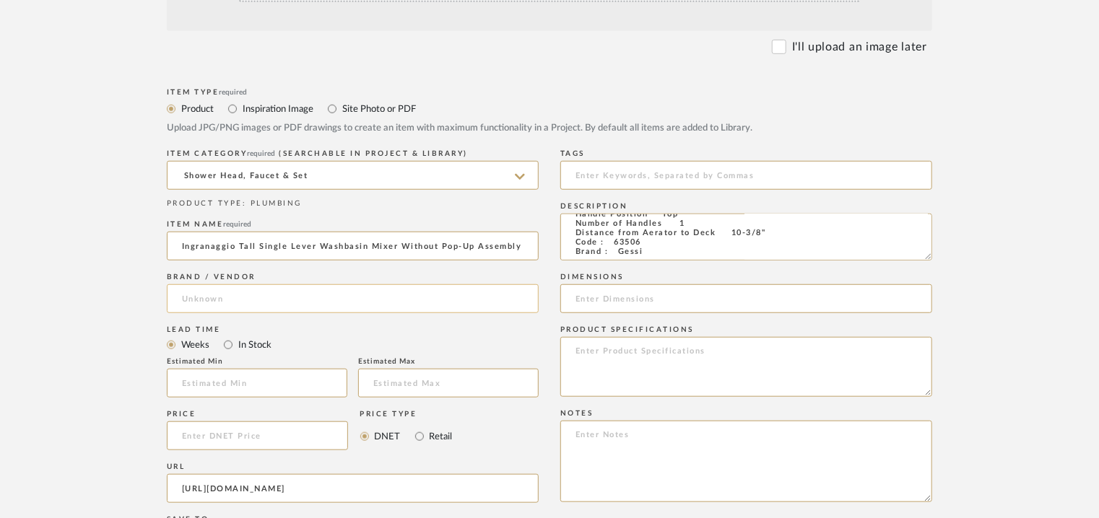
type input "Ingranaggio Tall Single Lever Washbasin Mixer Without Pop-Up Assembly"
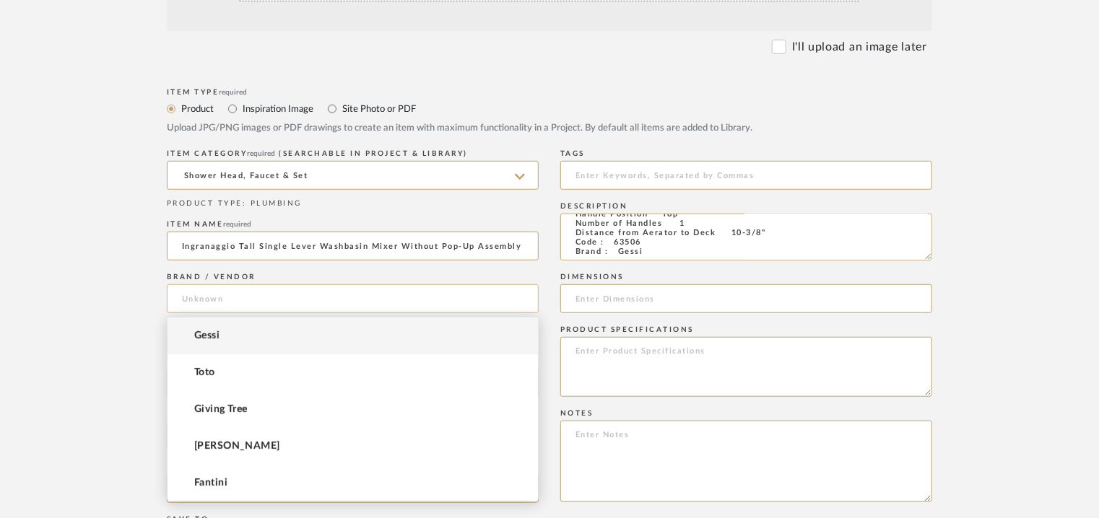
click at [209, 291] on input at bounding box center [353, 299] width 372 height 29
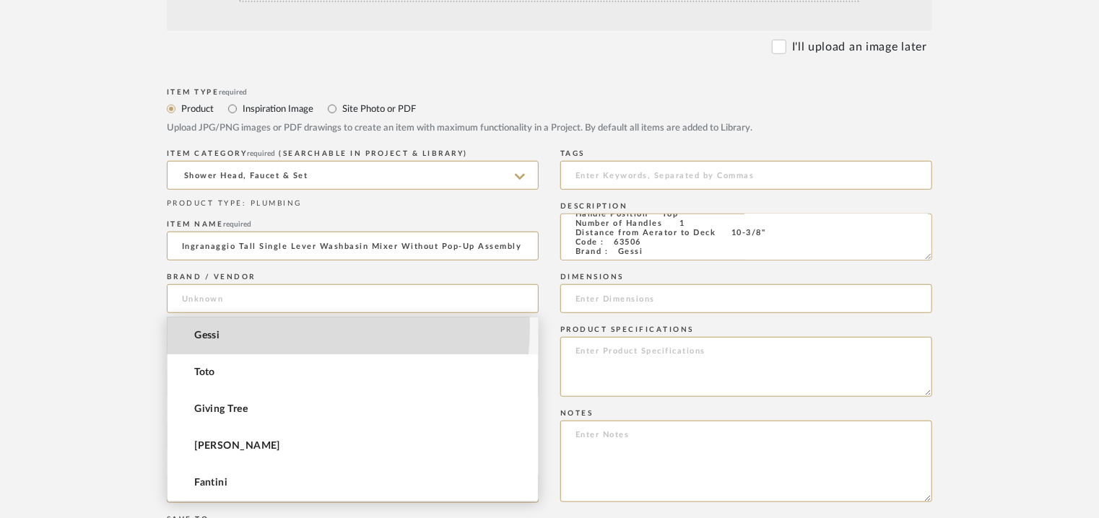
click at [209, 326] on mat-option "Gessi" at bounding box center [353, 336] width 370 height 37
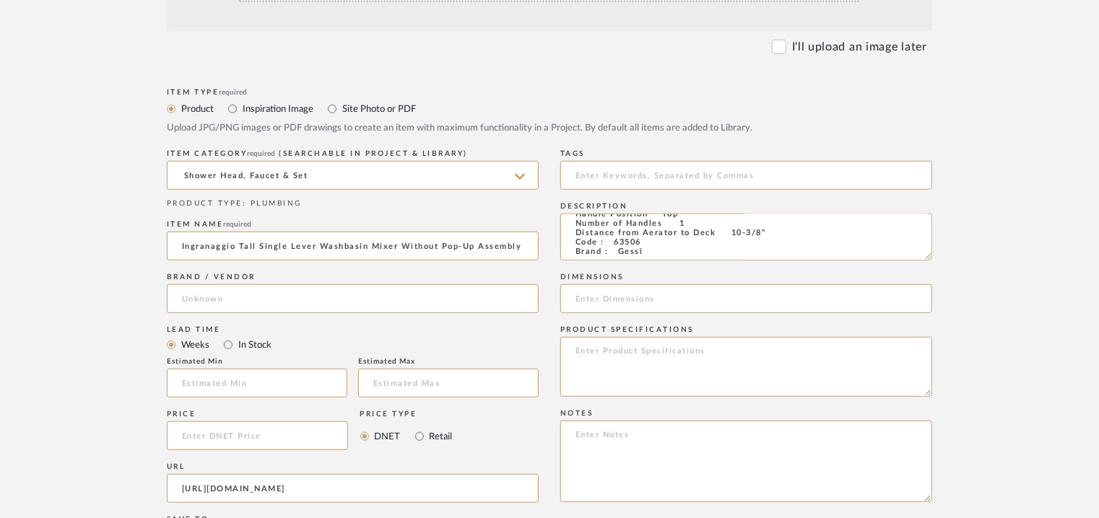
type input "Gessi"
click at [185, 243] on input "Ingranaggio Tall Single Lever Washbasin Mixer Without Pop-Up Assembly" at bounding box center [353, 246] width 372 height 29
type input "INGRANAGGIO TALL SINGLE LEVER WASHBASIN MIXER WITHOUT POP-UP ASSEMBLY"
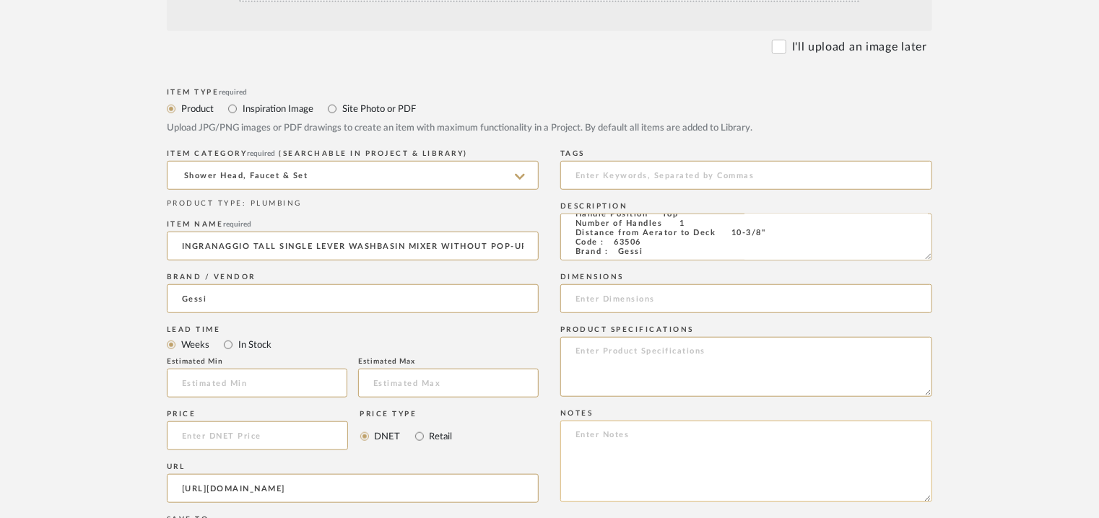
paste textarea "Price: MRP1,60,634/- and Discounted price : INR.91,561/- Lead time : 12-14weeks…"
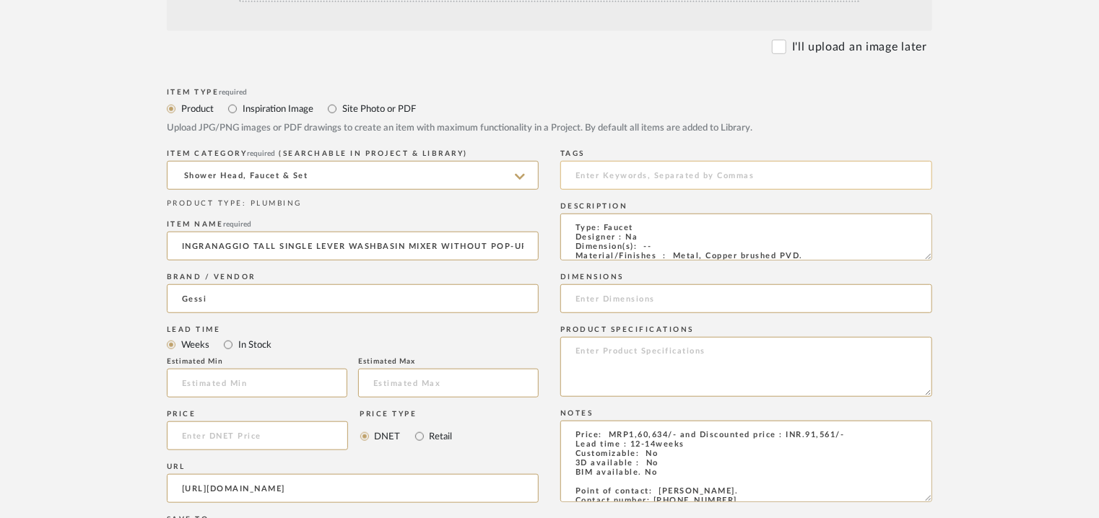
type textarea "Price: MRP1,60,634/- and Discounted price : INR.91,561/- Lead time : 12-14weeks…"
click at [598, 181] on input at bounding box center [746, 175] width 372 height 29
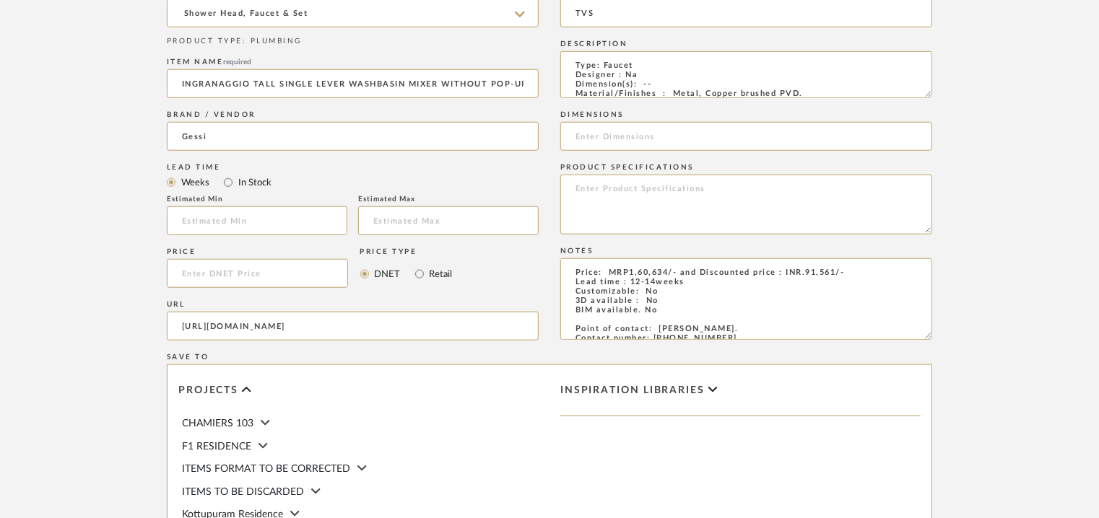
scroll to position [650, 0]
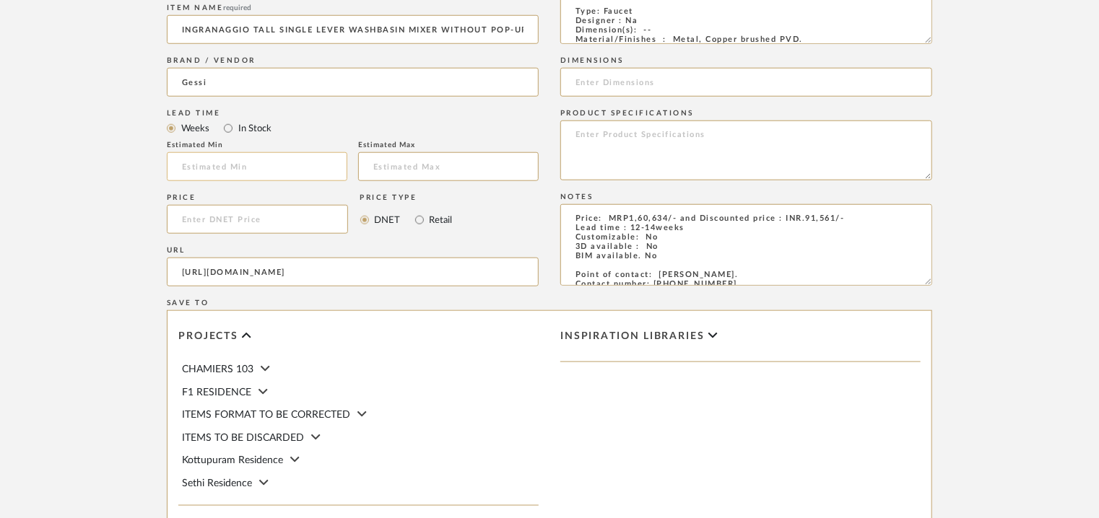
type input "TVS"
click at [274, 170] on input "text" at bounding box center [257, 166] width 181 height 29
type input "12"
click at [396, 162] on input at bounding box center [448, 166] width 181 height 29
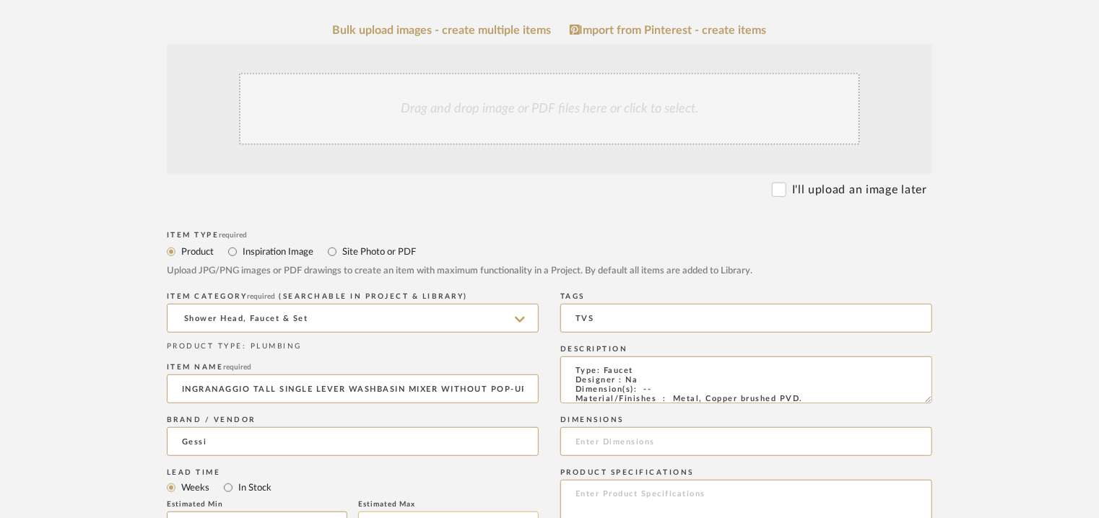
scroll to position [289, 0]
type input "14"
click at [548, 118] on div "Drag and drop image or PDF files here or click to select." at bounding box center [549, 110] width 621 height 72
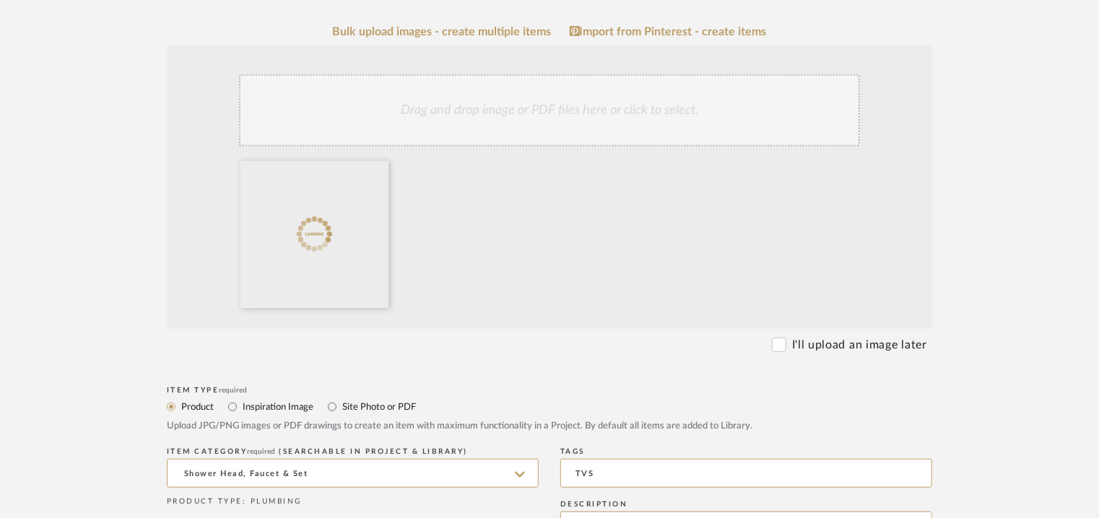
click at [669, 121] on div "Drag and drop image or PDF files here or click to select." at bounding box center [549, 110] width 621 height 72
click at [601, 125] on div "Drag and drop image or PDF files here or click to select." at bounding box center [549, 110] width 621 height 72
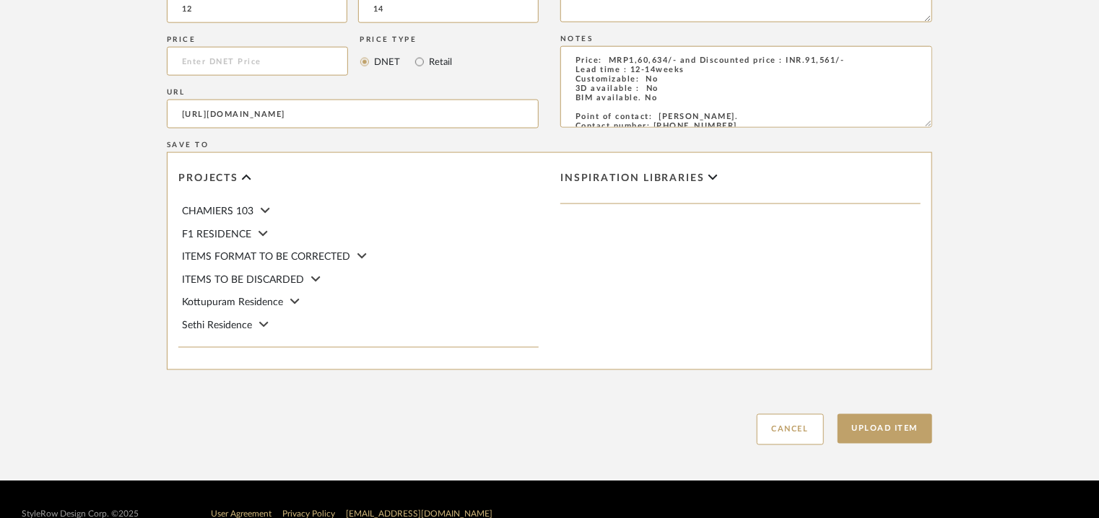
scroll to position [991, 0]
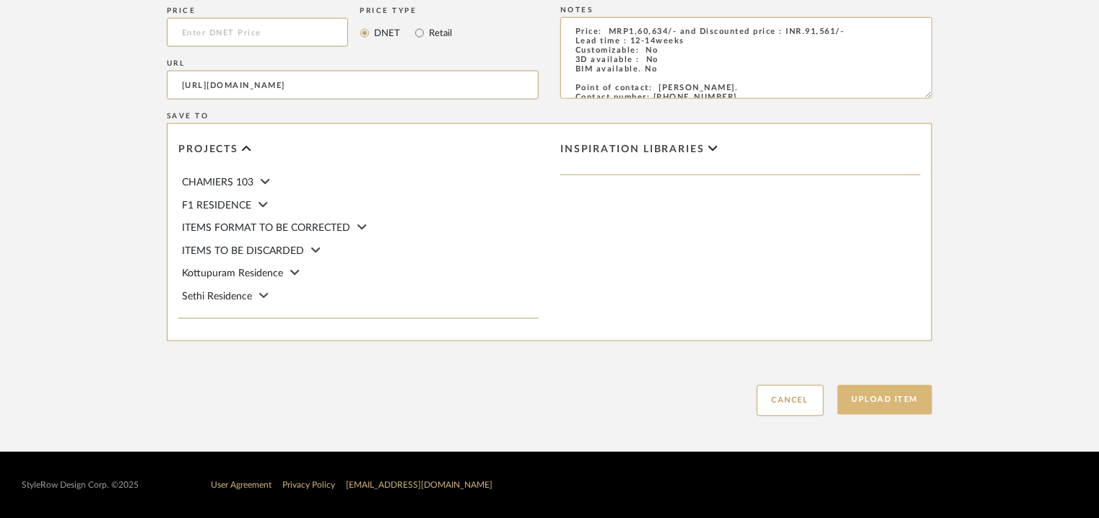
click at [882, 396] on button "Upload Item" at bounding box center [885, 401] width 95 height 30
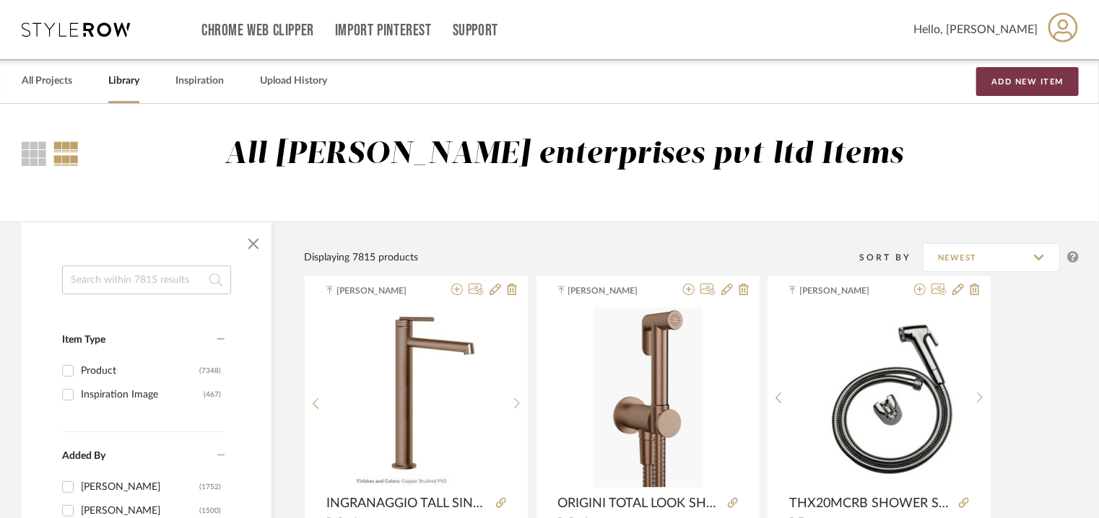
click at [1040, 80] on button "Add New Item" at bounding box center [1027, 81] width 103 height 29
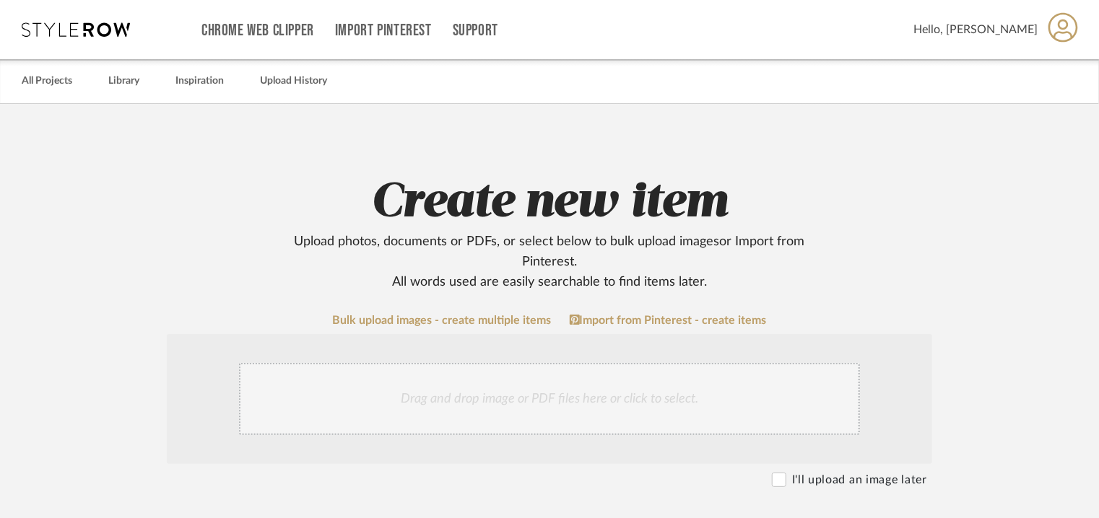
scroll to position [289, 0]
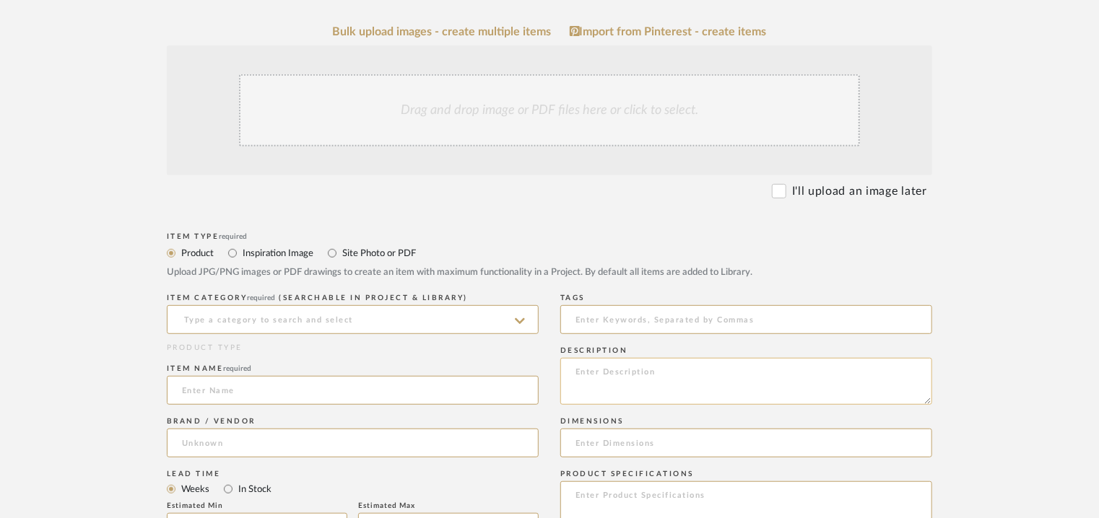
paste textarea "https://areapro.gessi.com/en/product/63855?finId=708"
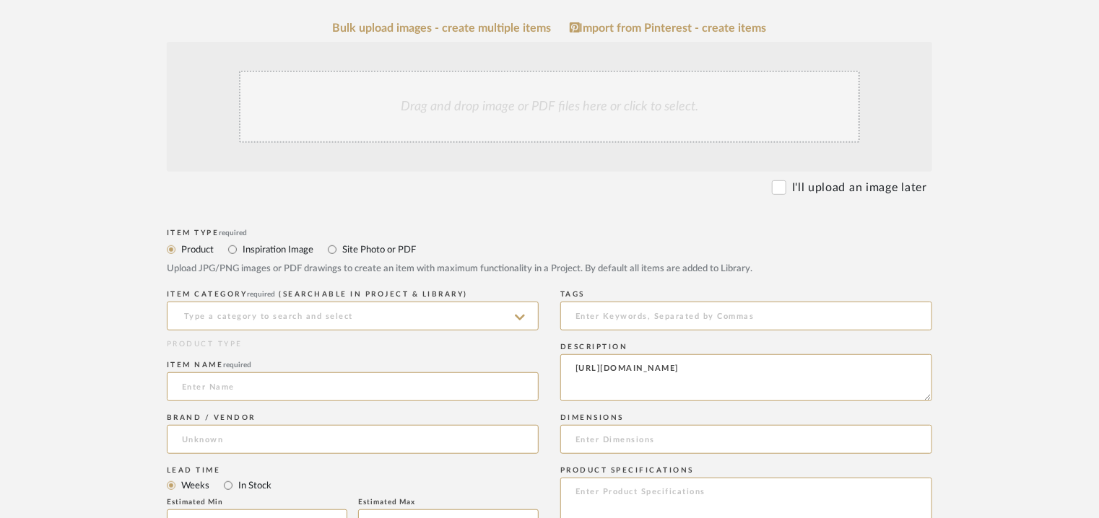
scroll to position [578, 0]
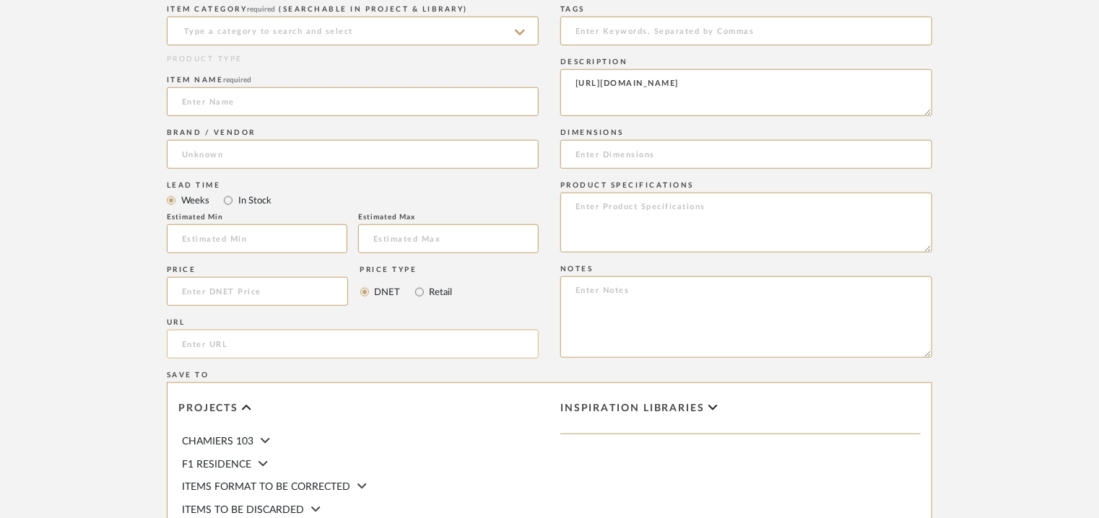
type textarea "https://areapro.gessi.com/en/product/63855?finId=708"
click at [228, 346] on input "url" at bounding box center [353, 344] width 372 height 29
paste input "https://areapro.gessi.com/en/product/63855?finId=708"
type input "https://areapro.gessi.com/en/product/63855?finId=708"
drag, startPoint x: 526, startPoint y: 78, endPoint x: 0, endPoint y: 73, distance: 525.7
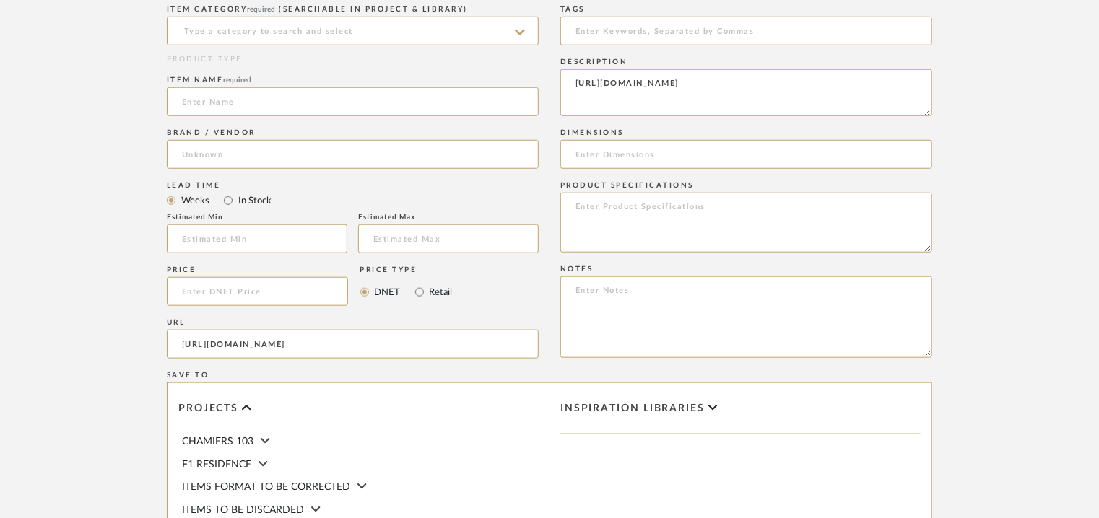
click at [0, 73] on upload-items "Create new item Upload photos, documents or PDFs, or select below to bulk uploa…" at bounding box center [549, 119] width 1099 height 1186
click at [238, 31] on input at bounding box center [353, 31] width 372 height 29
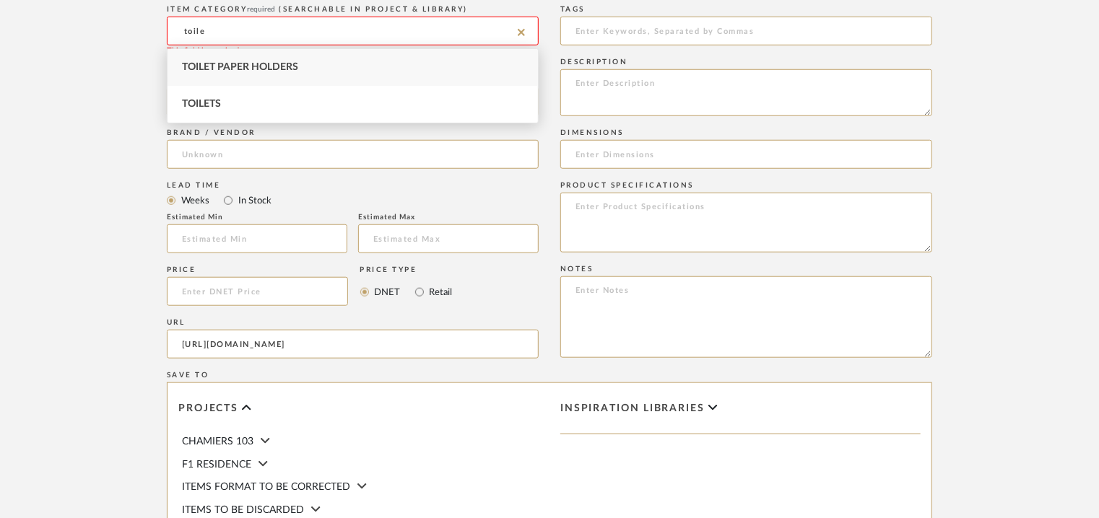
click at [286, 64] on span "Toilet Paper Holders" at bounding box center [240, 67] width 116 height 10
type input "Toilet Paper Holders"
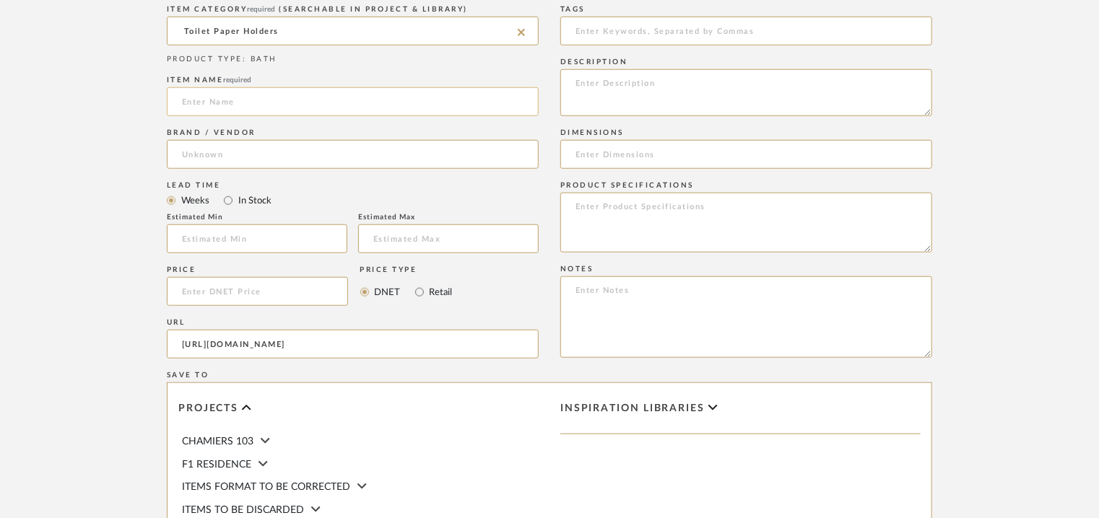
click at [309, 96] on input at bounding box center [353, 101] width 372 height 29
paste input "63855 Paper-roll holder"
click at [222, 102] on input "63855 Paper-roll holder" at bounding box center [353, 101] width 372 height 29
type input "63855 PAPER-ROLL HOLDER"
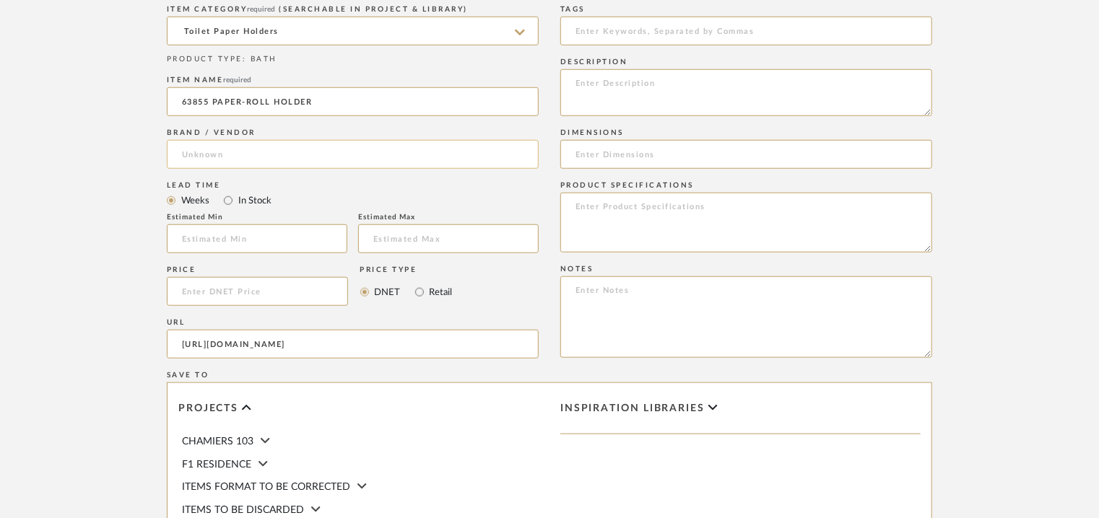
click at [209, 148] on input at bounding box center [353, 154] width 372 height 29
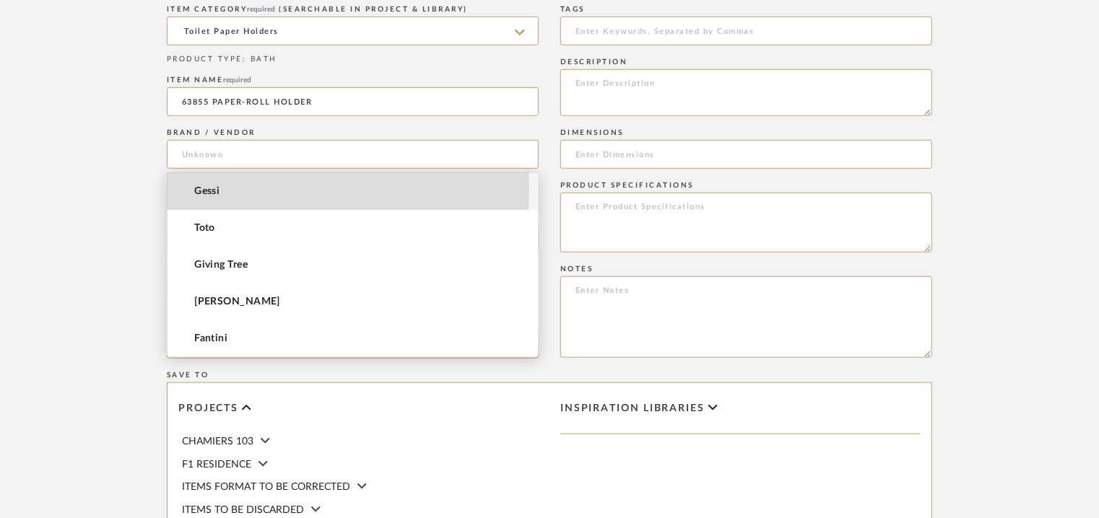
click at [220, 189] on span "Gessi" at bounding box center [206, 192] width 25 height 12
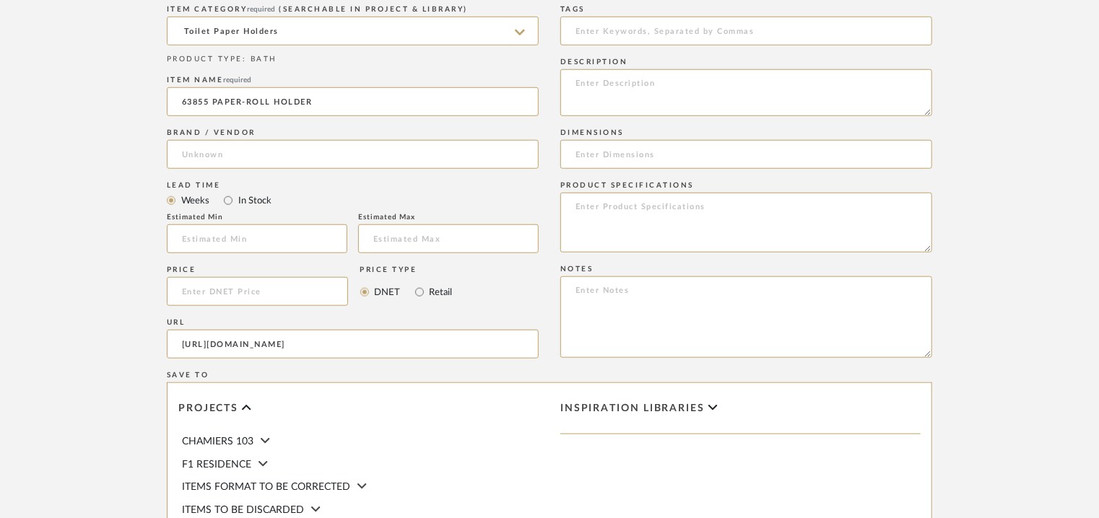
type input "Gessi"
click at [323, 229] on input "text" at bounding box center [257, 239] width 181 height 29
type input "12"
click at [396, 233] on input at bounding box center [448, 239] width 181 height 29
type input "14"
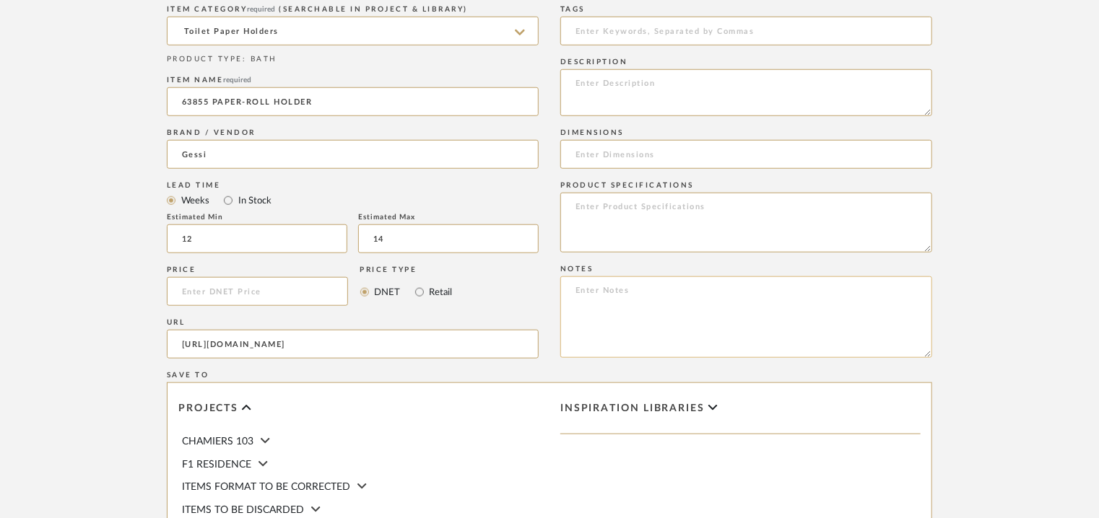
click at [869, 305] on textarea at bounding box center [746, 318] width 372 height 82
paste textarea "Price: MRP42,701/- and Discounted price : INR.24,340/- Lead time : 12-14weeks C…"
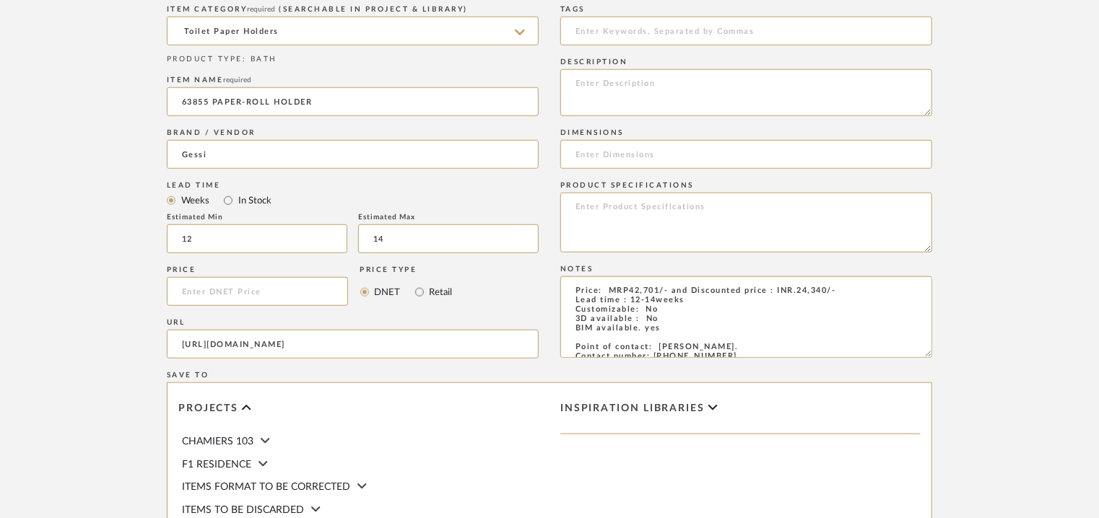
scroll to position [104, 0]
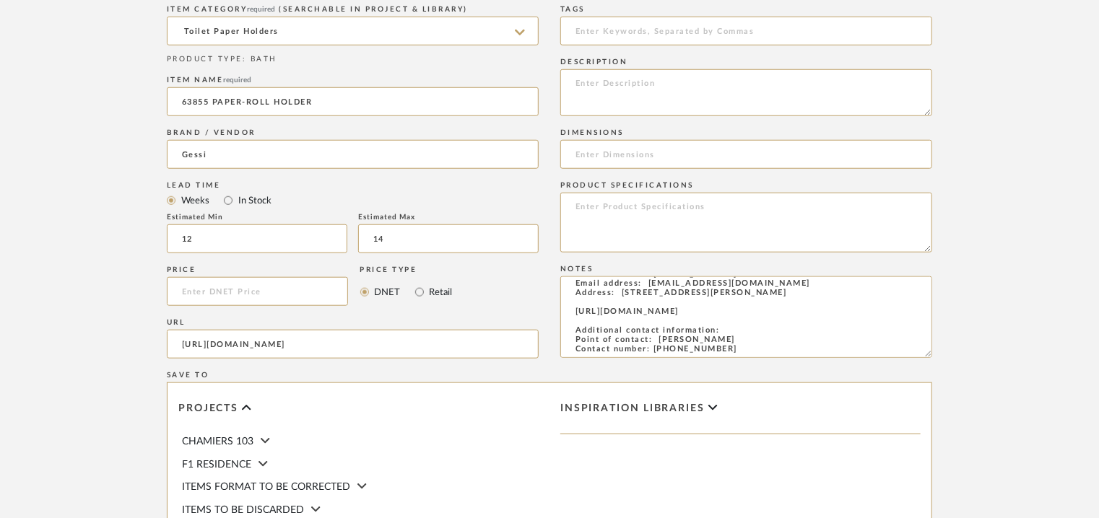
type textarea "Price: MRP42,701/- and Discounted price : INR.24,340/- Lead time : 12-14weeks C…"
click at [832, 87] on textarea at bounding box center [746, 92] width 372 height 47
paste textarea "Type: Toilet paper holder Designer : Na Dimension(s): W 166 x D77 x H 50mm-- Ma…"
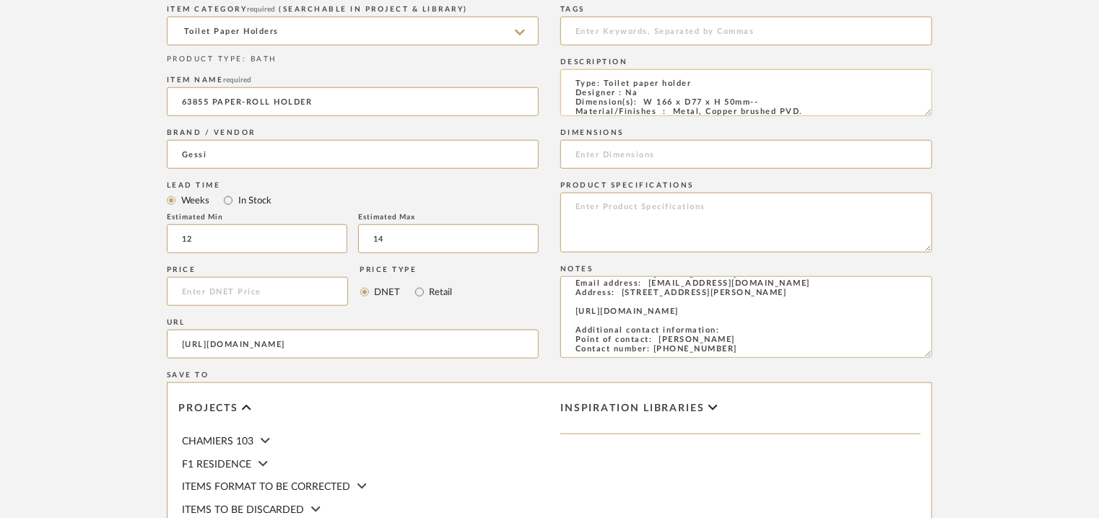
drag, startPoint x: 641, startPoint y: 99, endPoint x: 749, endPoint y: 100, distance: 107.6
click at [749, 100] on textarea "Type: Toilet paper holder Designer : Na Dimension(s): W 166 x D77 x H 50mm-- Ma…" at bounding box center [746, 92] width 372 height 47
type textarea "Type: Toilet paper holder Designer : Na Dimension(s): W 166 x D77 x H 50mm-- Ma…"
paste input "W 166 x D77 x H 50mm"
type input "W 166 x D77 x H 50mm"
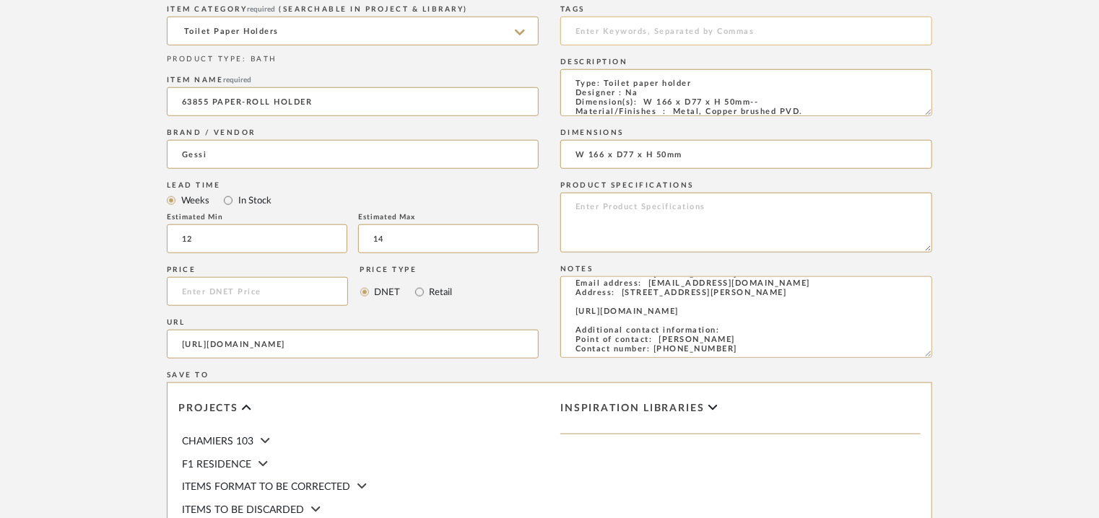
click at [648, 32] on input at bounding box center [746, 31] width 372 height 29
type input "t"
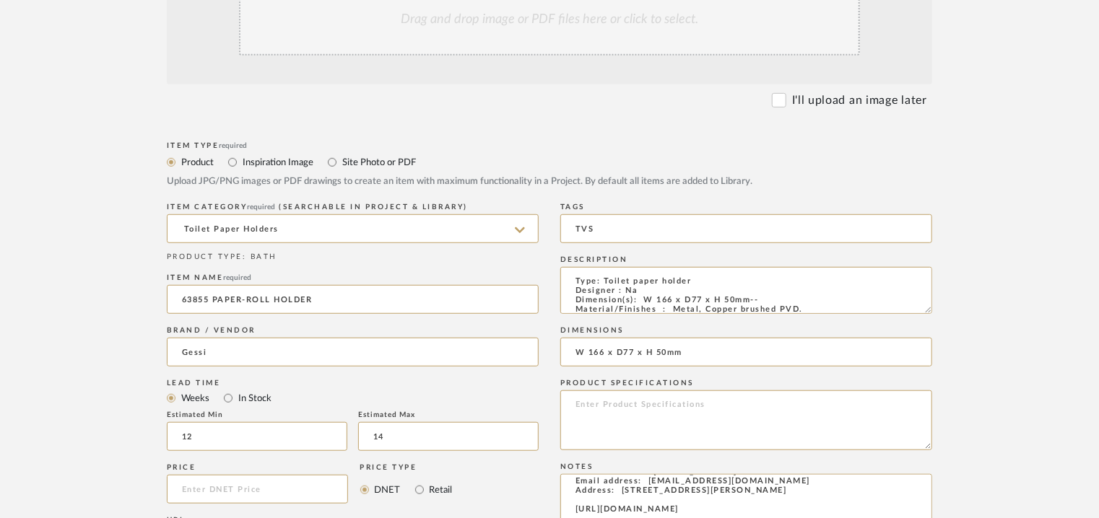
scroll to position [361, 0]
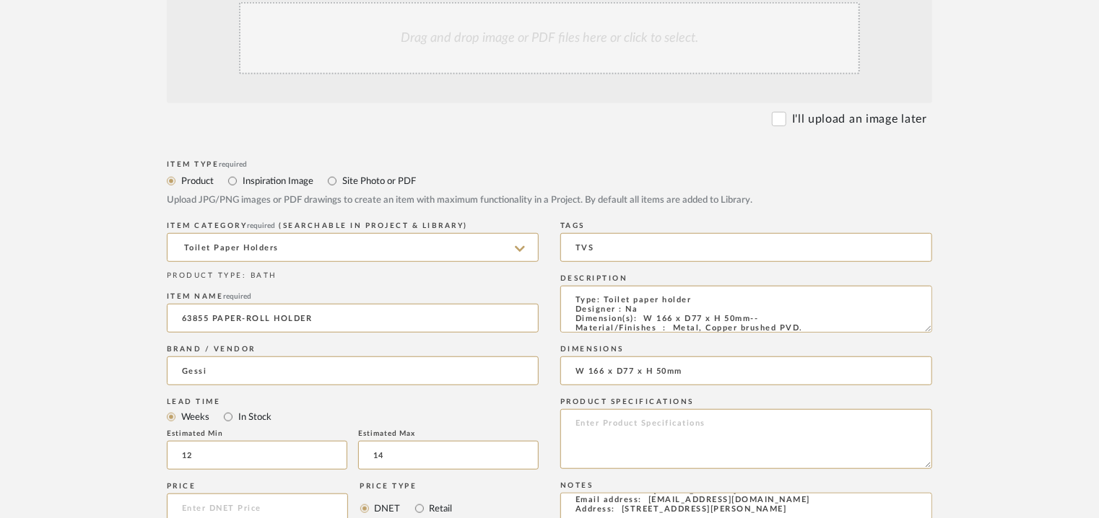
type input "TVS"
click at [523, 76] on div "Drag and drop image or PDF files here or click to select." at bounding box center [549, 38] width 765 height 130
click at [568, 54] on div "Drag and drop image or PDF files here or click to select." at bounding box center [549, 38] width 621 height 72
click at [478, 50] on div "Drag and drop image or PDF files here or click to select." at bounding box center [549, 38] width 621 height 72
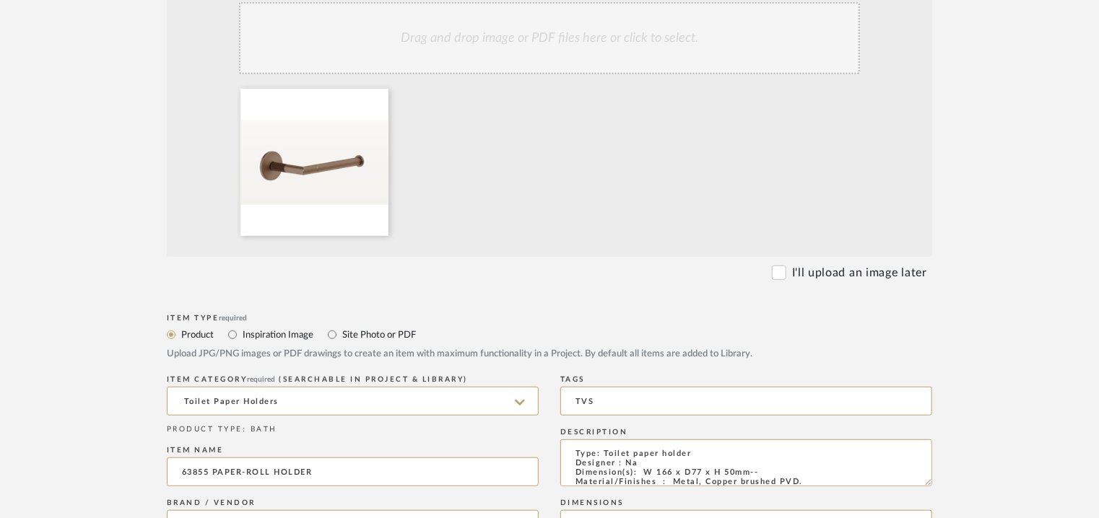
click at [580, 35] on div "Drag and drop image or PDF files here or click to select." at bounding box center [549, 38] width 621 height 72
click at [546, 119] on div at bounding box center [396, 166] width 315 height 154
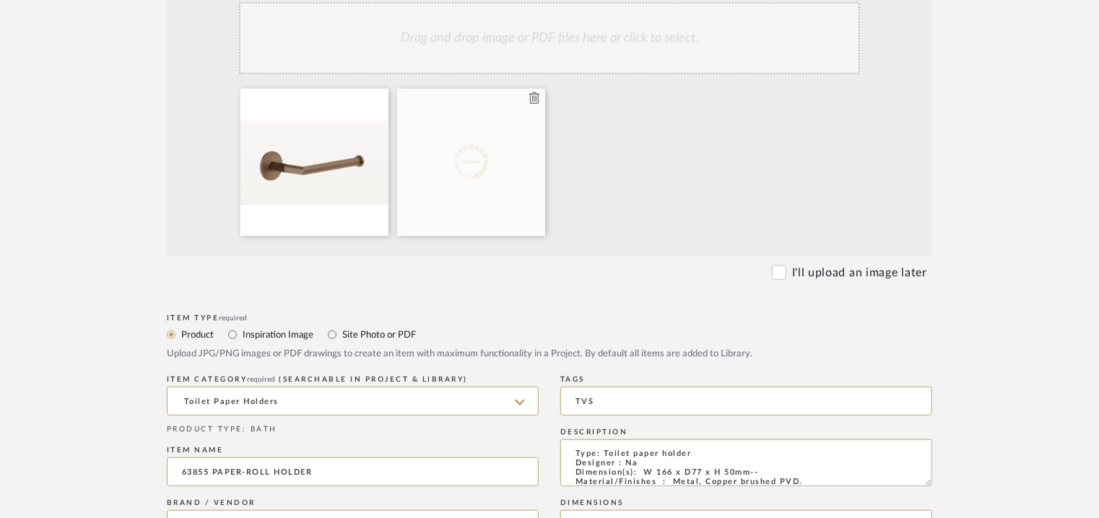
click at [535, 95] on icon at bounding box center [534, 98] width 10 height 12
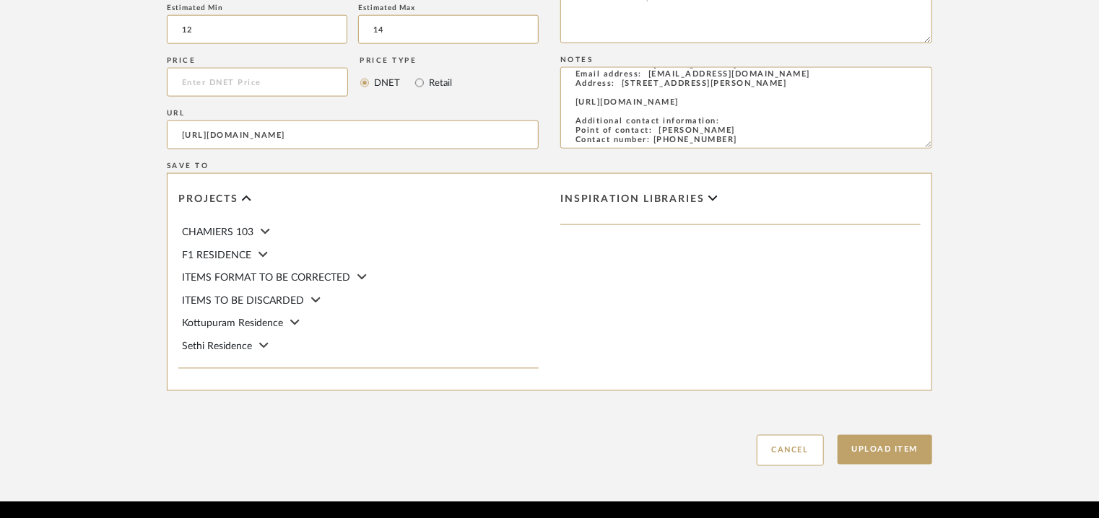
scroll to position [991, 0]
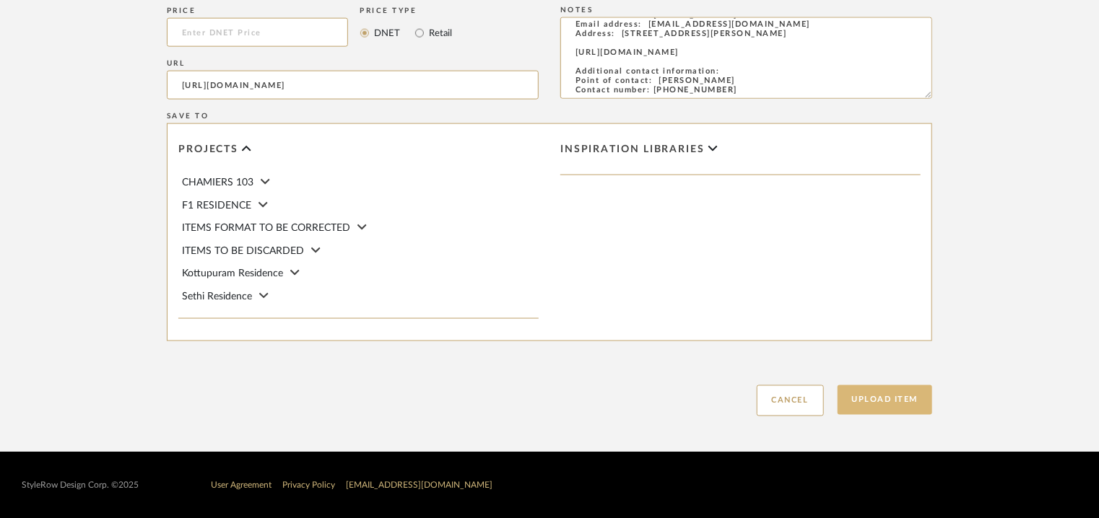
click at [886, 390] on button "Upload Item" at bounding box center [885, 401] width 95 height 30
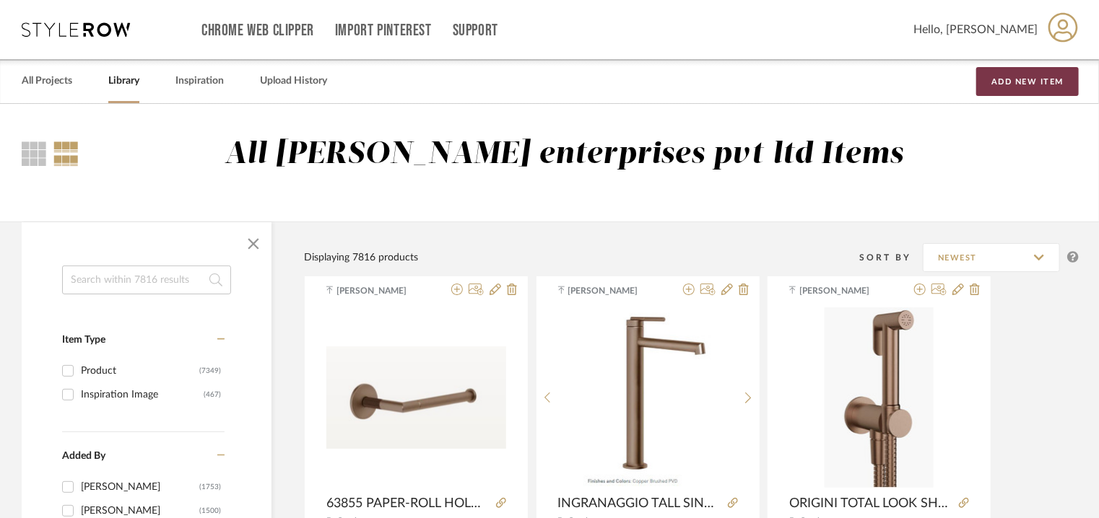
click at [1036, 83] on button "Add New Item" at bounding box center [1027, 81] width 103 height 29
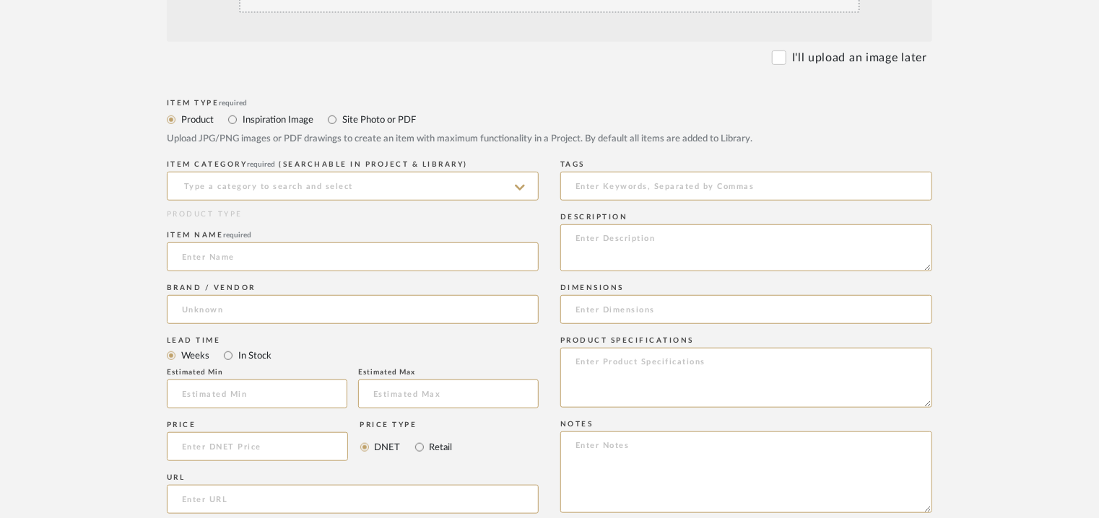
scroll to position [433, 0]
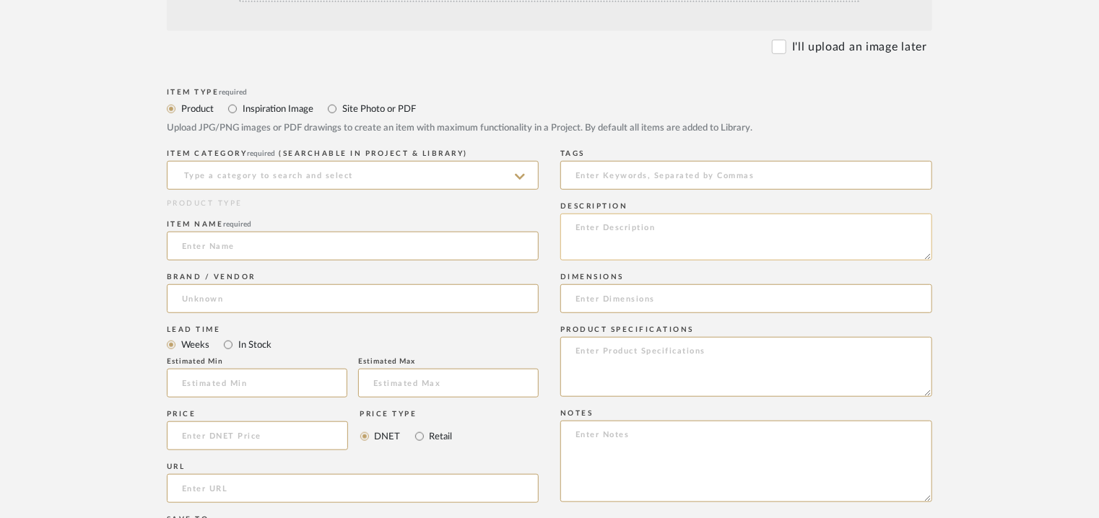
paste textarea "Type: Single-hole washbasin mixer Designer : Matteo Thun & Antonio Rodriguez Di…"
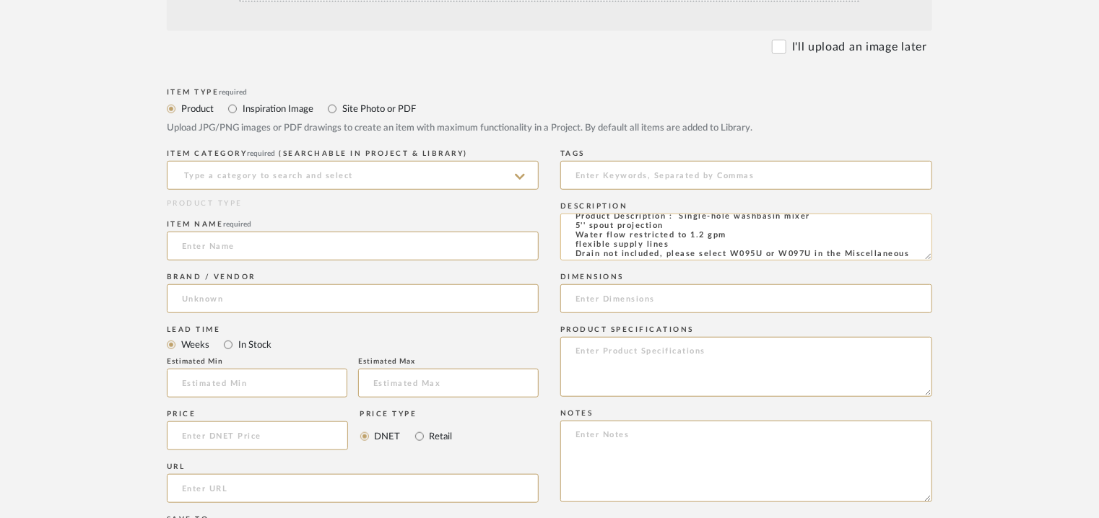
scroll to position [0, 0]
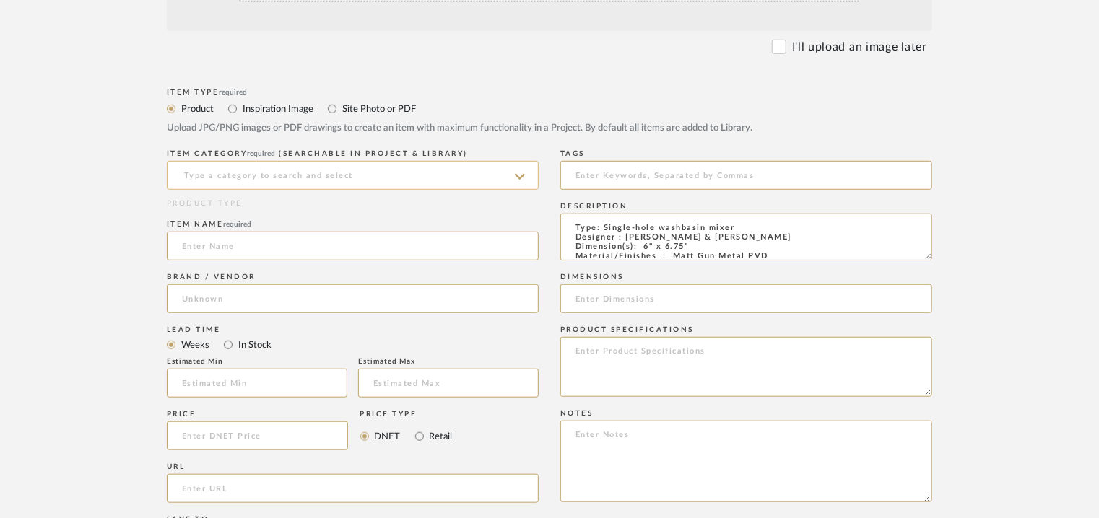
type textarea "Type: Single-hole washbasin mixer Designer : Matteo Thun & Antonio Rodriguez Di…"
click at [511, 177] on input at bounding box center [353, 175] width 372 height 29
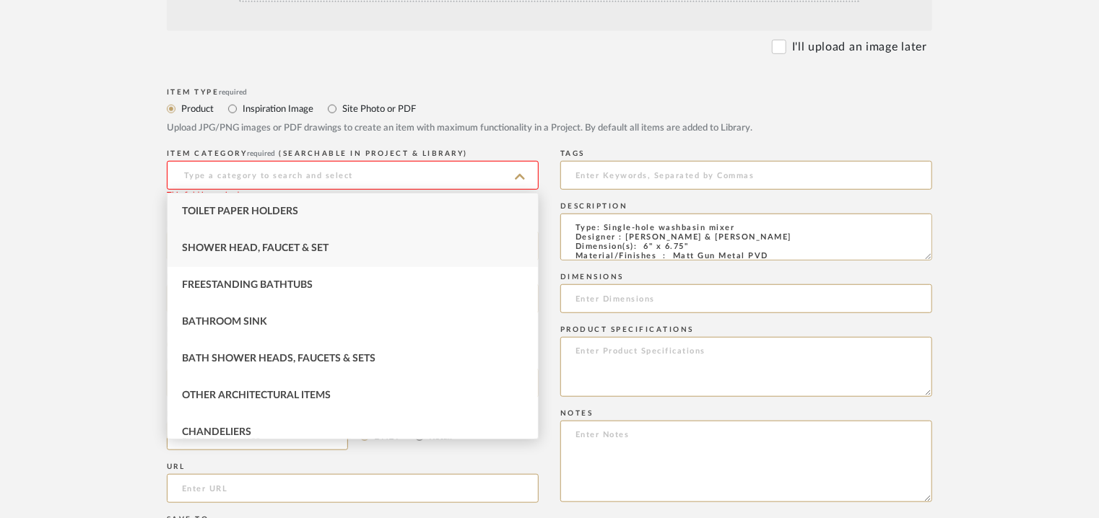
click at [365, 243] on div "Shower Head, Faucet & Set" at bounding box center [353, 248] width 370 height 37
type input "Shower Head, Faucet & Set"
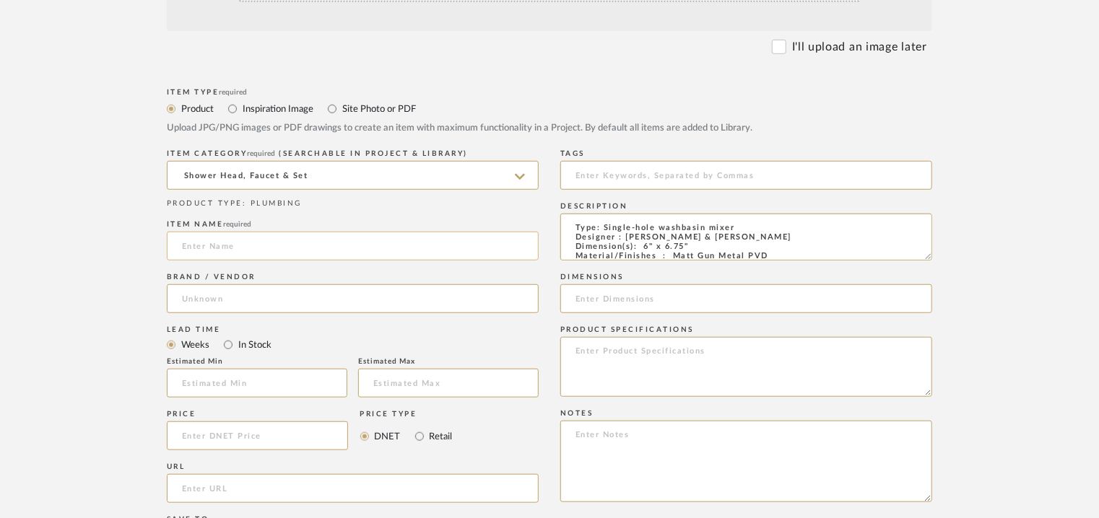
paste input "Myo"
click at [260, 249] on input "Myo" at bounding box center [353, 246] width 372 height 29
paste input "Single-hole washbasin mixer"
click at [184, 247] on input "Single-hole washbasin mixer" at bounding box center [353, 246] width 372 height 29
type input "MYO SINGLE-HOLE WASHBASIN MIXER"
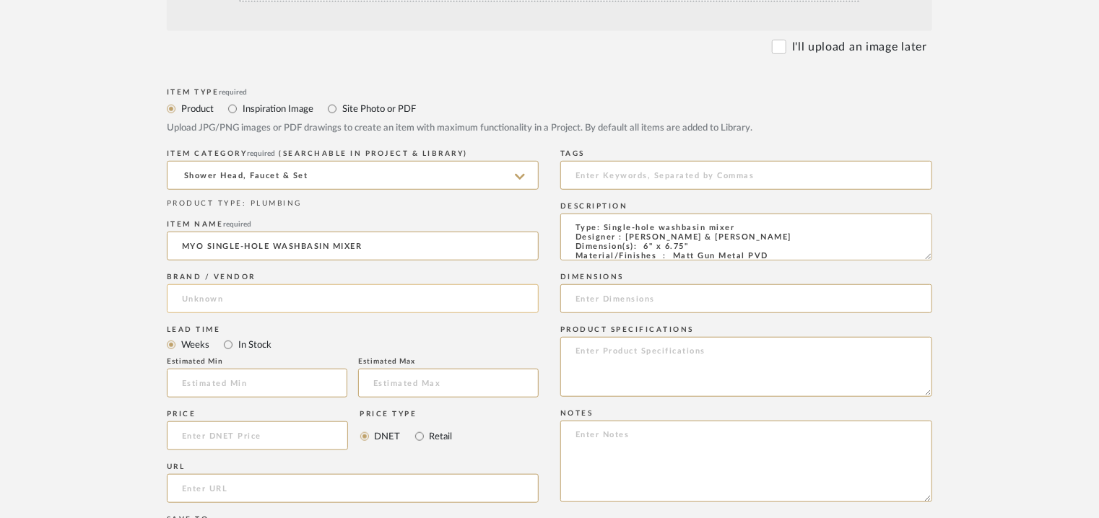
click at [227, 308] on input at bounding box center [353, 299] width 372 height 29
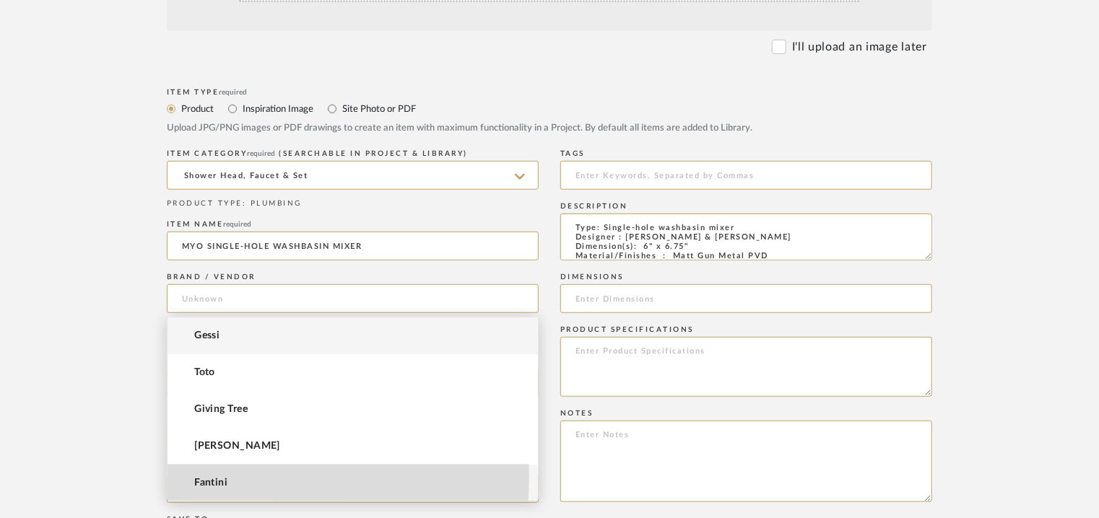
click at [217, 477] on span "Fantini" at bounding box center [210, 483] width 33 height 12
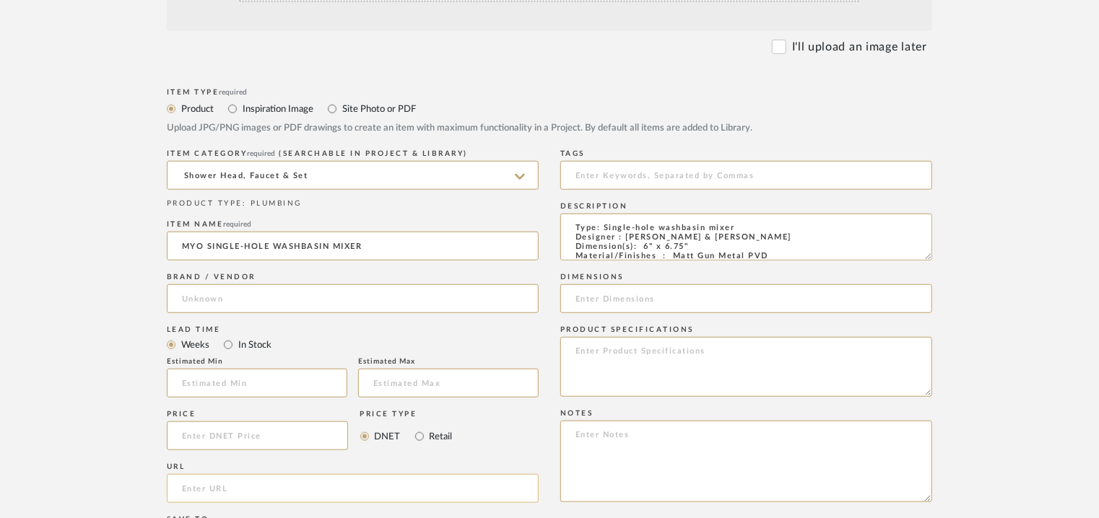
type input "Fantini"
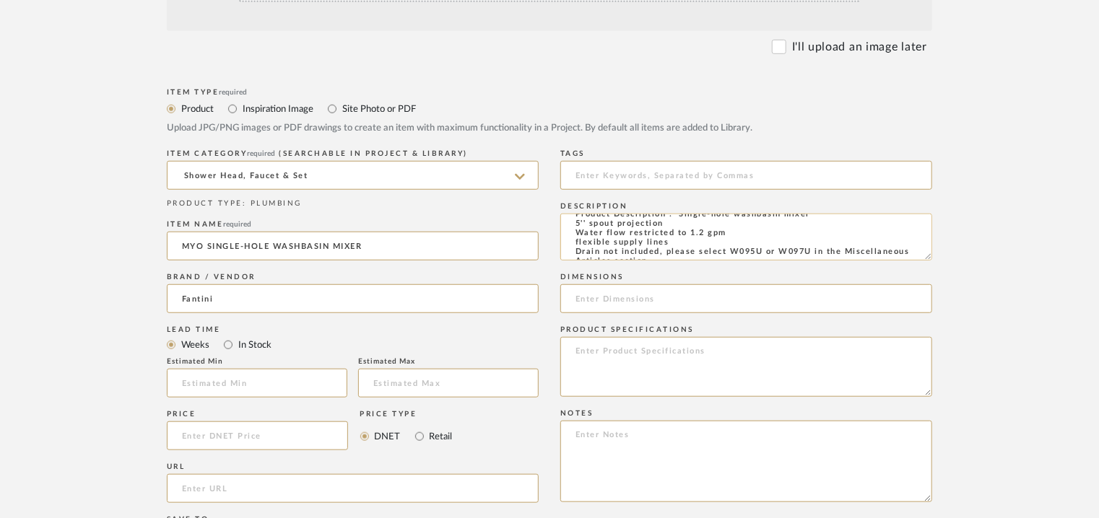
scroll to position [123, 0]
click at [287, 369] on input "text" at bounding box center [257, 383] width 181 height 29
type input "12"
click at [417, 382] on input "text" at bounding box center [448, 383] width 181 height 29
type input "14"
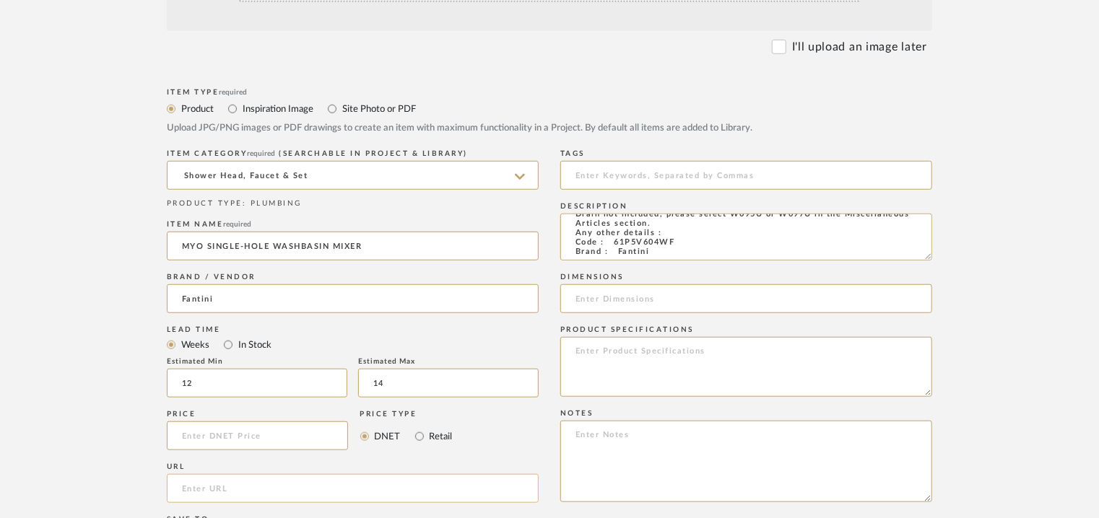
click at [211, 492] on input "url" at bounding box center [353, 488] width 372 height 29
paste input "https://www.fantini.it/en-us/product/120-4956-61p5v604wu"
type input "https://www.fantini.it/en-us/product/120-4956-61p5v604wu"
click at [714, 165] on input at bounding box center [746, 175] width 372 height 29
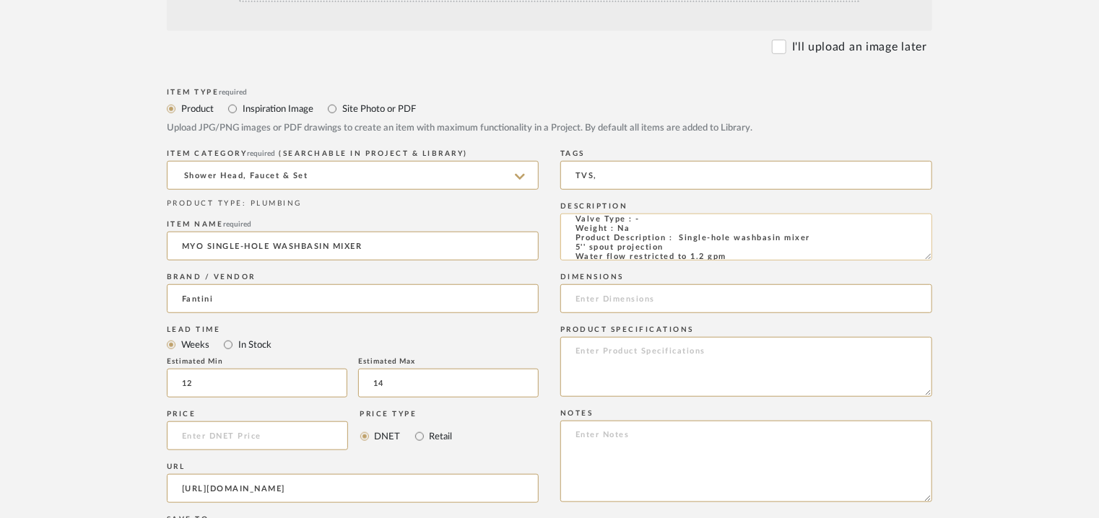
scroll to position [0, 0]
type input "TVS,"
drag, startPoint x: 644, startPoint y: 248, endPoint x: 689, endPoint y: 246, distance: 44.8
click at [689, 246] on textarea "Type: Single-hole washbasin mixer Designer : Matteo Thun & Antonio Rodriguez Di…" at bounding box center [746, 237] width 372 height 47
paste input "6" x 6.75""
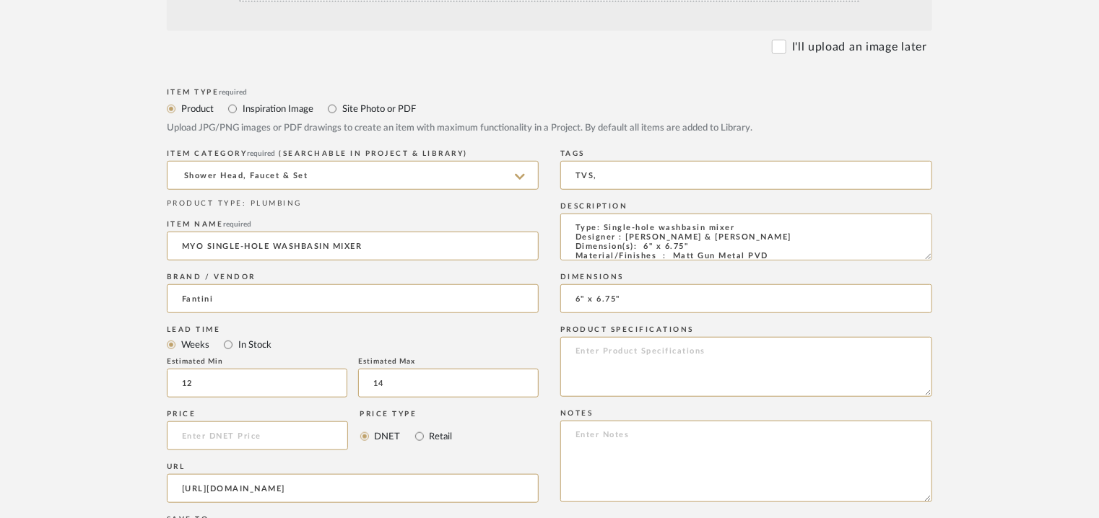
type input "6" x 6.75""
paste textarea "Price: MRP86,350/- and Discounted price : INR.47,492/- Lead time : 12-14weeks C…"
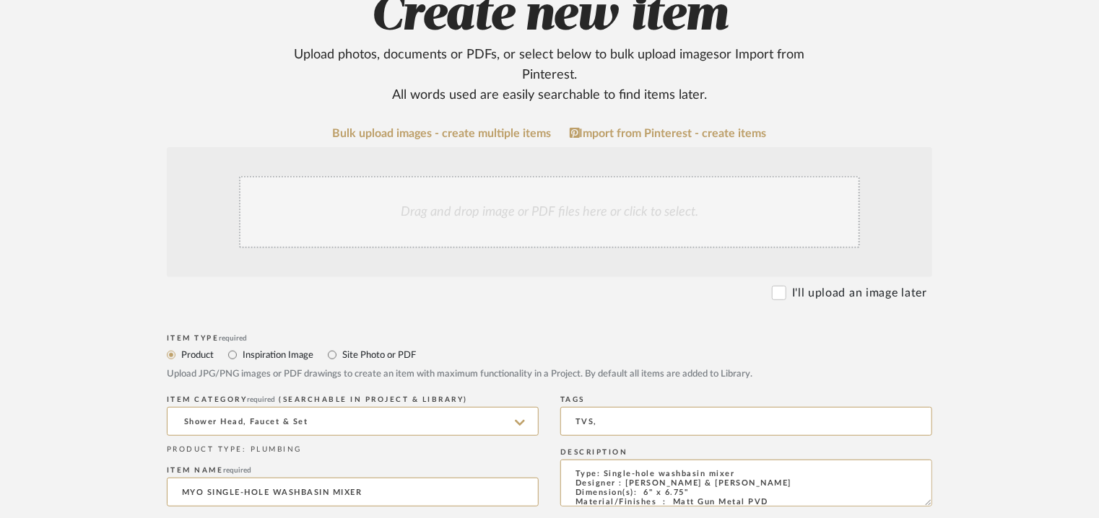
scroll to position [144, 0]
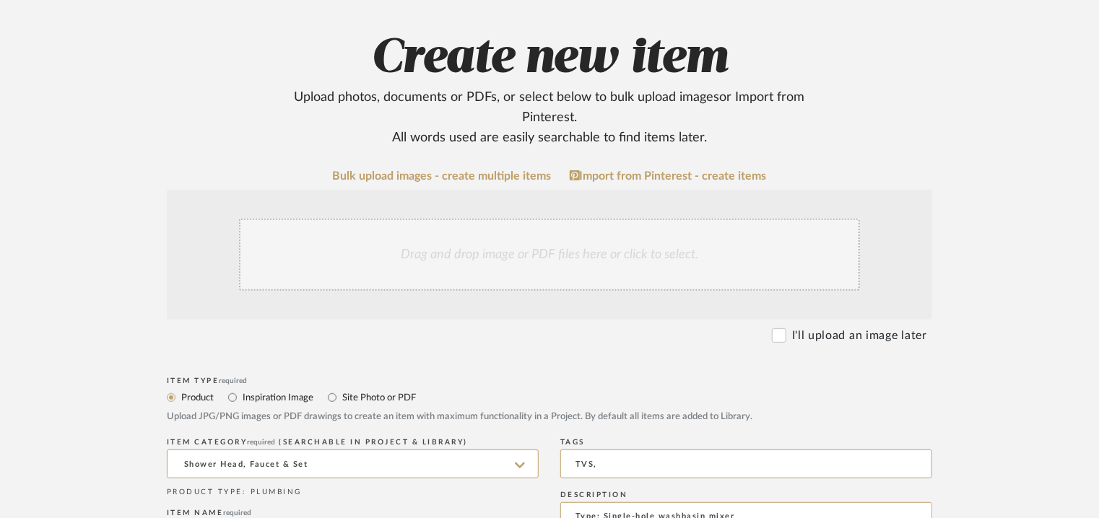
type textarea "Price: MRP86,350/- and Discounted price : INR.47,492/- Lead time : 12-14weeks C…"
click at [557, 251] on div "Drag and drop image or PDF files here or click to select." at bounding box center [549, 255] width 621 height 72
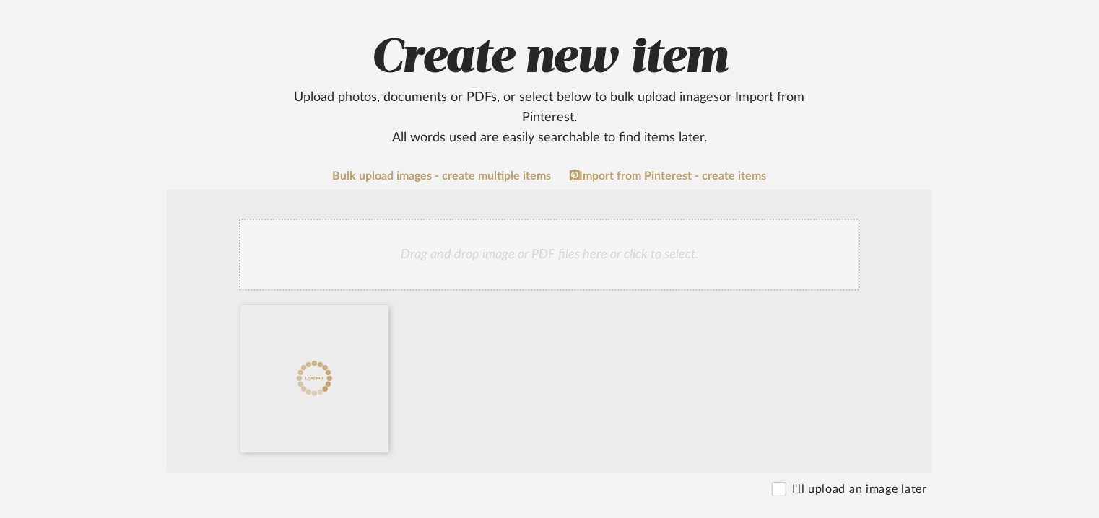
click at [637, 225] on div "Drag and drop image or PDF files here or click to select." at bounding box center [549, 255] width 621 height 72
click at [659, 251] on div "Drag and drop image or PDF files here or click to select." at bounding box center [549, 255] width 621 height 72
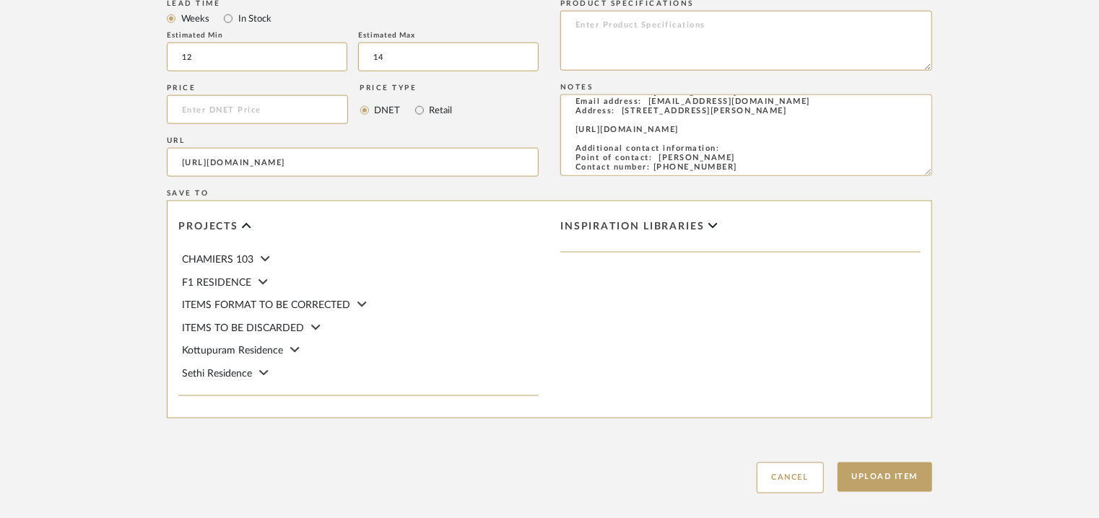
scroll to position [939, 0]
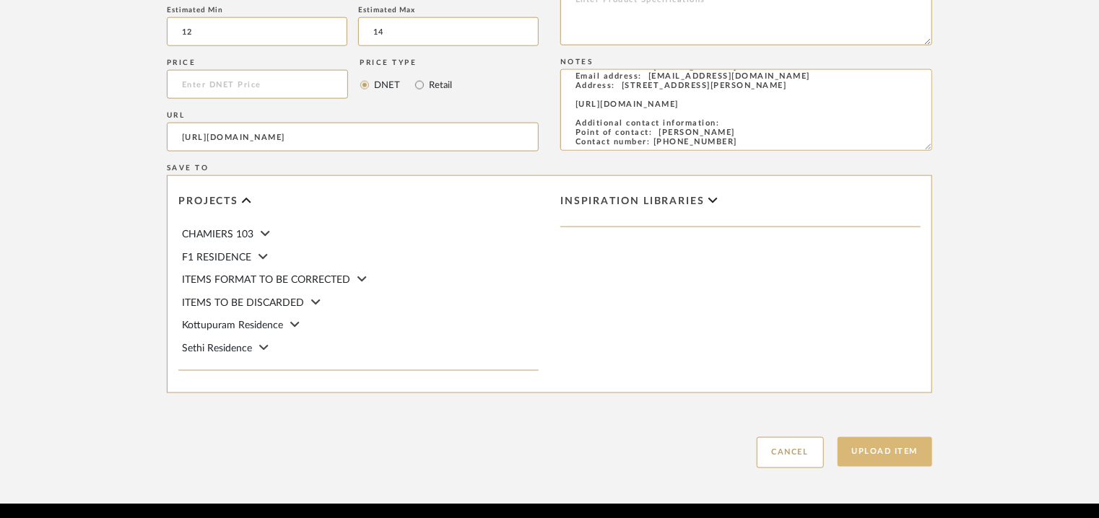
click at [901, 450] on button "Upload Item" at bounding box center [885, 453] width 95 height 30
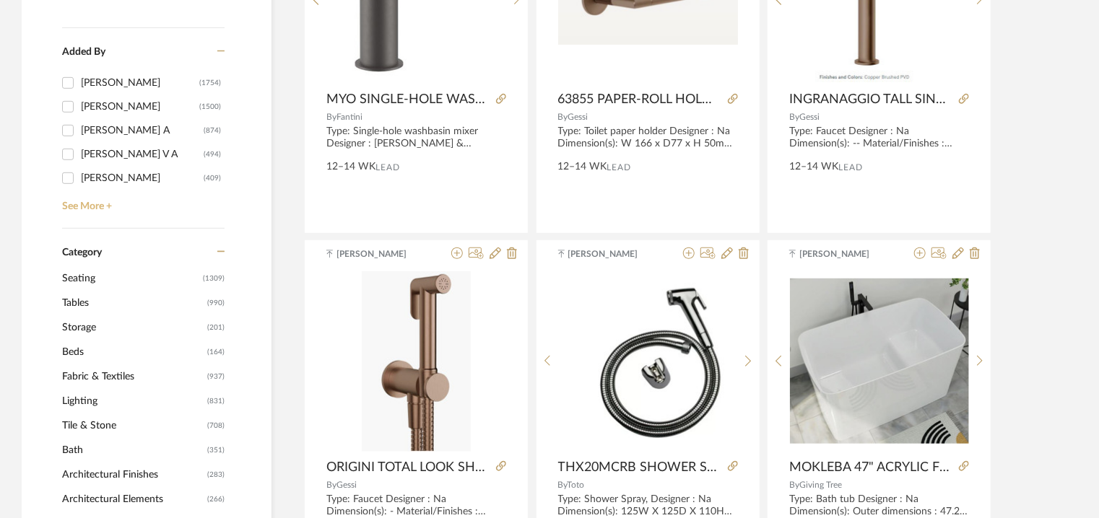
scroll to position [144, 0]
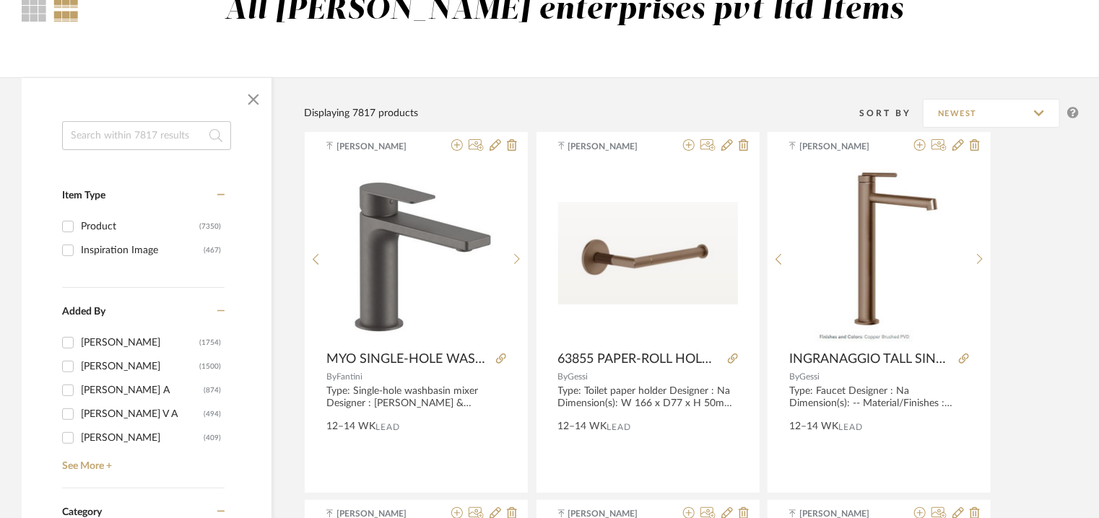
paste input "91P59234"
type input "91P59234"
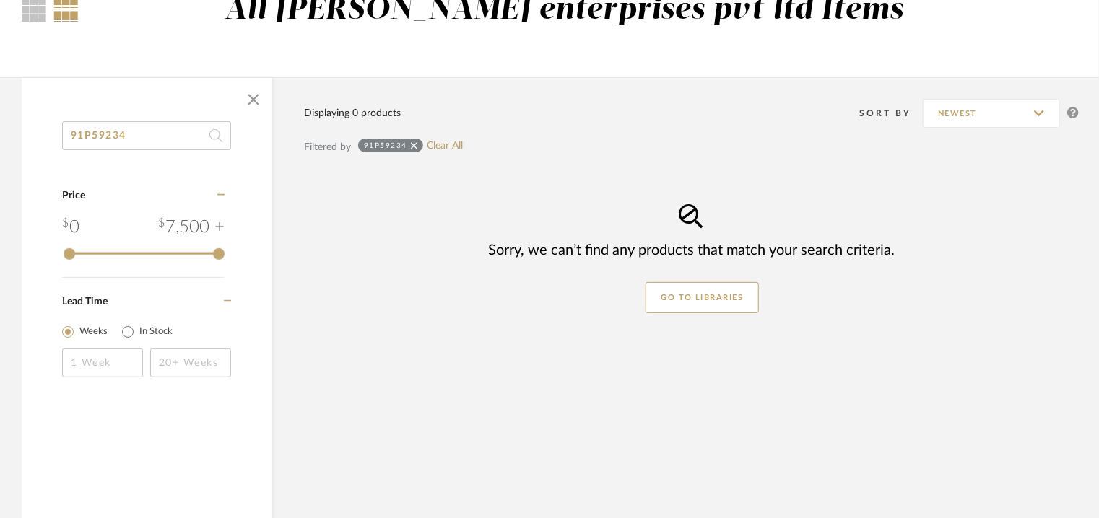
drag, startPoint x: 144, startPoint y: 132, endPoint x: 0, endPoint y: 131, distance: 144.4
click at [0, 131] on div "91P59234 Category Price 0 7,500 + 0 7500 Lead Time Weeks In Stock Displaying 0 …" at bounding box center [549, 329] width 1099 height 505
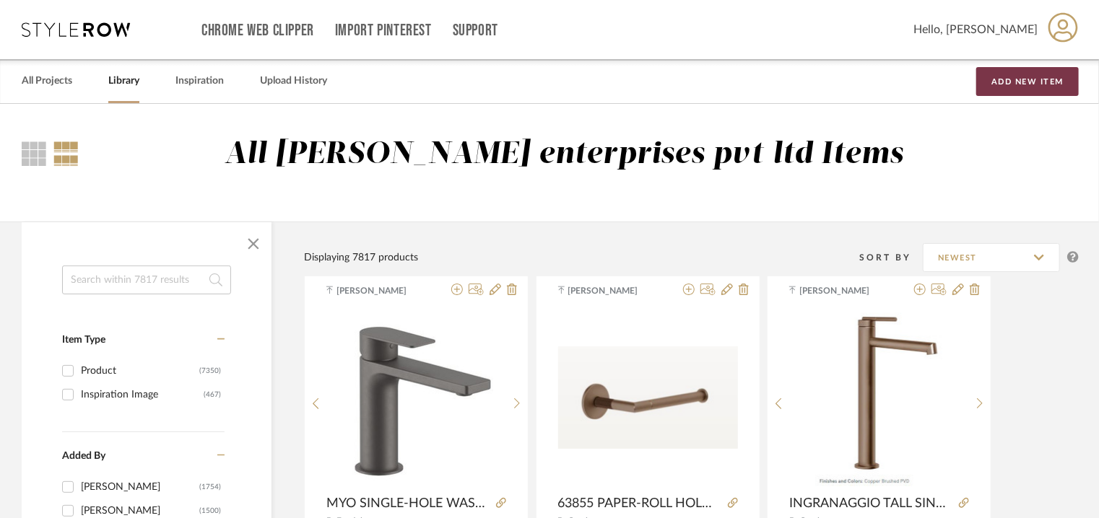
drag, startPoint x: 1029, startPoint y: 76, endPoint x: 979, endPoint y: 104, distance: 57.2
click at [1029, 77] on button "Add New Item" at bounding box center [1027, 81] width 103 height 29
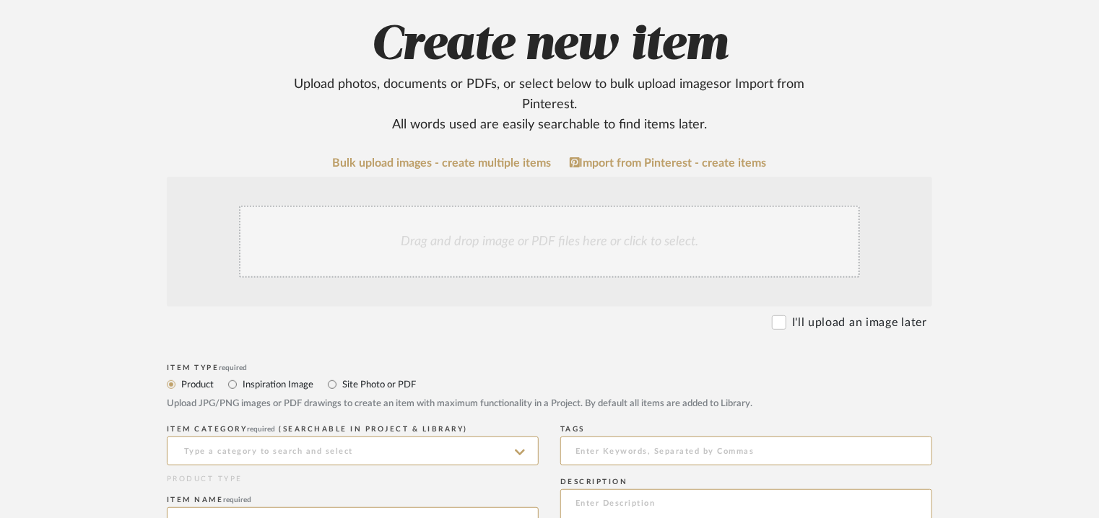
scroll to position [578, 0]
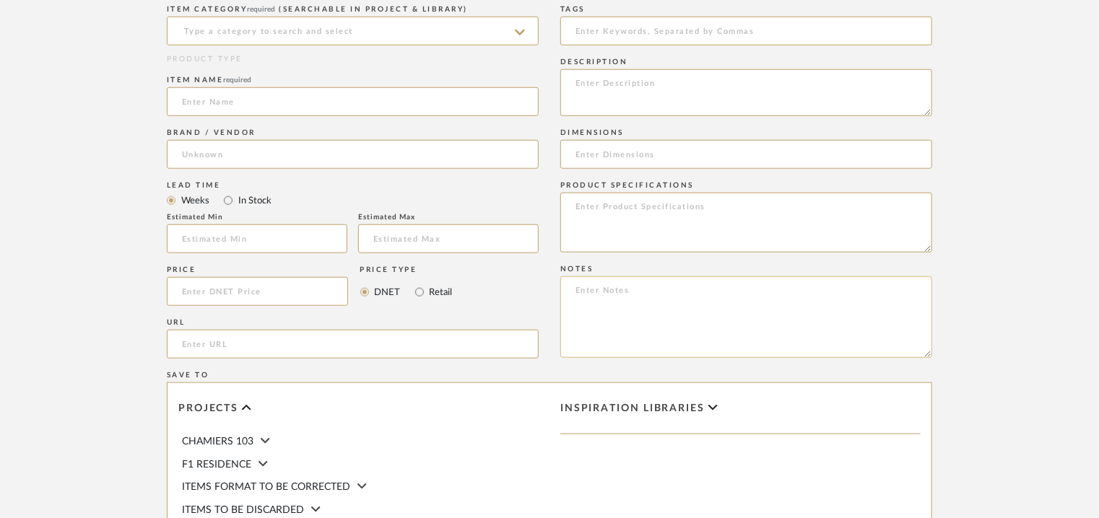
paste textarea "Price: MRP77,220/- and Discounted price : INR.42,471/- Lead time : 12-14weeks C…"
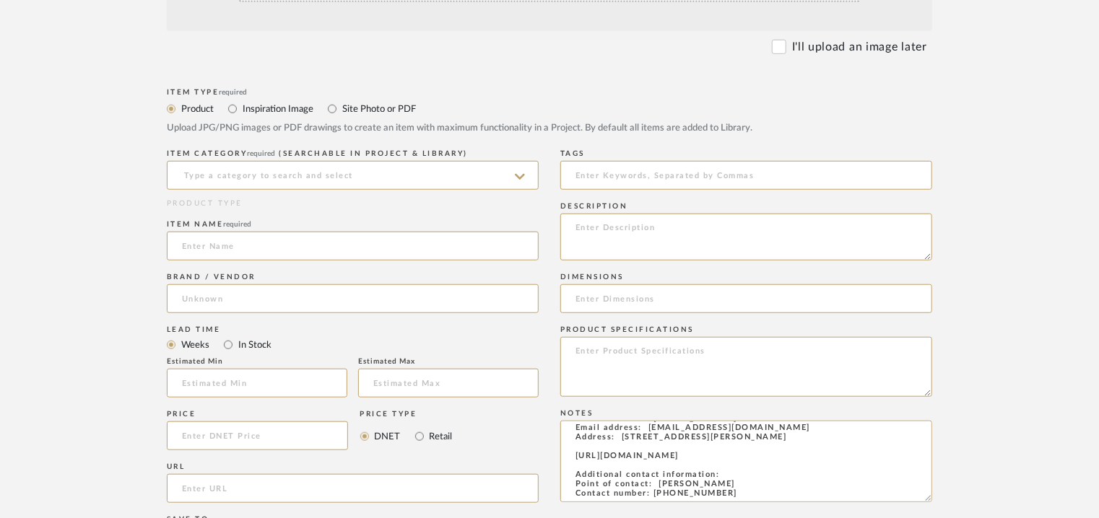
scroll to position [433, 0]
type textarea "Price: MRP77,220/- and Discounted price : INR.42,471/- Lead time : 12-14weeks C…"
click at [515, 170] on input at bounding box center [353, 175] width 372 height 29
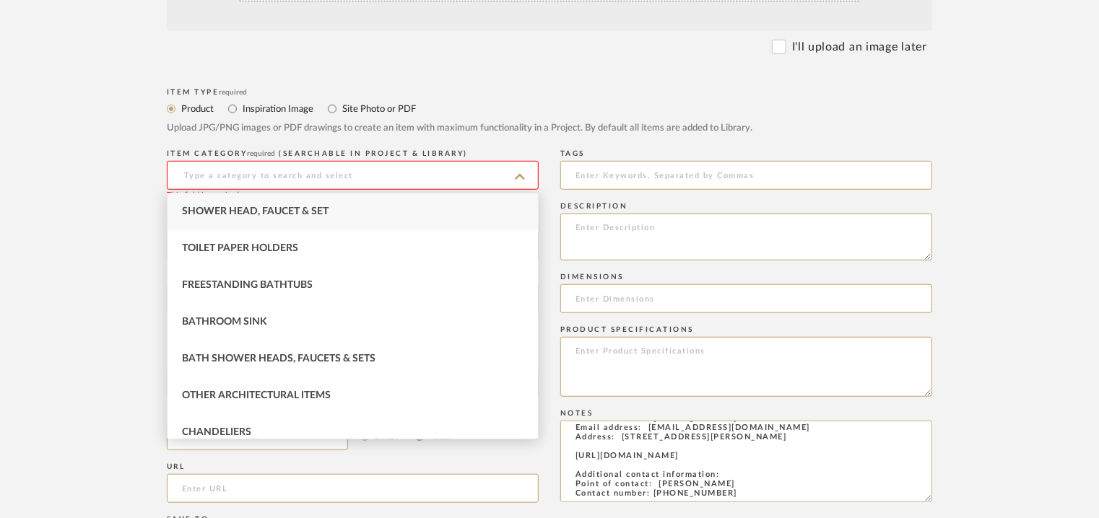
click at [350, 209] on div "Shower Head, Faucet & Set" at bounding box center [353, 212] width 370 height 37
type input "Shower Head, Faucet & Set"
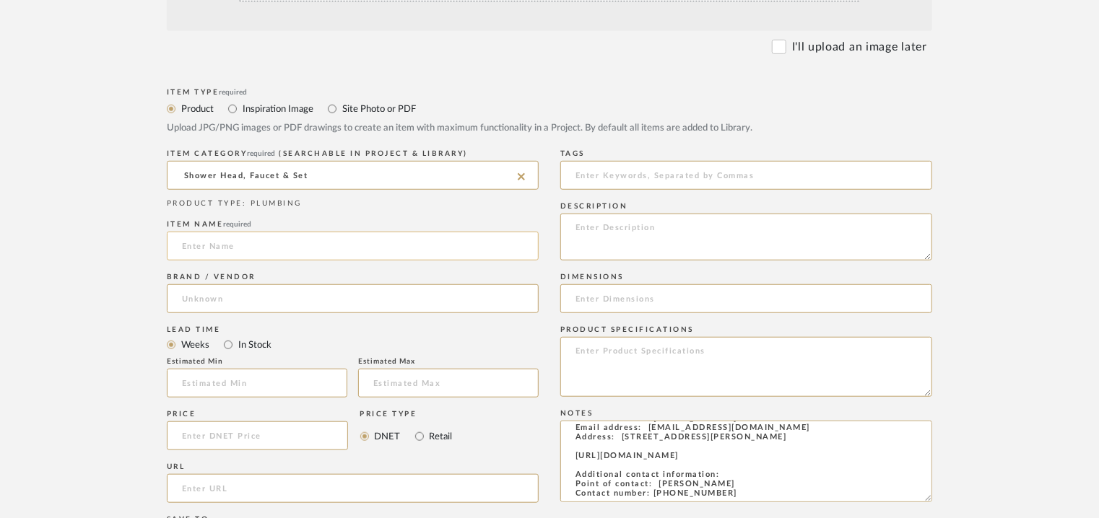
click at [287, 248] on input at bounding box center [353, 246] width 372 height 29
type input "b"
type input "BOTTLE TRAP"
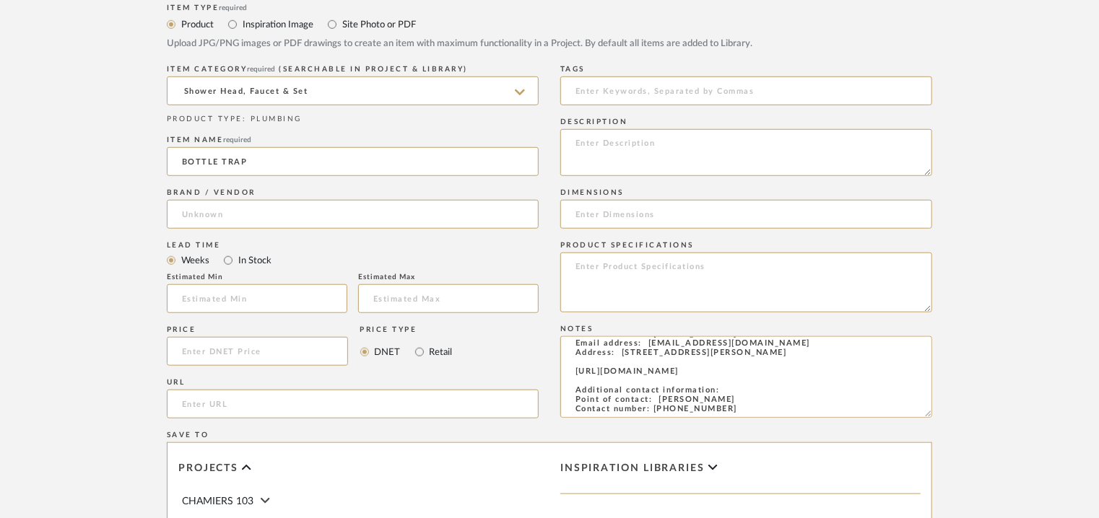
scroll to position [794, 0]
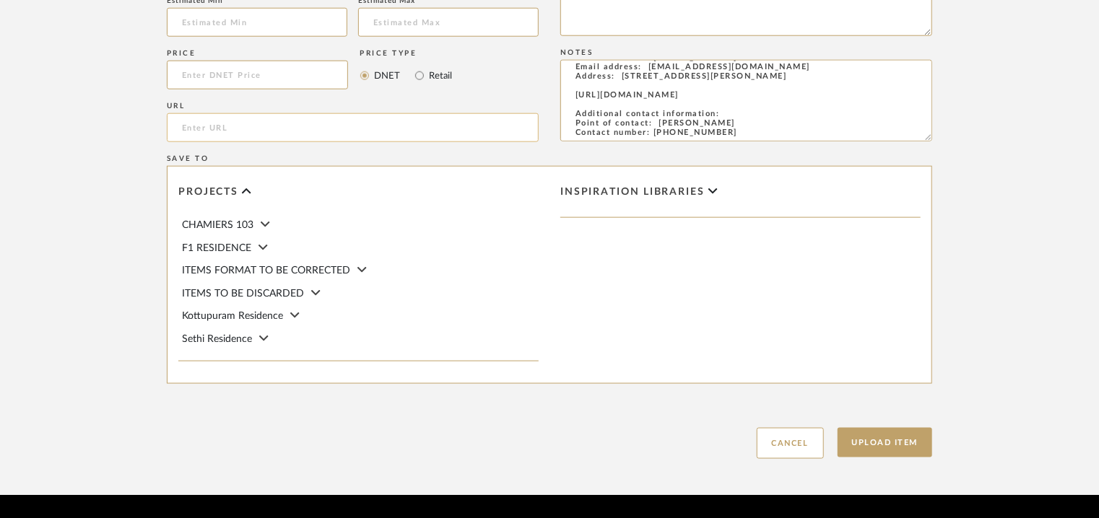
paste input "https://www.fantini.it/en-us/product/93-4196-91p59234"
type input "https://www.fantini.it/en-us/product/93-4196-91p59234"
click at [289, 19] on input at bounding box center [257, 22] width 181 height 29
type input "12"
click at [410, 30] on input "text" at bounding box center [448, 22] width 181 height 29
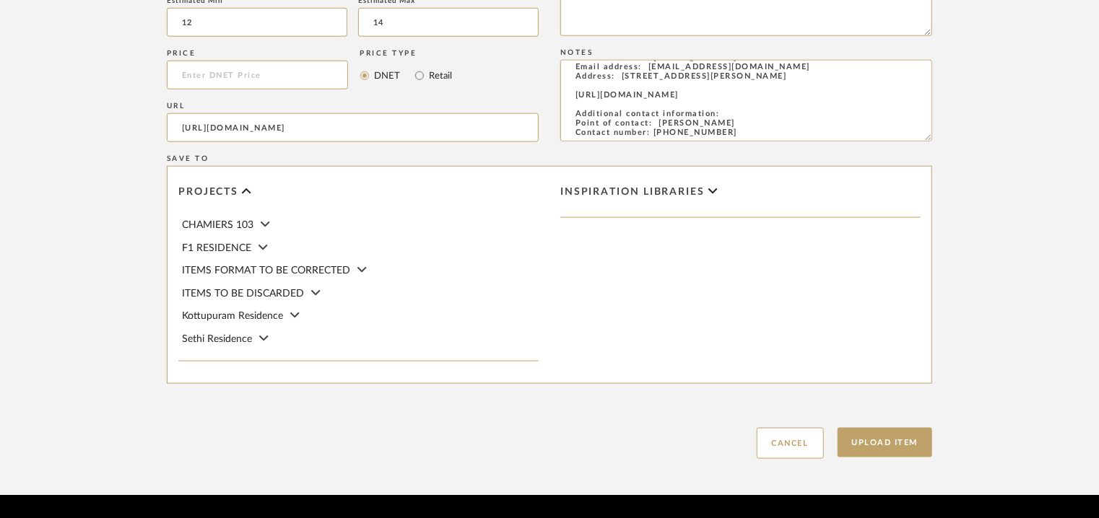
type input "14"
click at [462, 171] on div "Projects CHAMIERS 103 F1 RESIDENCE ITEMS FORMAT TO BE CORRECTED ITEMS TO BE DIS…" at bounding box center [359, 275] width 382 height 217
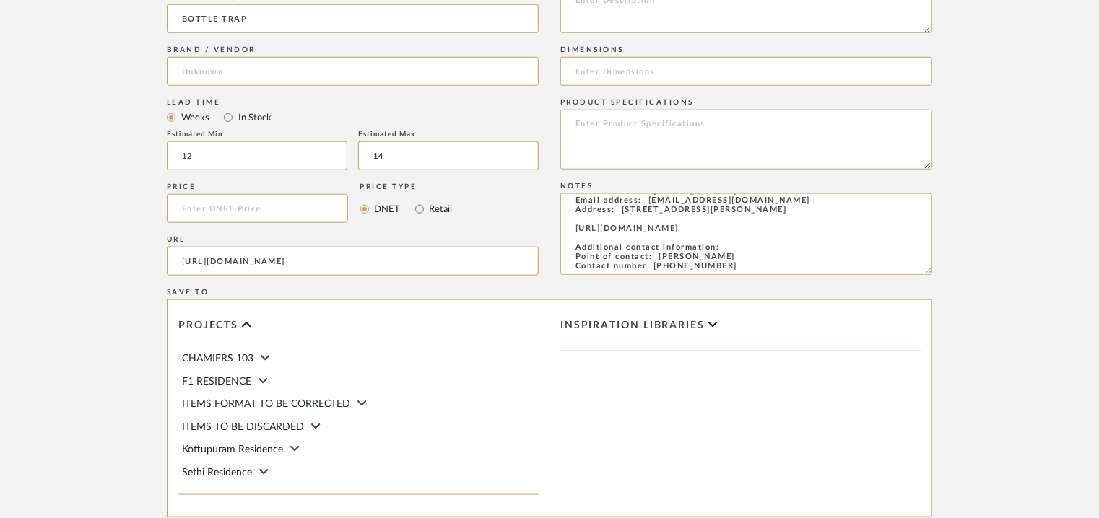
scroll to position [505, 0]
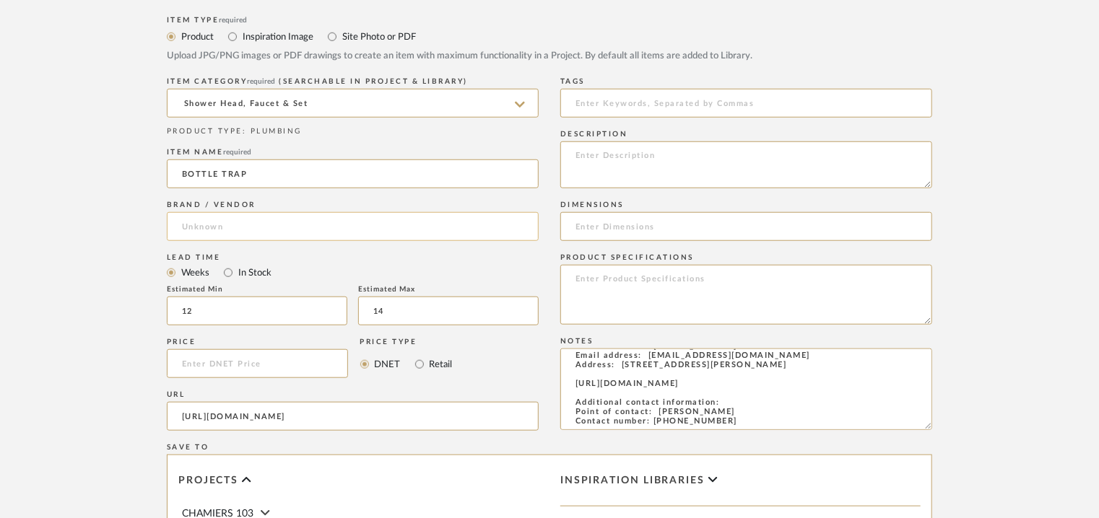
click at [219, 227] on input at bounding box center [353, 226] width 372 height 29
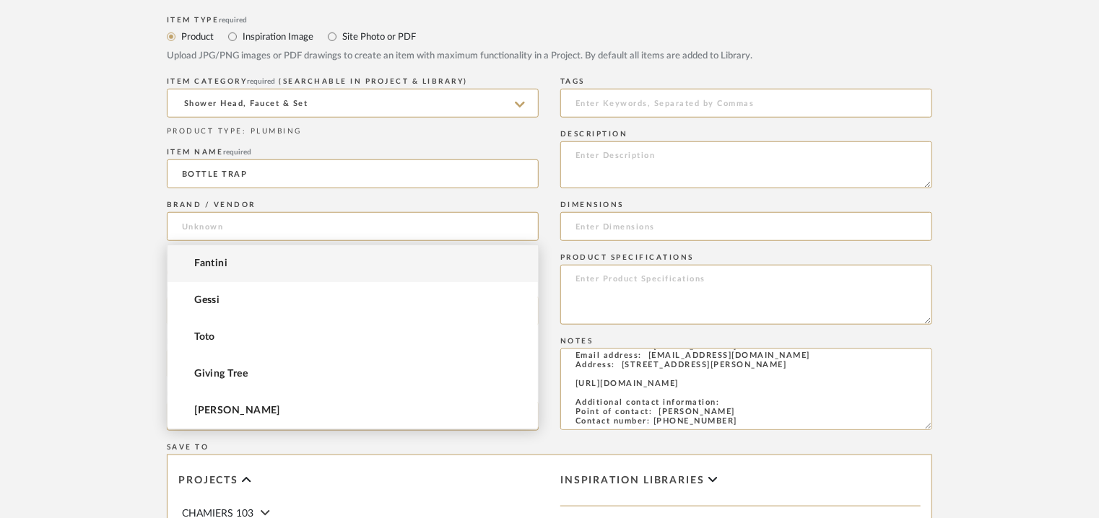
click at [220, 264] on span "Fantini" at bounding box center [210, 264] width 33 height 12
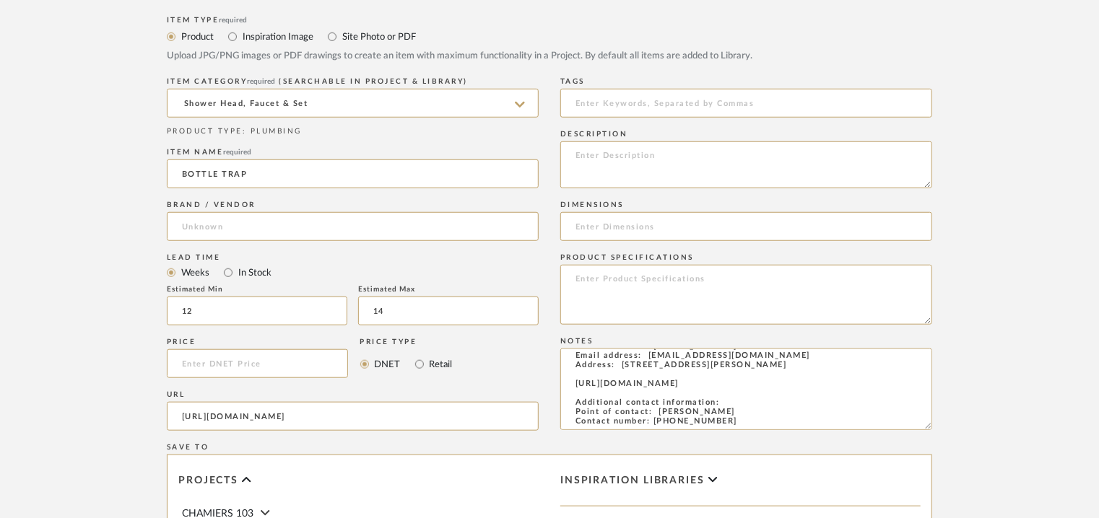
type input "Fantini"
click at [656, 95] on input at bounding box center [746, 103] width 372 height 29
type input "TVS"
paste textarea "Type: Bottle Trap Designer : CRS Fantini Dimension(s): - for washbasin 1 1/4'' …"
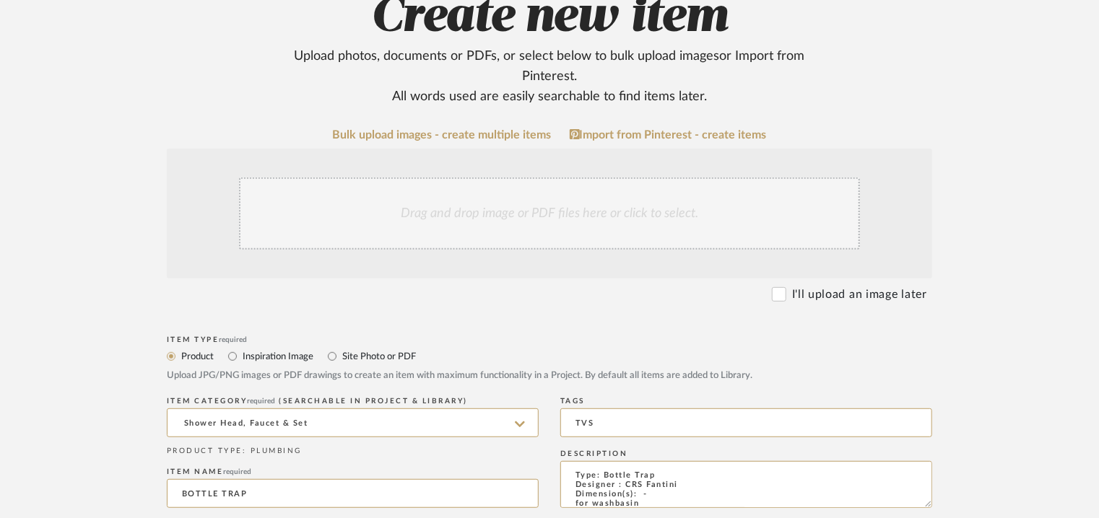
scroll to position [144, 0]
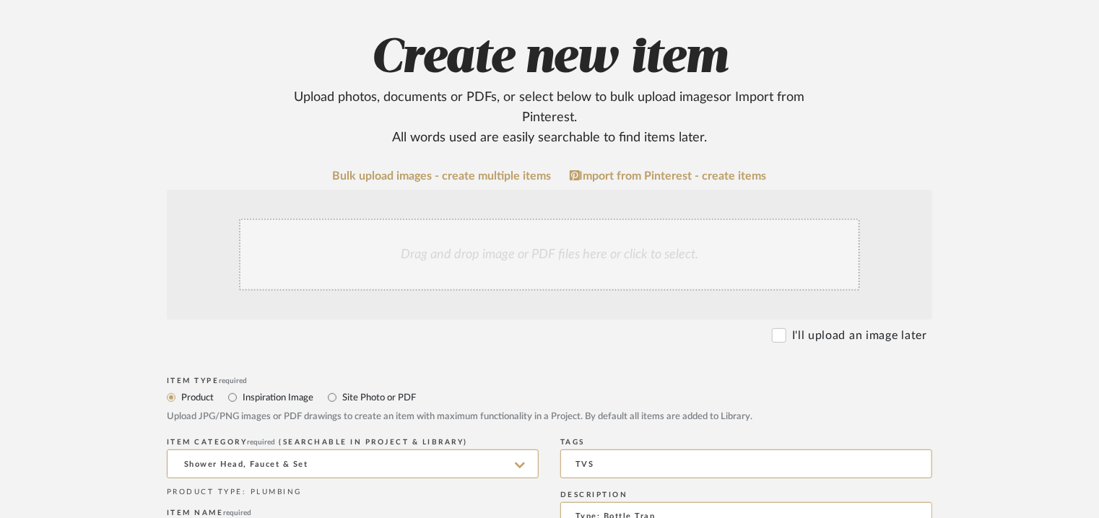
type textarea "Type: Bottle Trap Designer : CRS Fantini Dimension(s): - for washbasin 1 1/4'' …"
click at [467, 253] on div "Drag and drop image or PDF files here or click to select." at bounding box center [549, 255] width 621 height 72
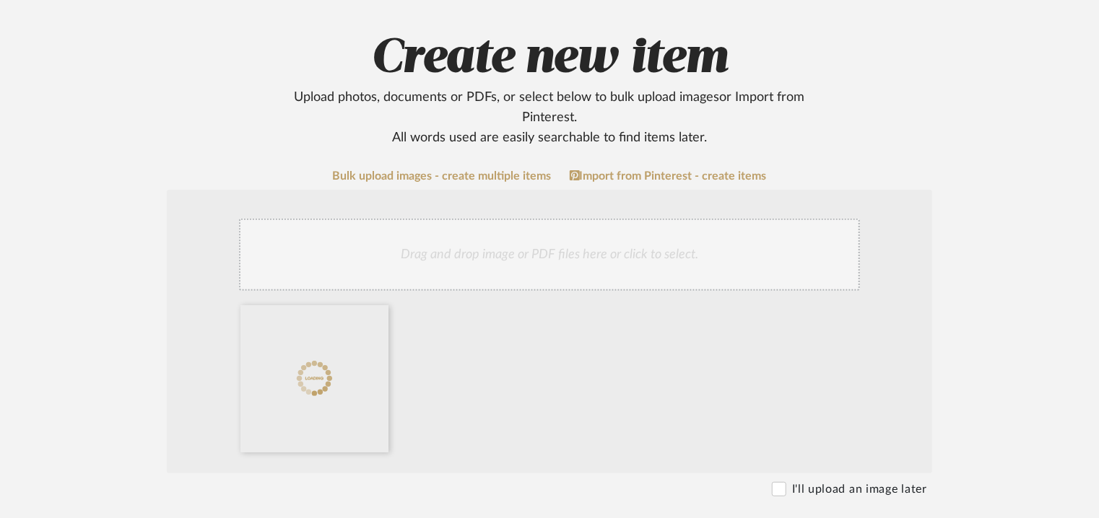
click at [509, 241] on div "Drag and drop image or PDF files here or click to select." at bounding box center [549, 255] width 621 height 72
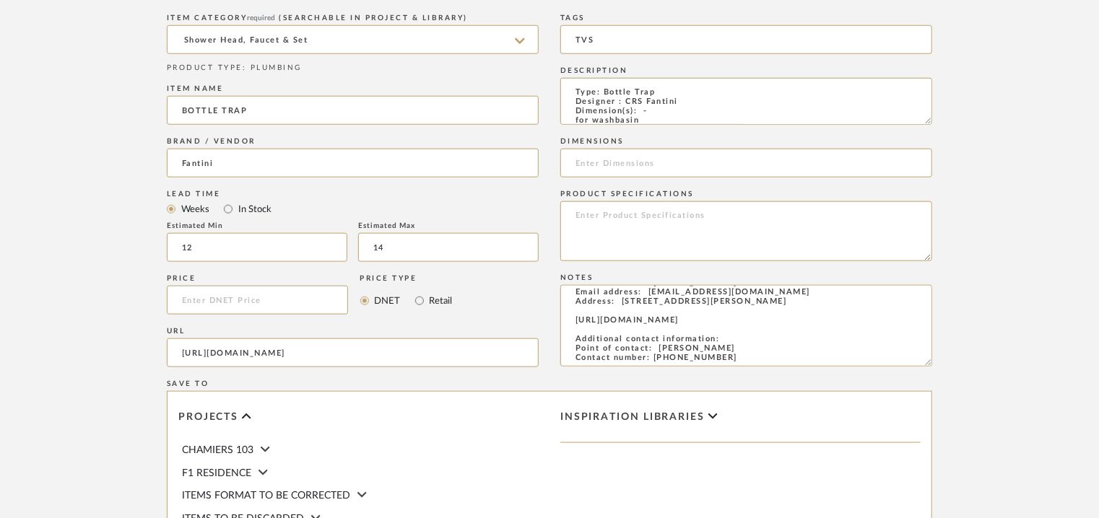
scroll to position [991, 0]
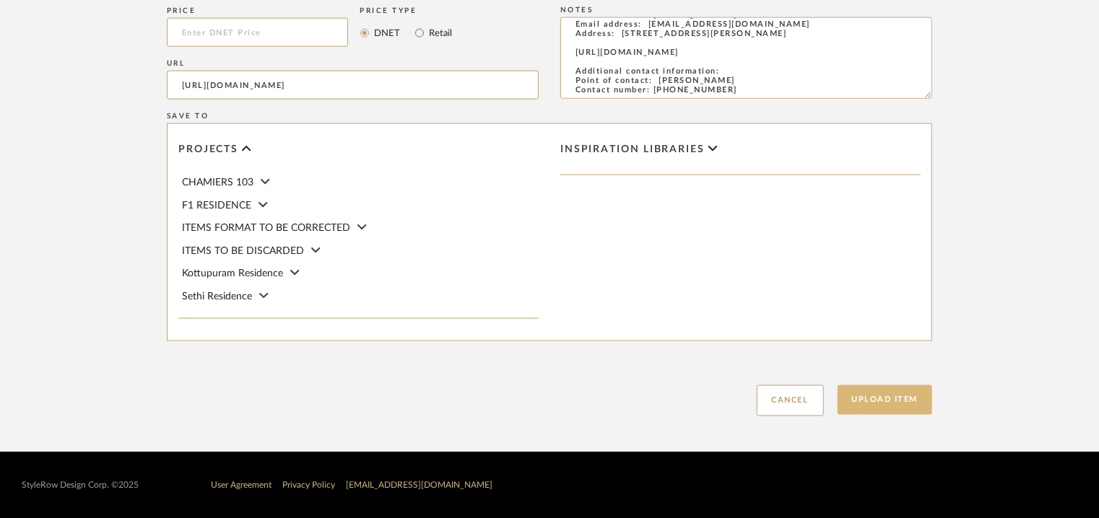
click at [896, 400] on button "Upload Item" at bounding box center [885, 401] width 95 height 30
